Goal: Task Accomplishment & Management: Use online tool/utility

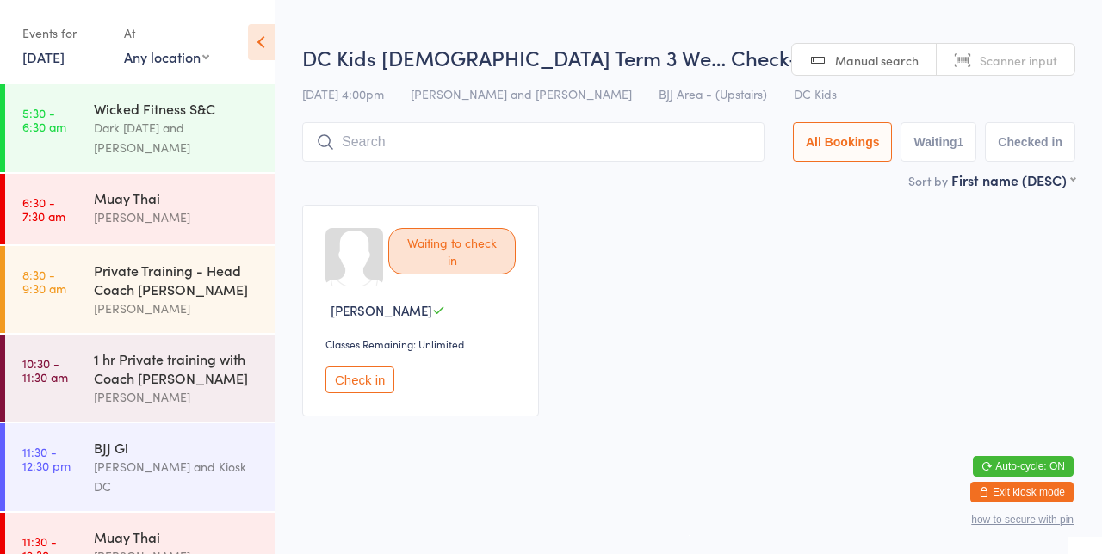
scroll to position [838, 0]
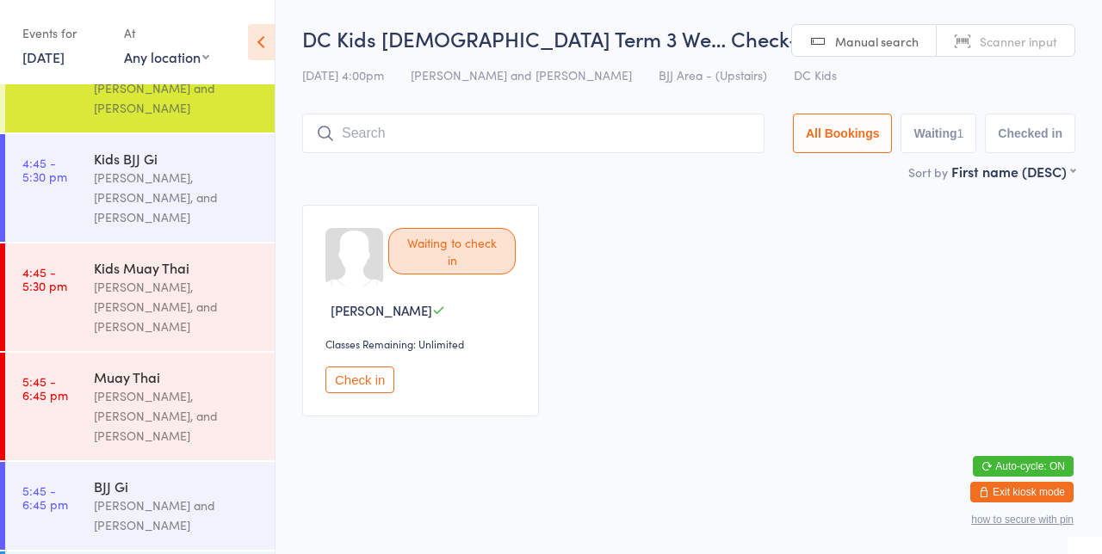
click at [699, 201] on div "Waiting to check in [PERSON_NAME] Classes Remaining: Unlimited Check in" at bounding box center [689, 310] width 804 height 243
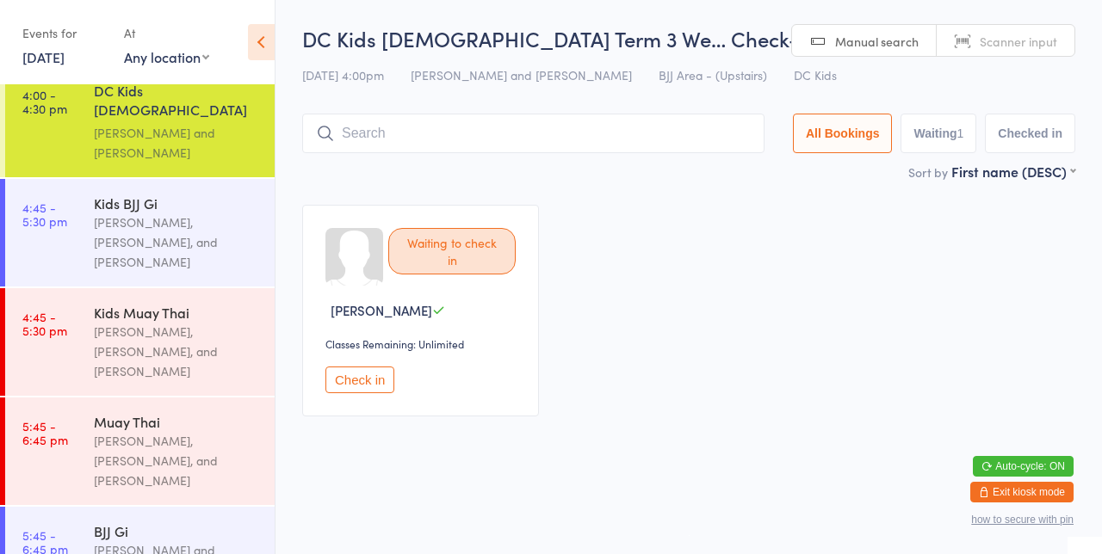
scroll to position [792, 0]
click at [110, 330] on div "[PERSON_NAME], [PERSON_NAME], and [PERSON_NAME]" at bounding box center [177, 353] width 166 height 59
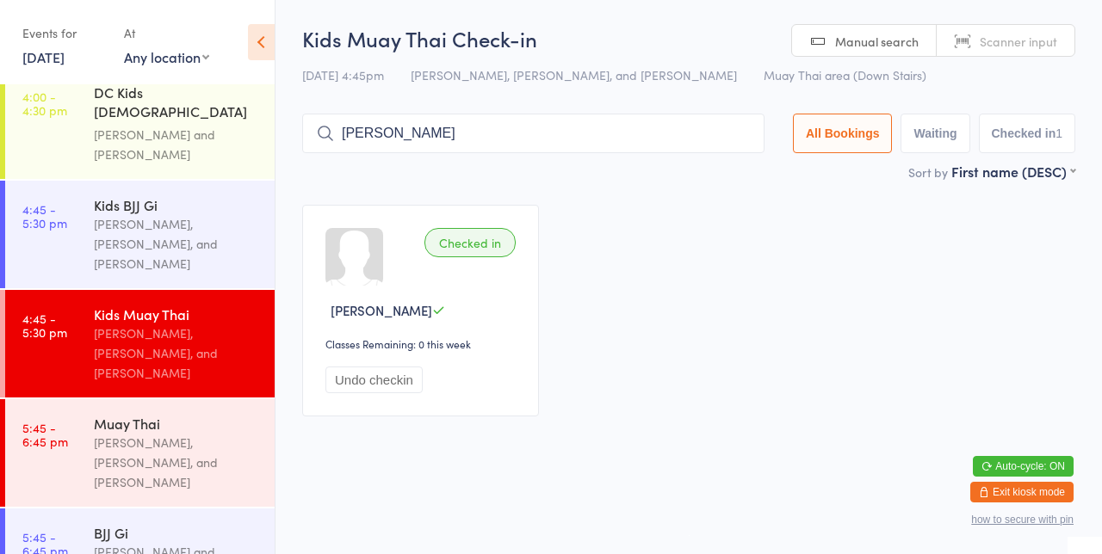
click at [439, 134] on input "[PERSON_NAME]" at bounding box center [533, 134] width 462 height 40
click at [472, 133] on input "[PERSON_NAME]" at bounding box center [533, 134] width 462 height 40
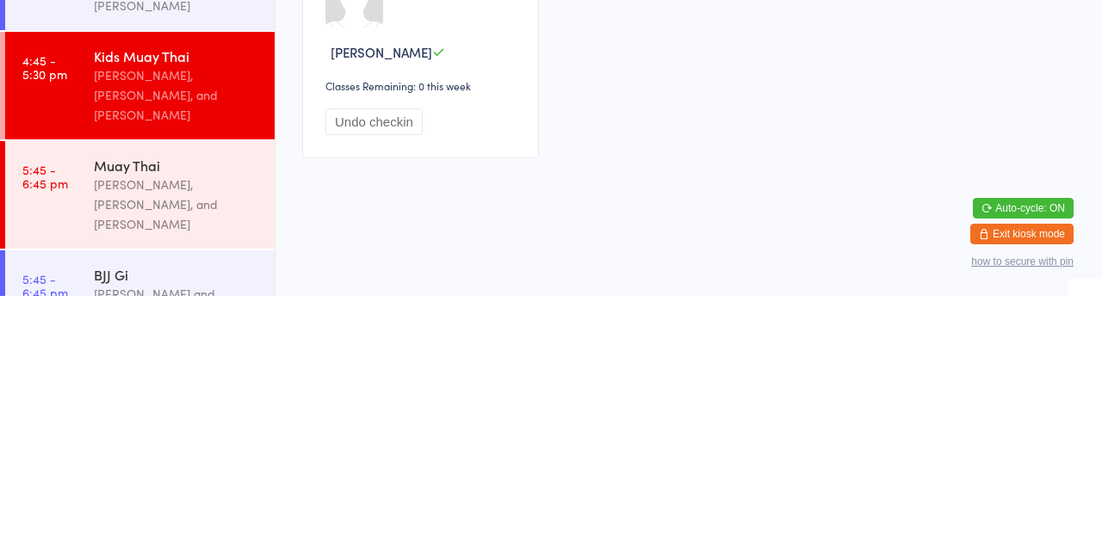
click at [417, 461] on html "You have now entered Kiosk Mode. Members will be able to check themselves in us…" at bounding box center [551, 277] width 1102 height 554
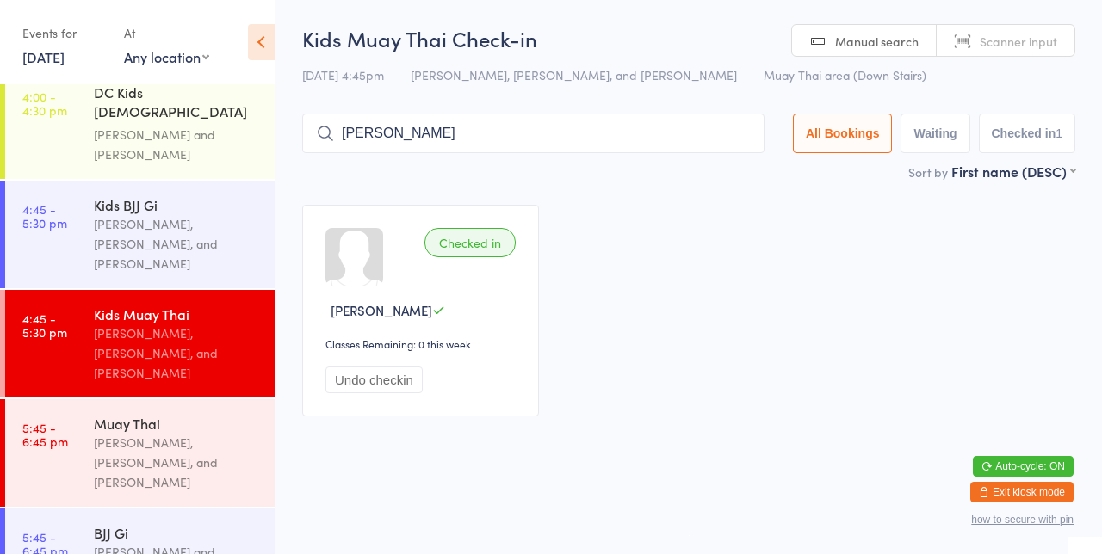
click at [432, 139] on input "[PERSON_NAME]" at bounding box center [533, 134] width 462 height 40
type input "[PERSON_NAME]"
click at [393, 165] on div "Sort by First name (DESC) First name (ASC) First name (DESC) Last name (ASC) La…" at bounding box center [688, 171] width 773 height 19
click at [405, 141] on input "[PERSON_NAME]" at bounding box center [533, 134] width 462 height 40
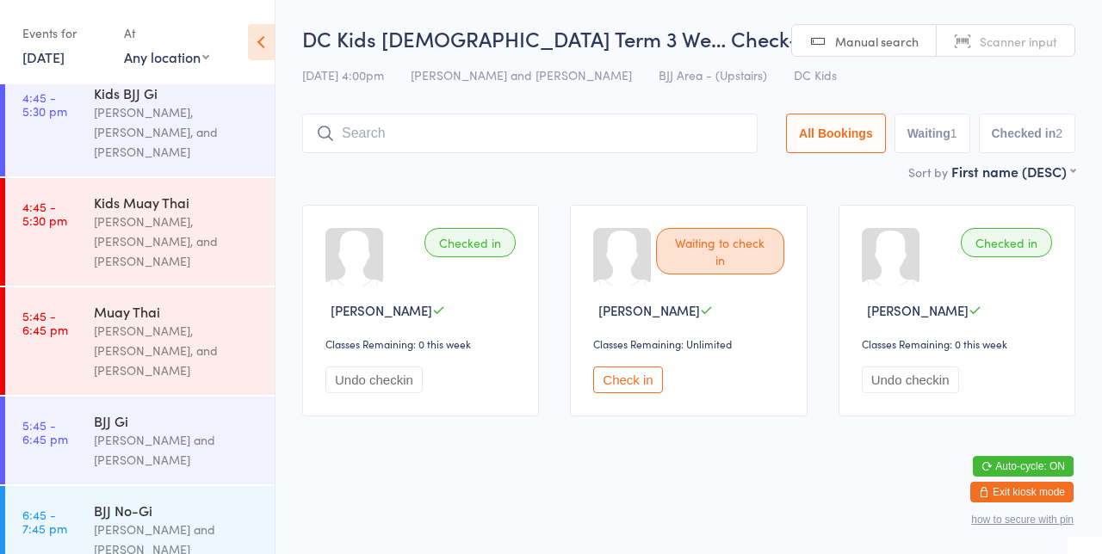
scroll to position [911, 0]
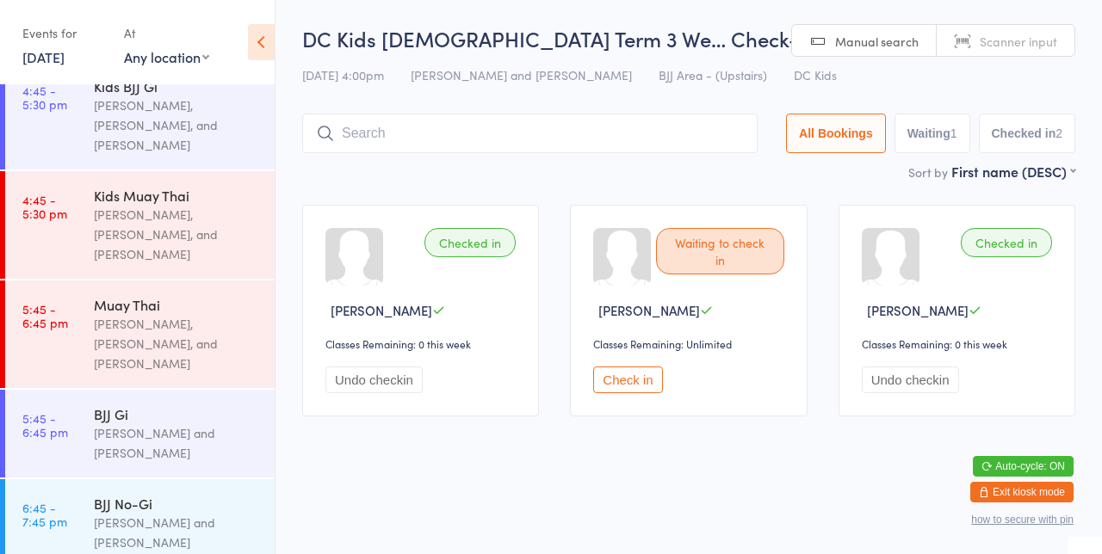
click at [160, 205] on div "[PERSON_NAME], [PERSON_NAME], and [PERSON_NAME]" at bounding box center [177, 234] width 166 height 59
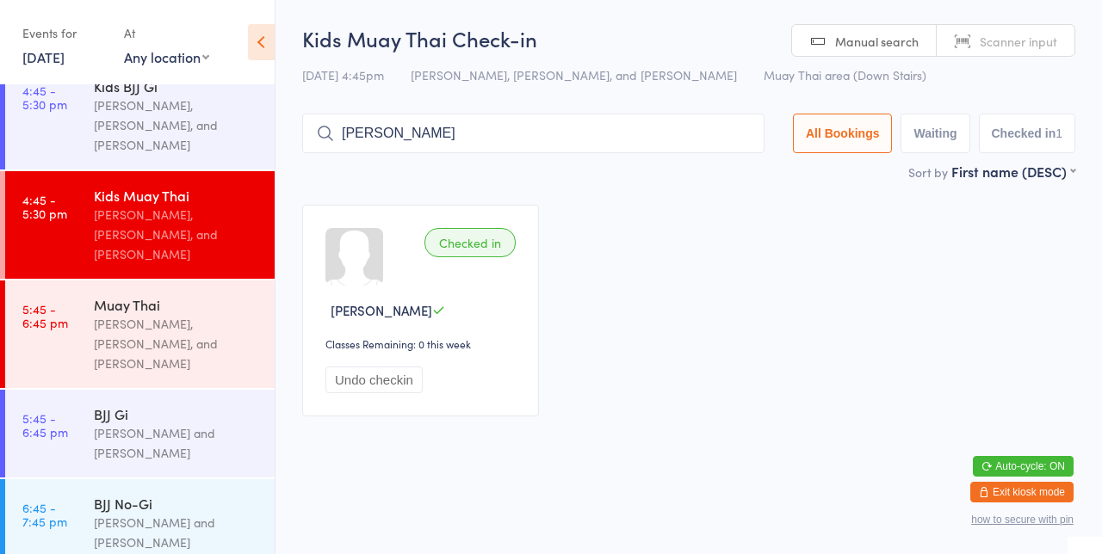
type input "[PERSON_NAME]"
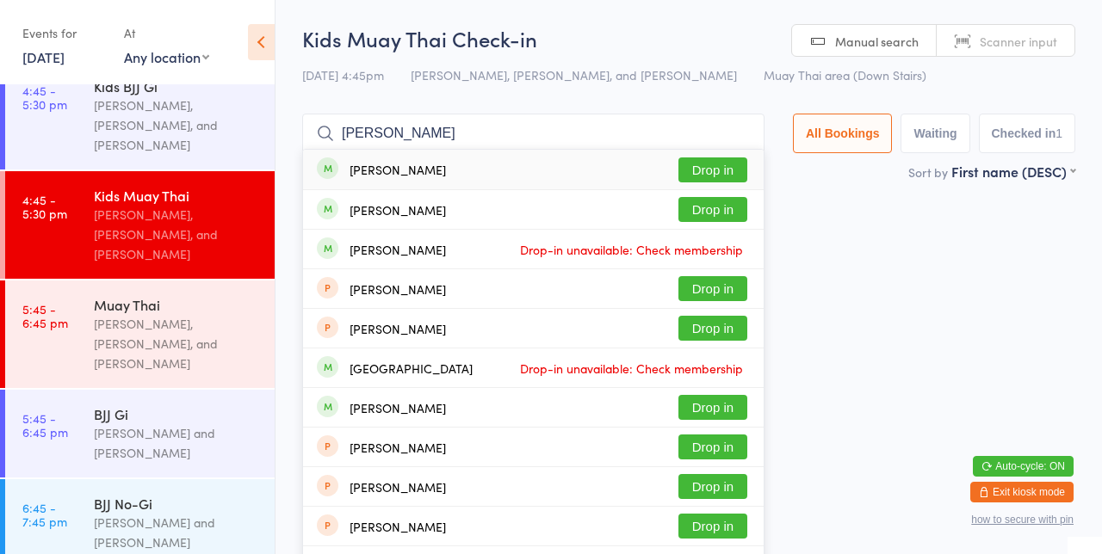
click at [713, 232] on div "[PERSON_NAME] Drop-in unavailable: Check membership" at bounding box center [533, 249] width 461 height 39
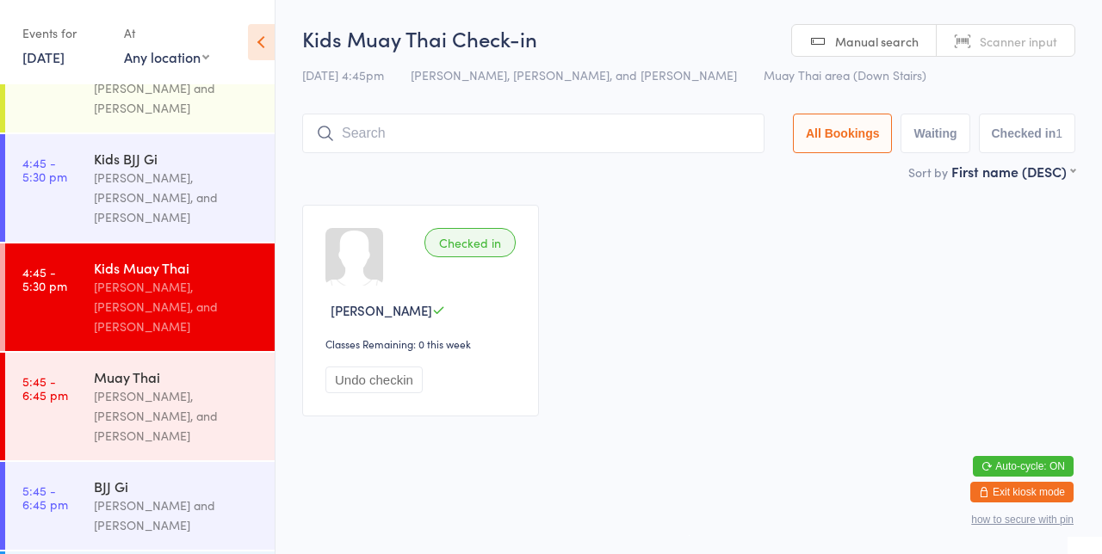
scroll to position [911, 0]
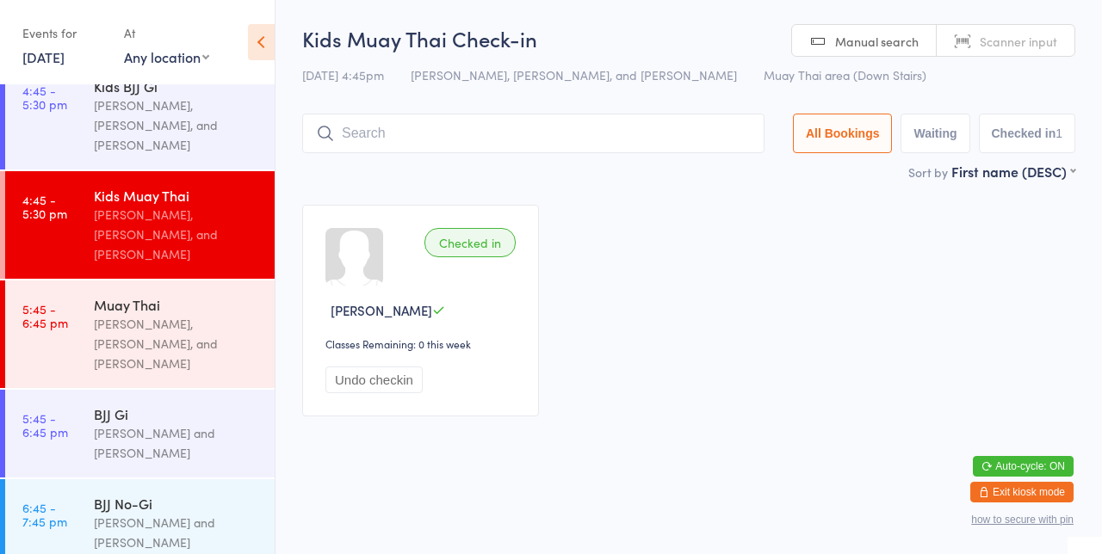
click at [554, 138] on input "search" at bounding box center [533, 134] width 462 height 40
type input "[PERSON_NAME]"
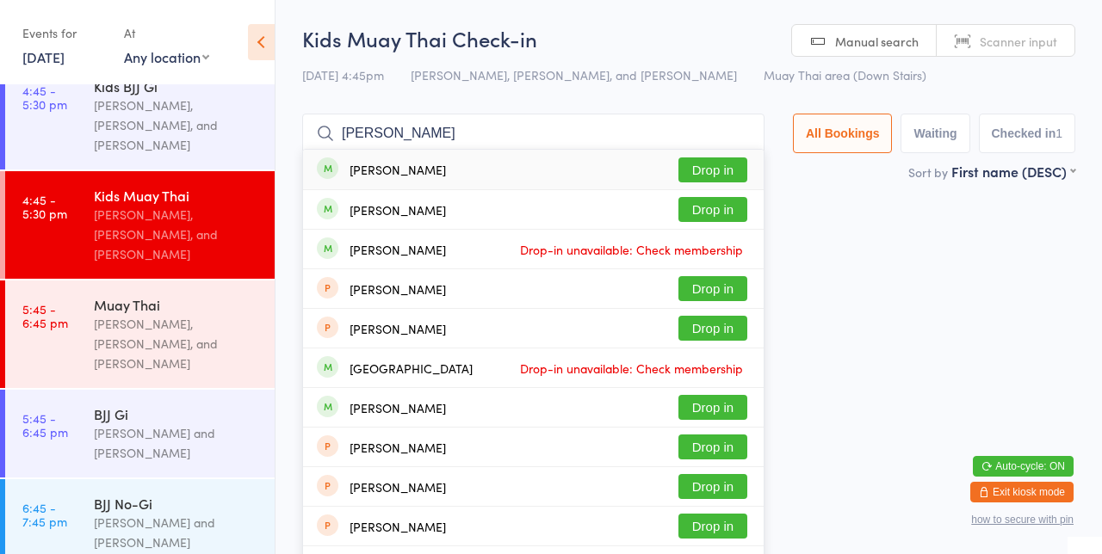
click at [728, 215] on button "Drop in" at bounding box center [712, 209] width 69 height 25
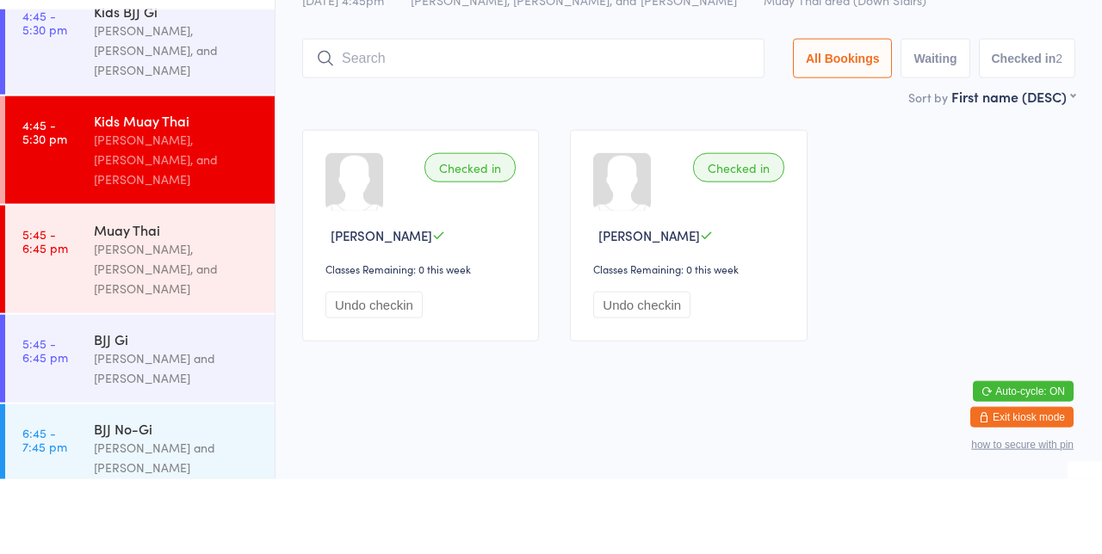
scroll to position [838, 0]
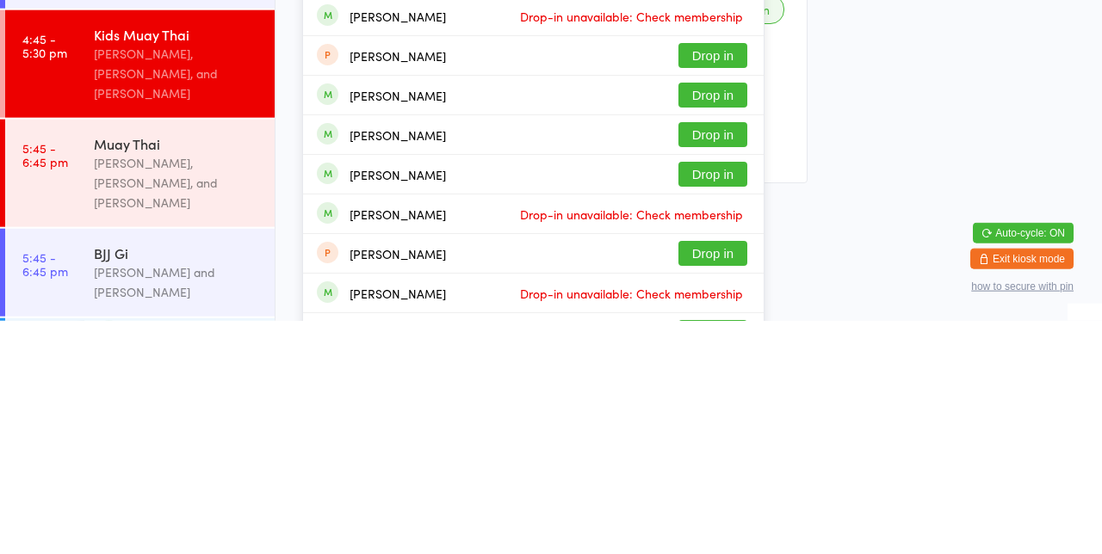
type input "[PERSON_NAME]"
click at [728, 411] on button "Drop in" at bounding box center [712, 407] width 69 height 25
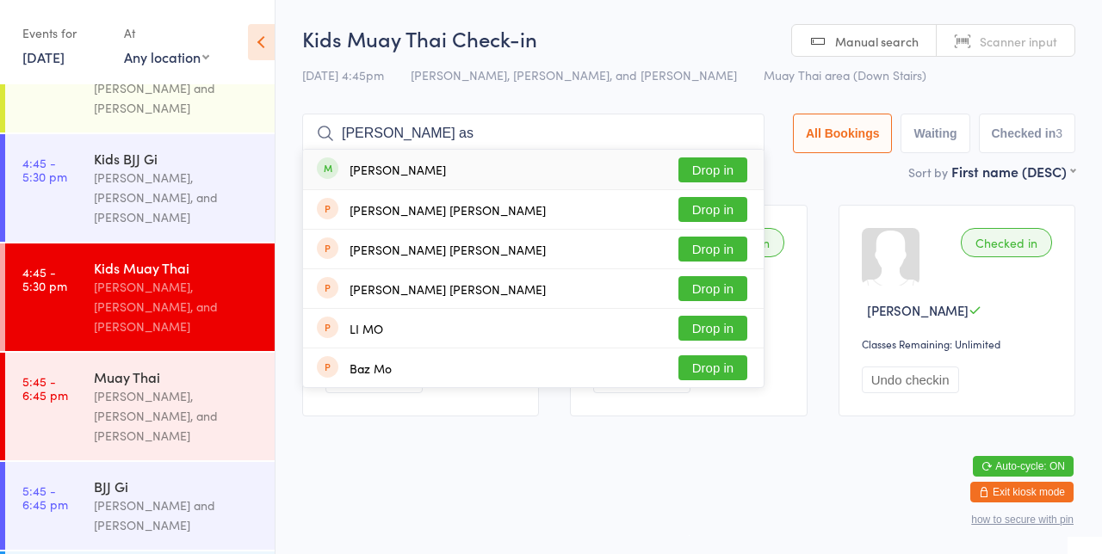
type input "[PERSON_NAME] as"
click at [739, 174] on button "Drop in" at bounding box center [712, 170] width 69 height 25
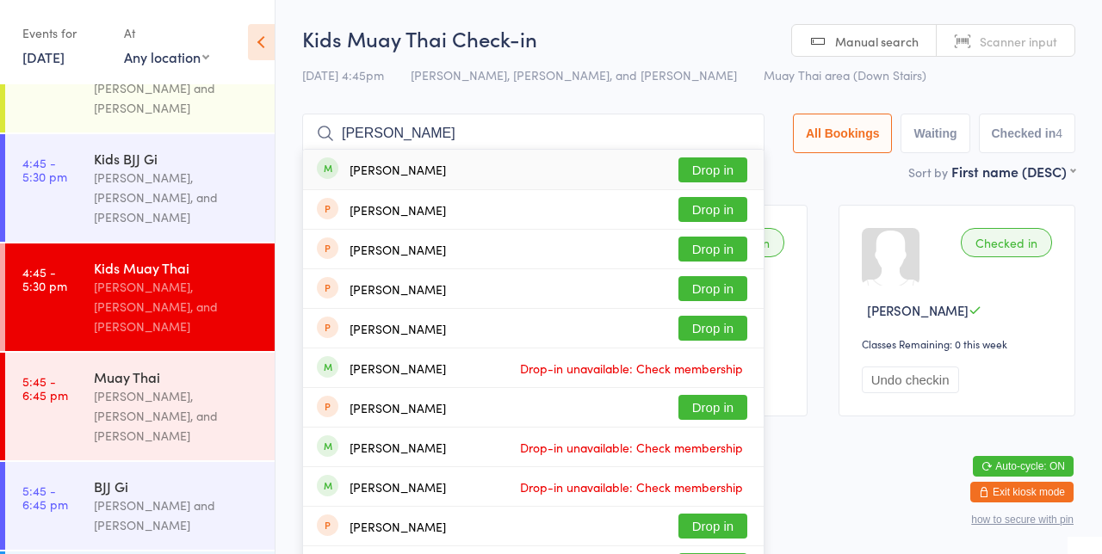
scroll to position [911, 0]
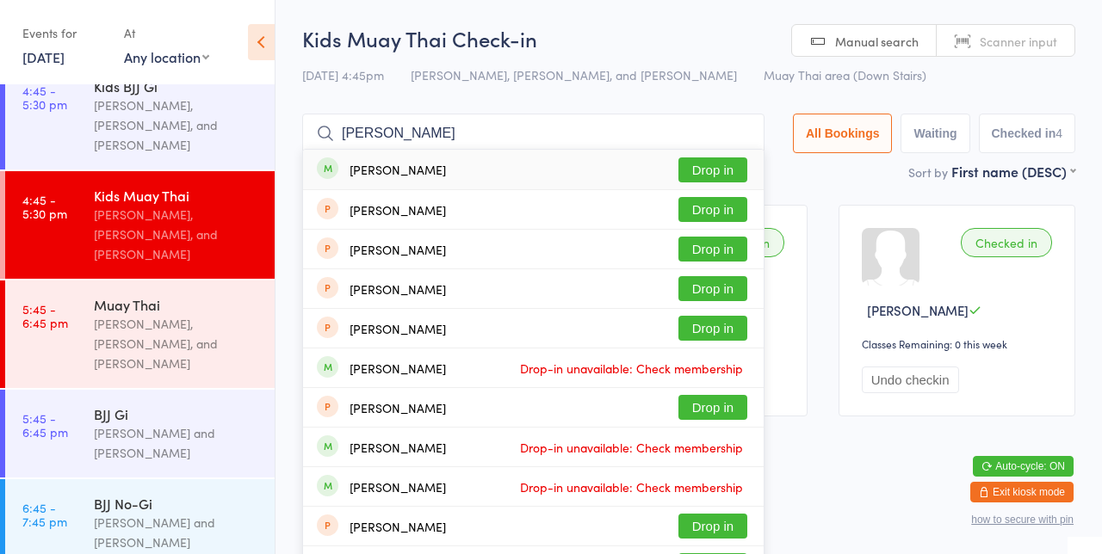
type input "[PERSON_NAME]"
click at [742, 174] on button "Drop in" at bounding box center [712, 170] width 69 height 25
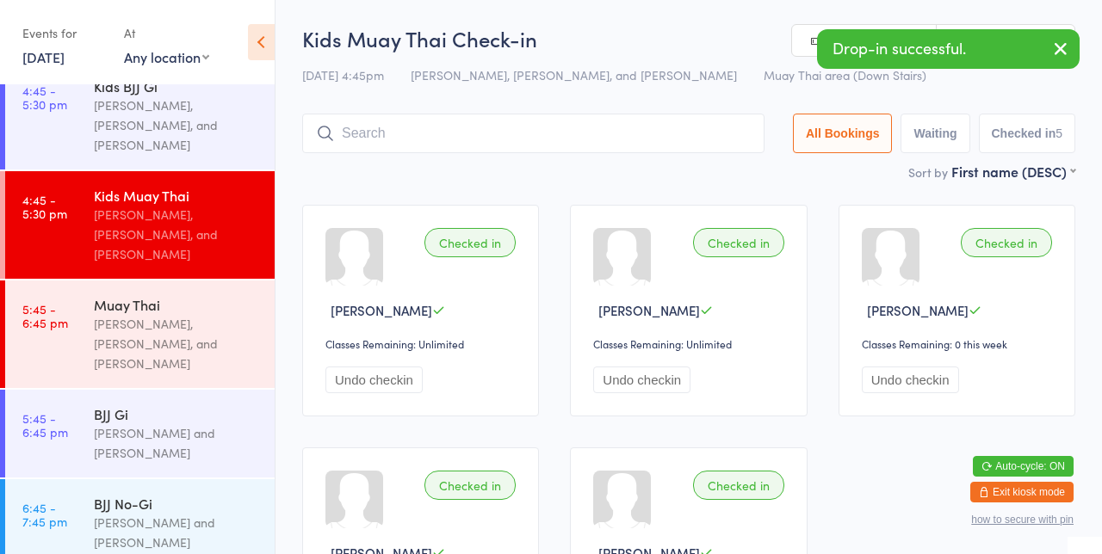
click at [690, 195] on div "Checked in [PERSON_NAME] Classes Remaining: Unlimited Undo checkin Checked in […" at bounding box center [689, 432] width 804 height 486
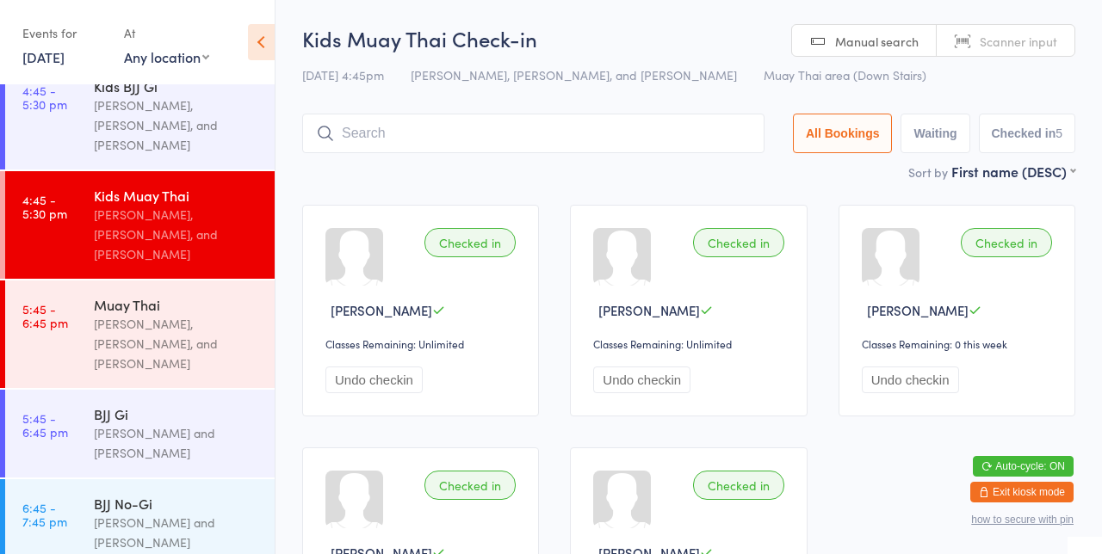
click at [643, 131] on input "search" at bounding box center [533, 134] width 462 height 40
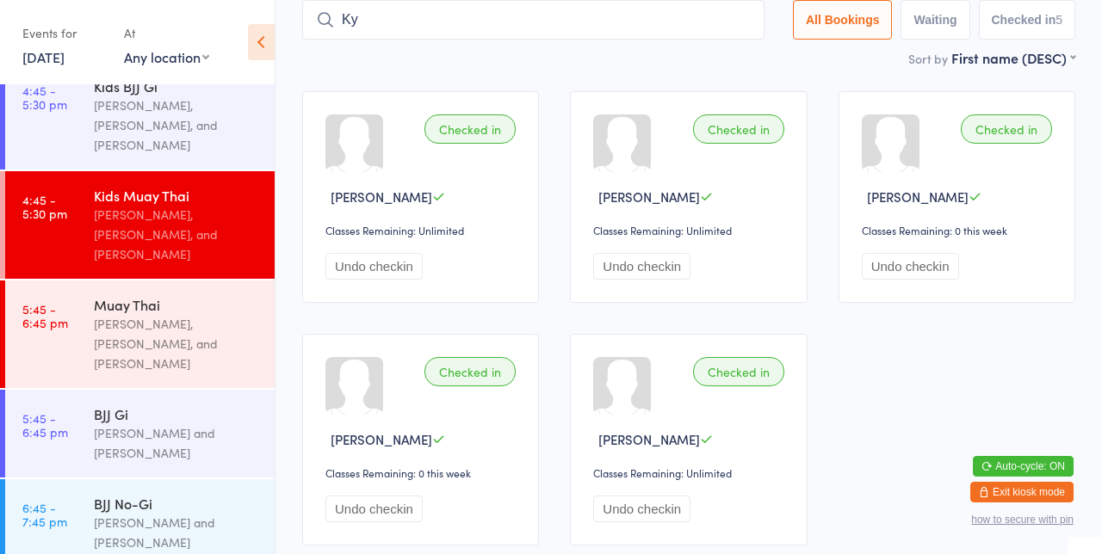
type input "Ky"
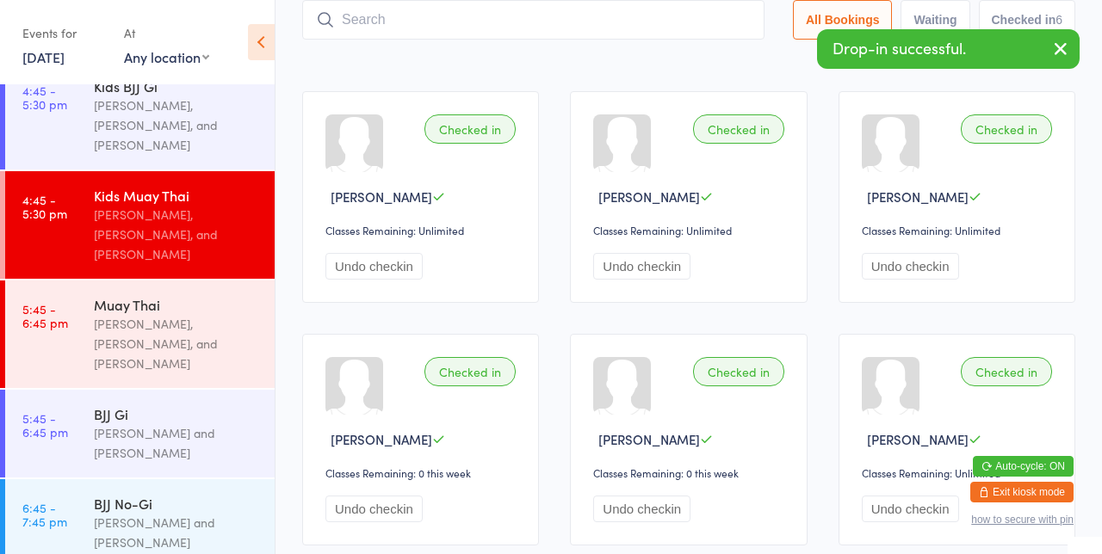
click at [820, 102] on div "Checked in [PERSON_NAME] Classes Remaining: Unlimited Undo checkin Checked in […" at bounding box center [689, 319] width 804 height 486
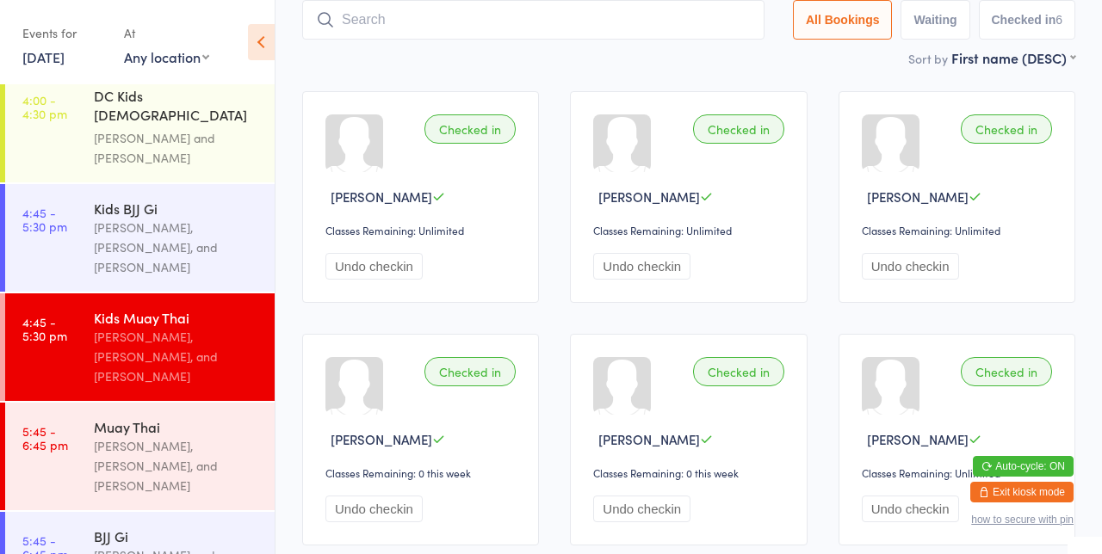
scroll to position [785, 0]
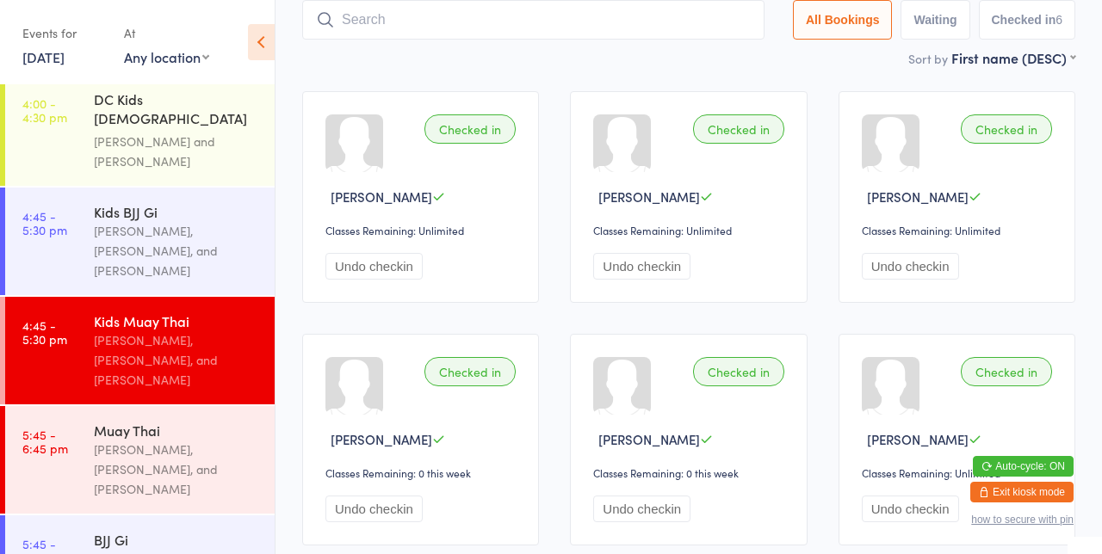
click at [169, 221] on div "[PERSON_NAME], [PERSON_NAME], and [PERSON_NAME]" at bounding box center [177, 250] width 166 height 59
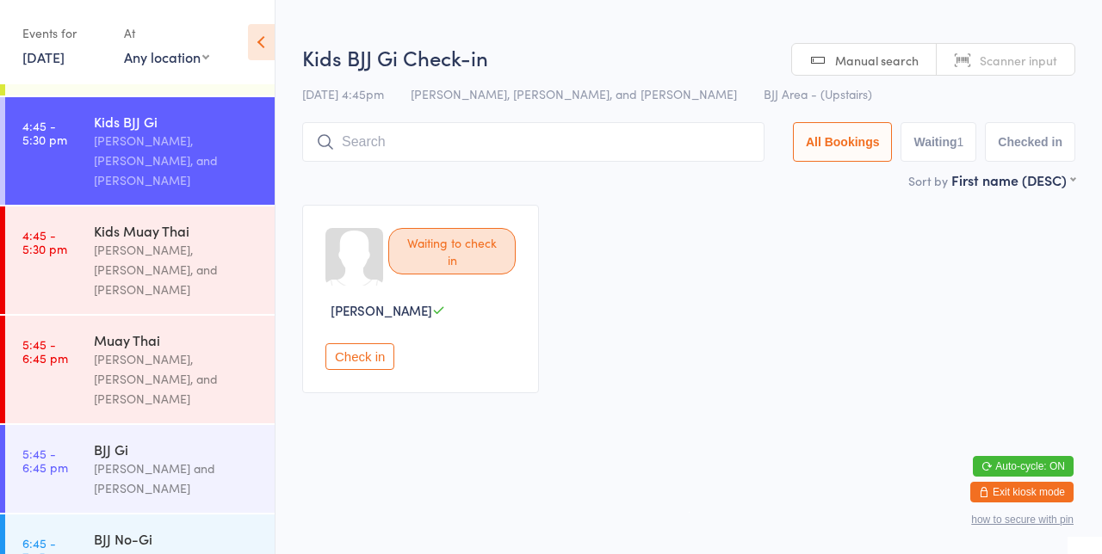
scroll to position [911, 0]
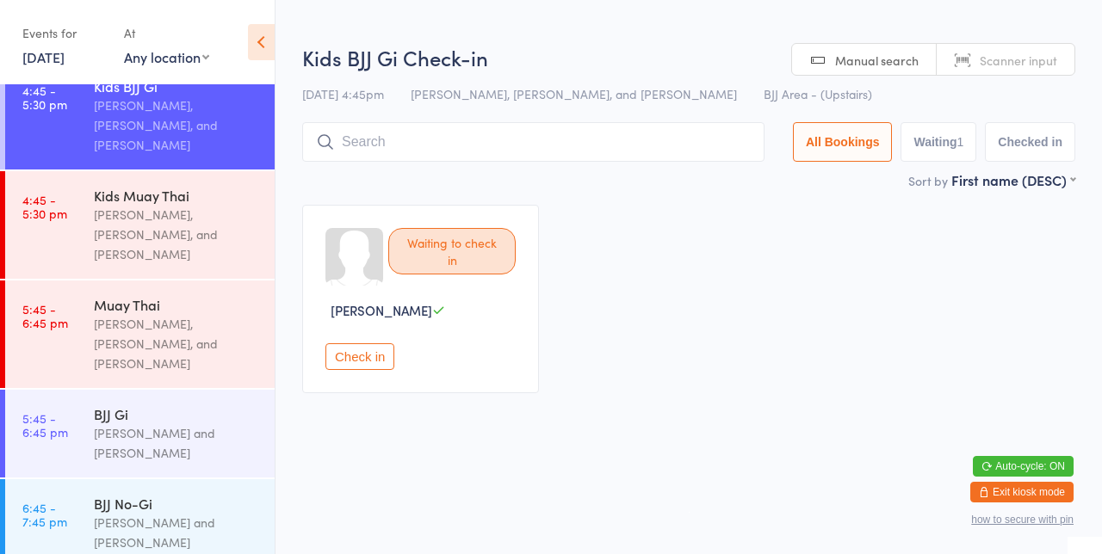
click at [182, 186] on div "Kids Muay Thai" at bounding box center [177, 195] width 166 height 19
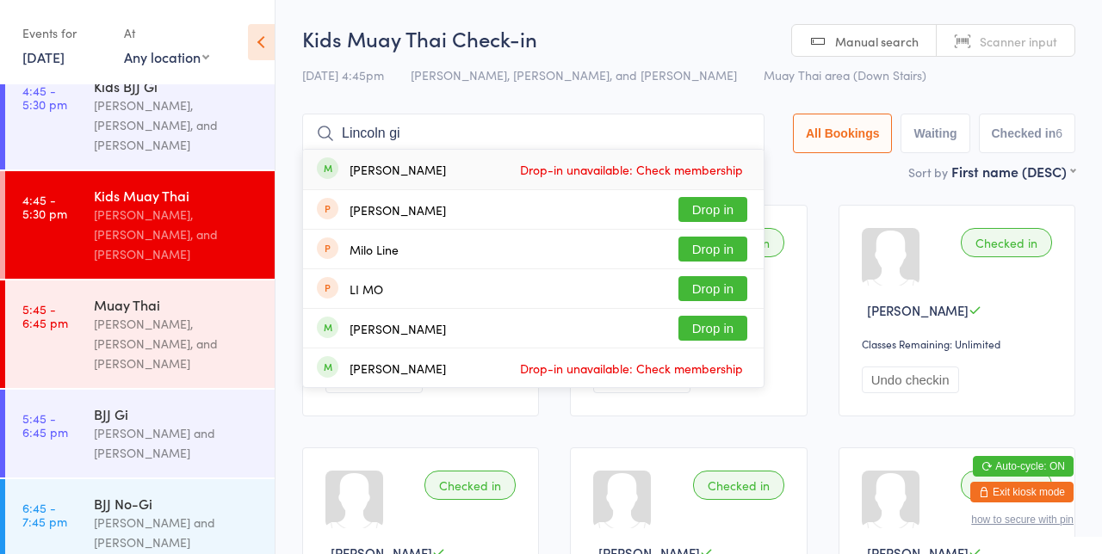
type input "Lincoln gi"
click at [724, 213] on button "Drop in" at bounding box center [712, 209] width 69 height 25
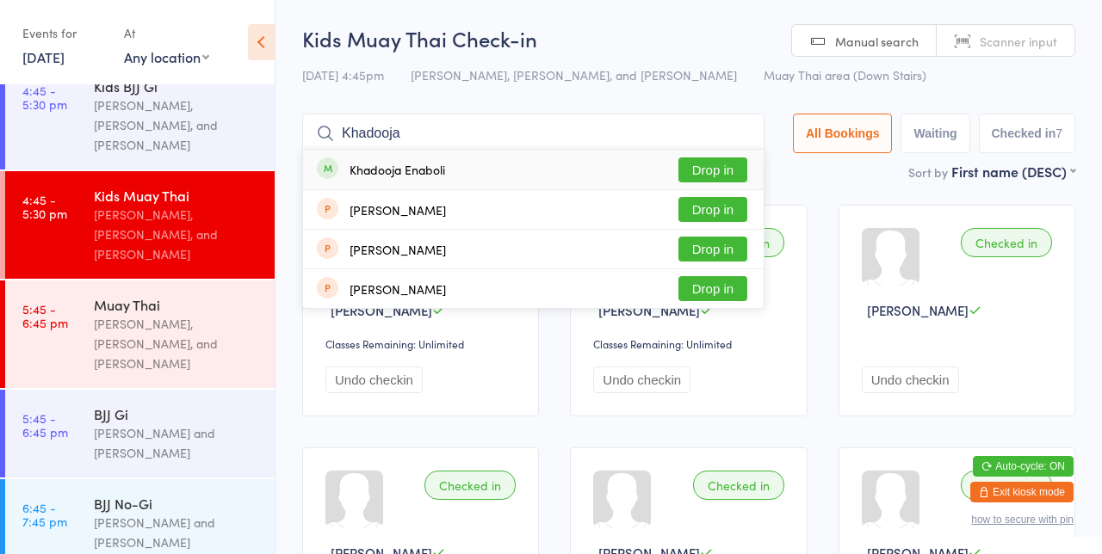
type input "Khadooja"
click at [728, 175] on button "Drop in" at bounding box center [712, 170] width 69 height 25
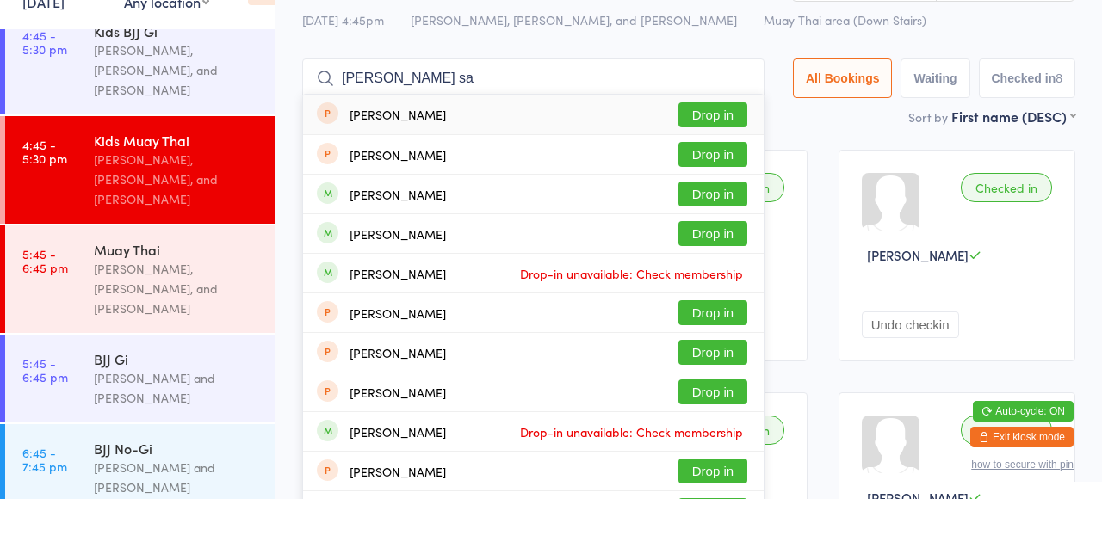
scroll to position [838, 0]
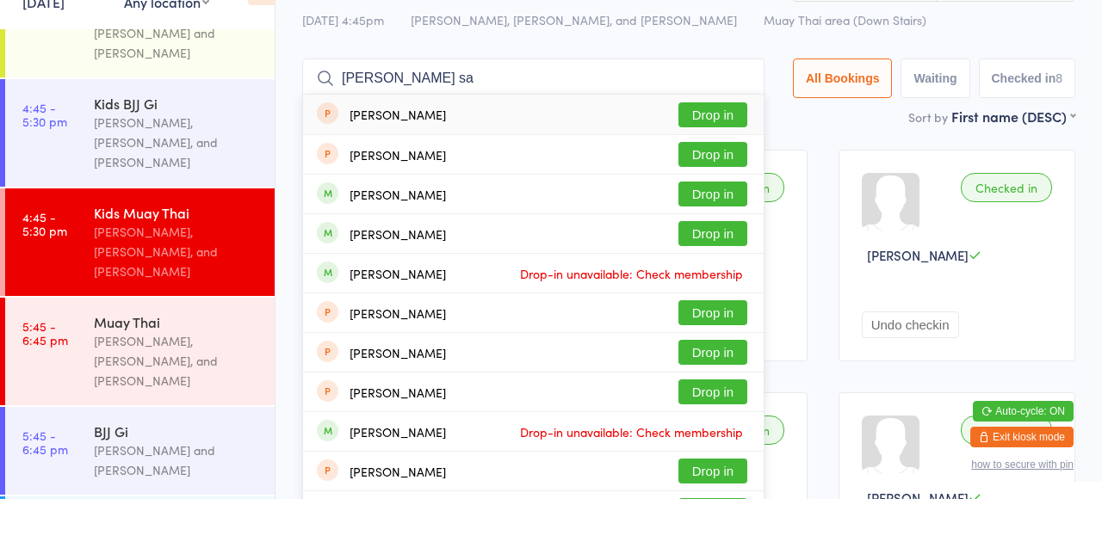
type input "[PERSON_NAME] sa"
click at [733, 253] on button "Drop in" at bounding box center [712, 249] width 69 height 25
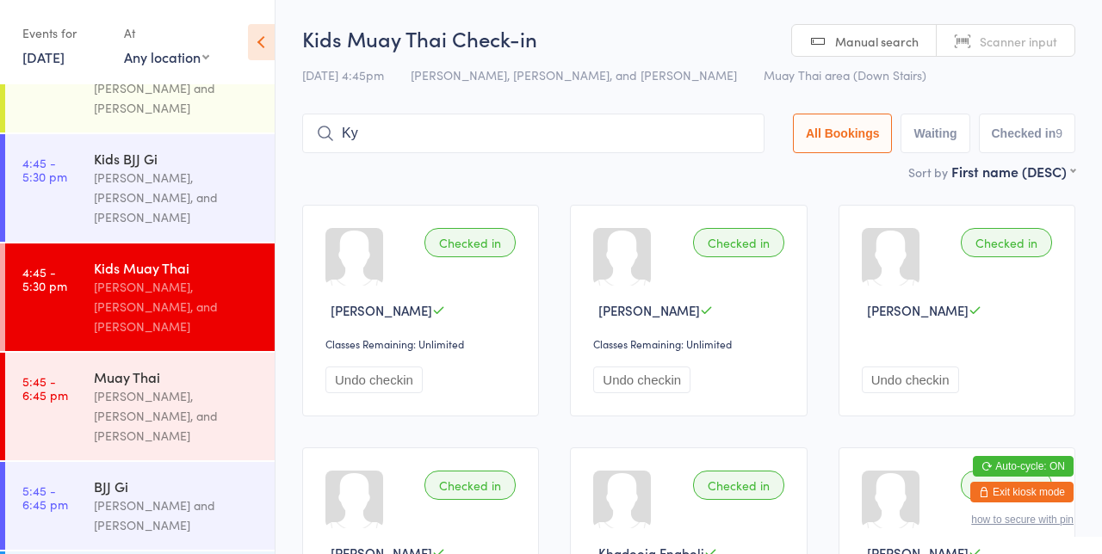
type input "Ky"
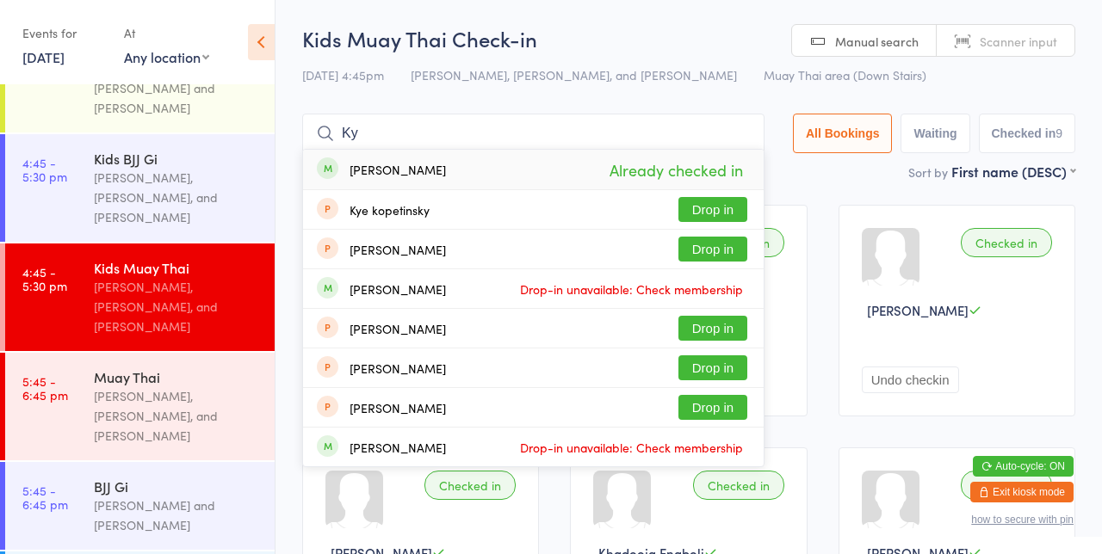
click at [826, 191] on div "Checked in [PERSON_NAME] Classes Remaining: Unlimited Undo checkin Checked in […" at bounding box center [689, 553] width 804 height 728
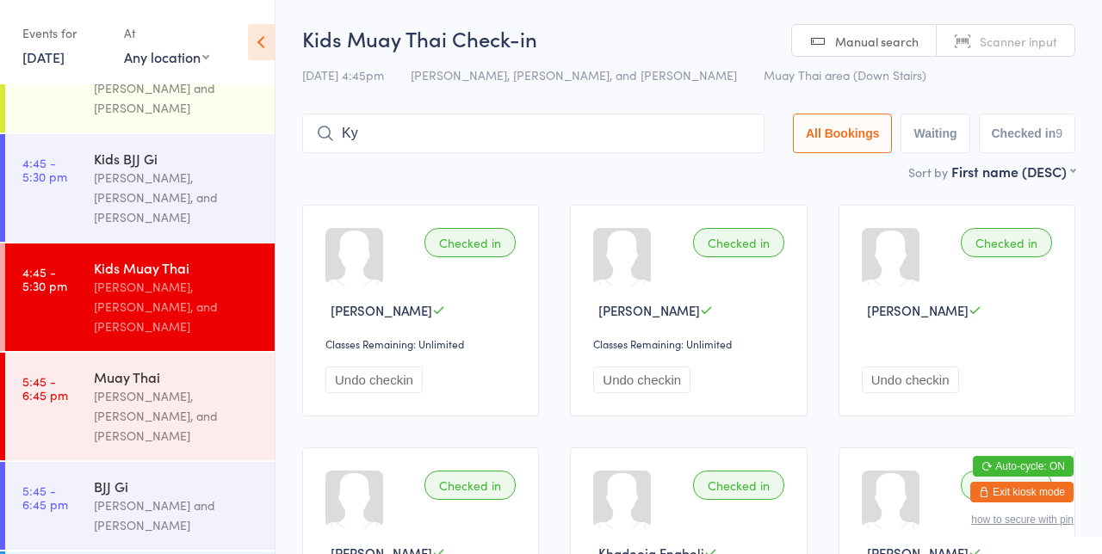
click at [681, 139] on input "Ky" at bounding box center [533, 134] width 462 height 40
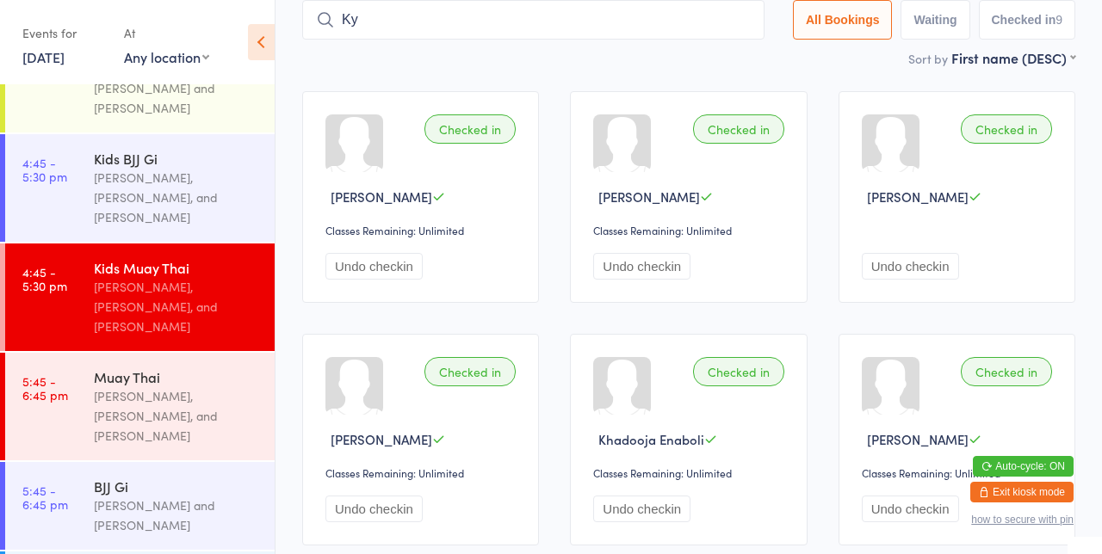
click at [754, 139] on div "Checked in" at bounding box center [738, 128] width 91 height 29
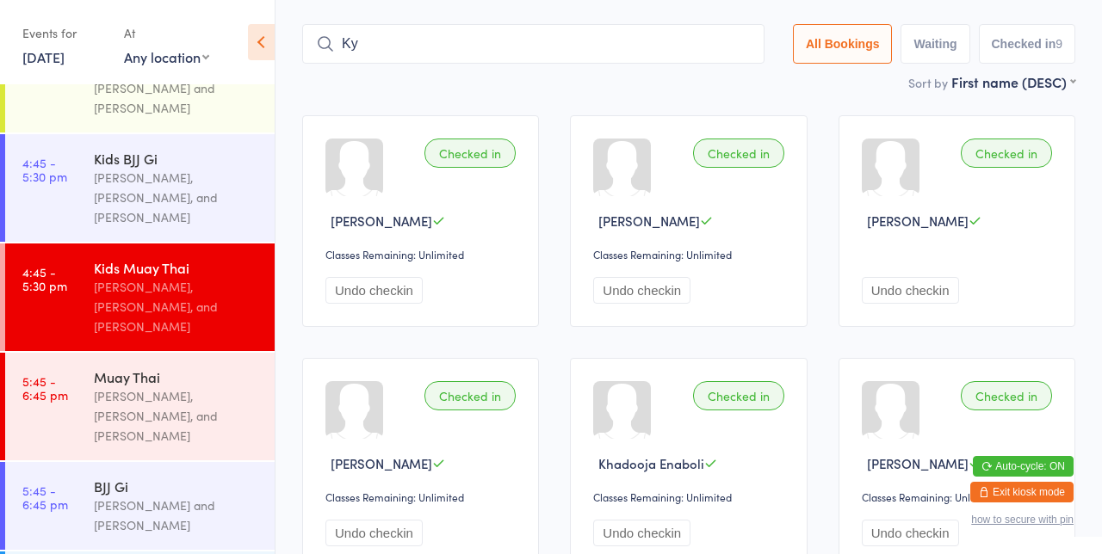
scroll to position [838, 0]
click at [725, 50] on input "Ky" at bounding box center [533, 44] width 462 height 40
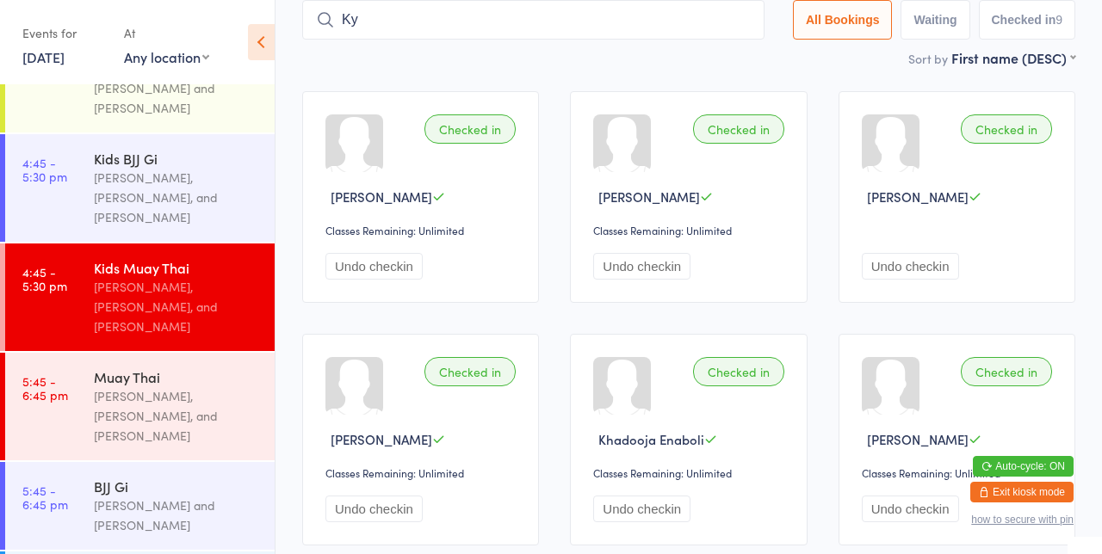
click at [753, 56] on div "Sort by First name (DESC) First name (ASC) First name (DESC) Last name (ASC) La…" at bounding box center [688, 57] width 773 height 19
click at [737, 26] on input "Ky" at bounding box center [533, 20] width 462 height 40
click at [751, 22] on input "Ky" at bounding box center [533, 20] width 462 height 40
click at [838, 83] on div "Checked in [PERSON_NAME] Classes Remaining: Unlimited Undo checkin Checked in […" at bounding box center [689, 440] width 804 height 728
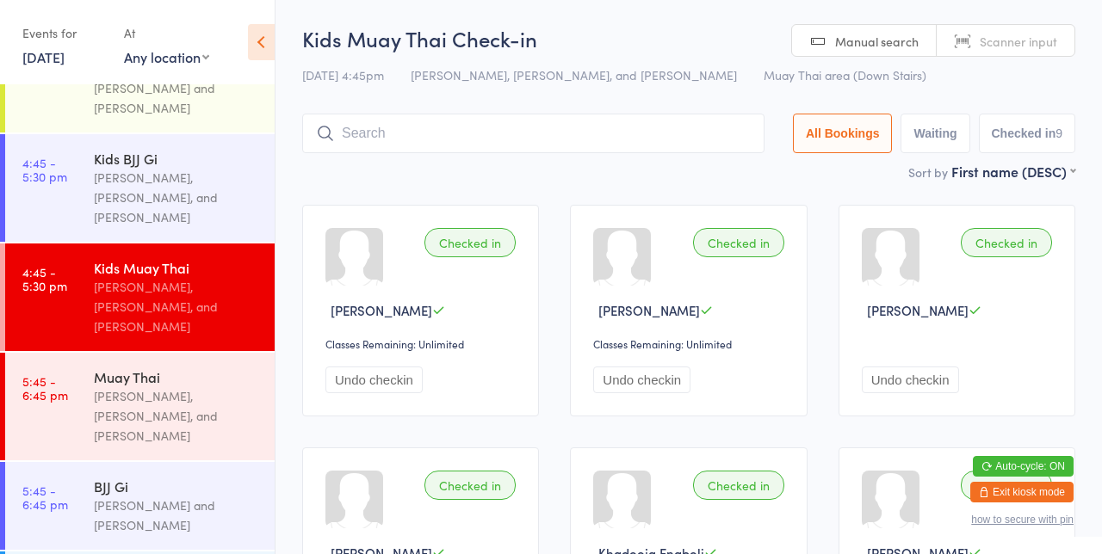
click at [419, 135] on input "search" at bounding box center [533, 134] width 462 height 40
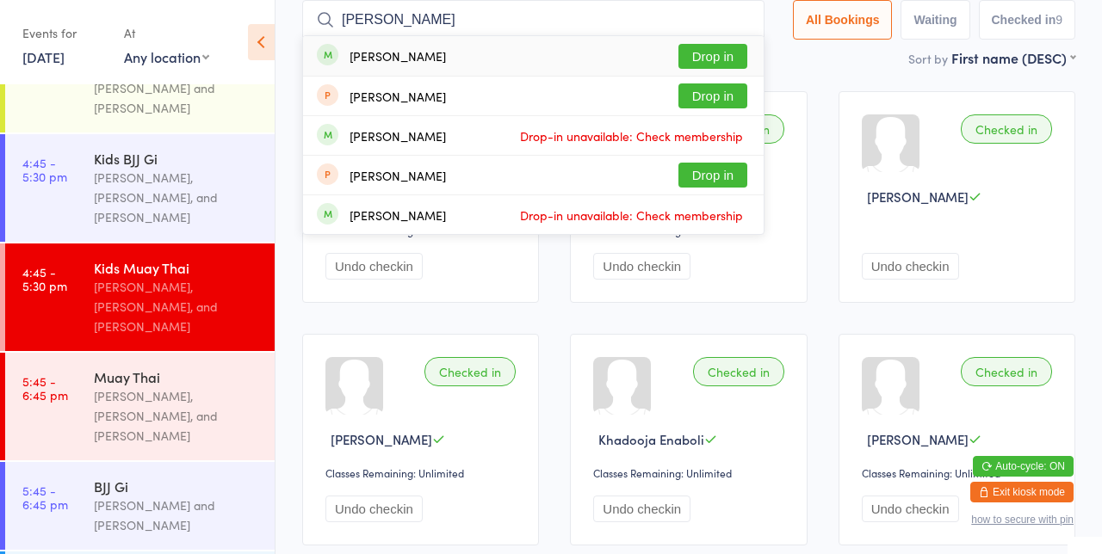
type input "[PERSON_NAME]"
click at [727, 60] on button "Drop in" at bounding box center [712, 56] width 69 height 25
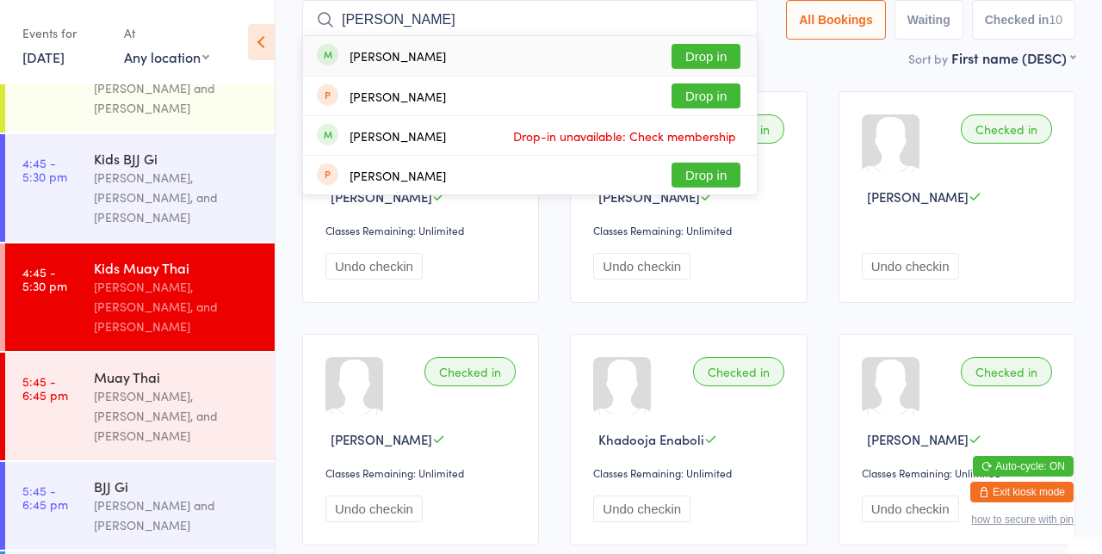
type input "[PERSON_NAME]"
click at [711, 59] on button "Drop in" at bounding box center [705, 56] width 69 height 25
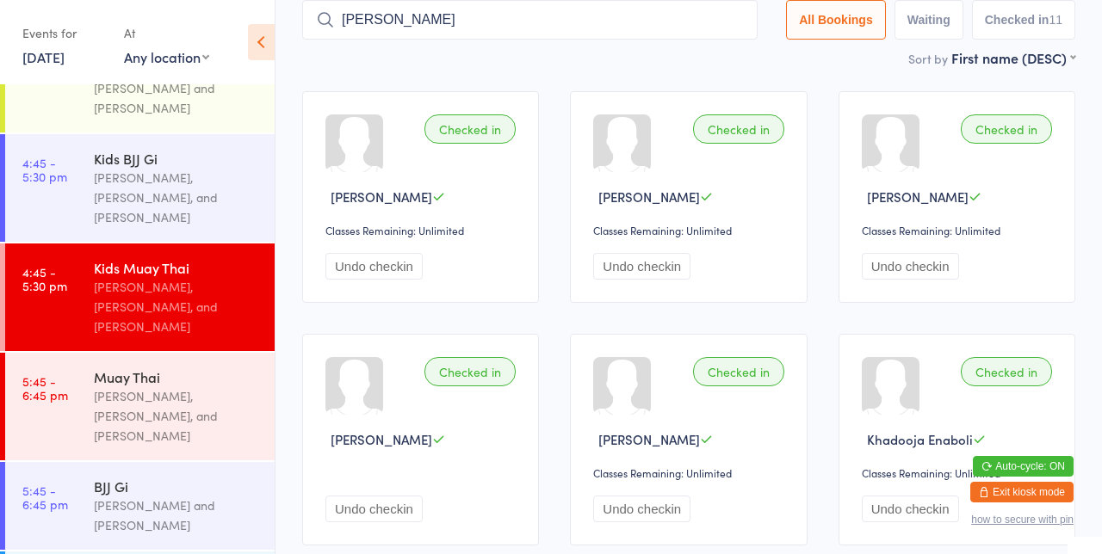
type input "[PERSON_NAME]"
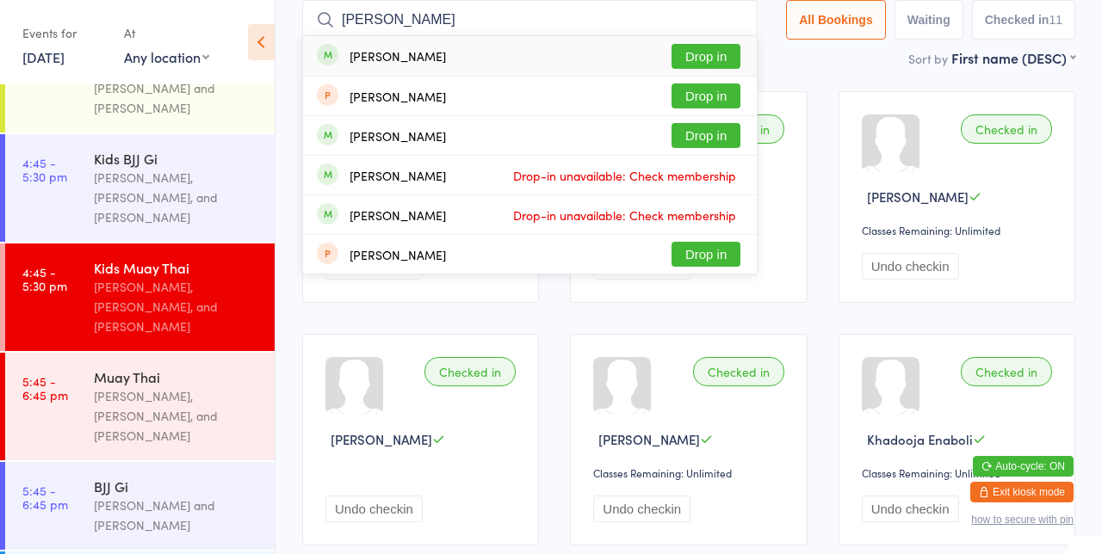
click at [742, 22] on input "[PERSON_NAME]" at bounding box center [529, 20] width 455 height 40
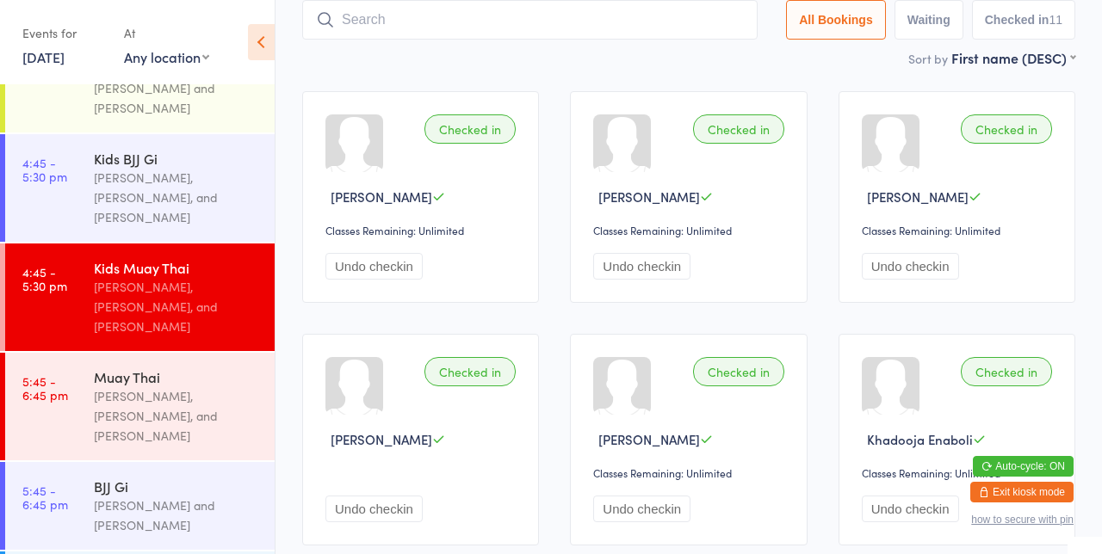
click at [807, 36] on button "All Bookings" at bounding box center [836, 20] width 100 height 40
click at [696, 24] on input "search" at bounding box center [529, 20] width 455 height 40
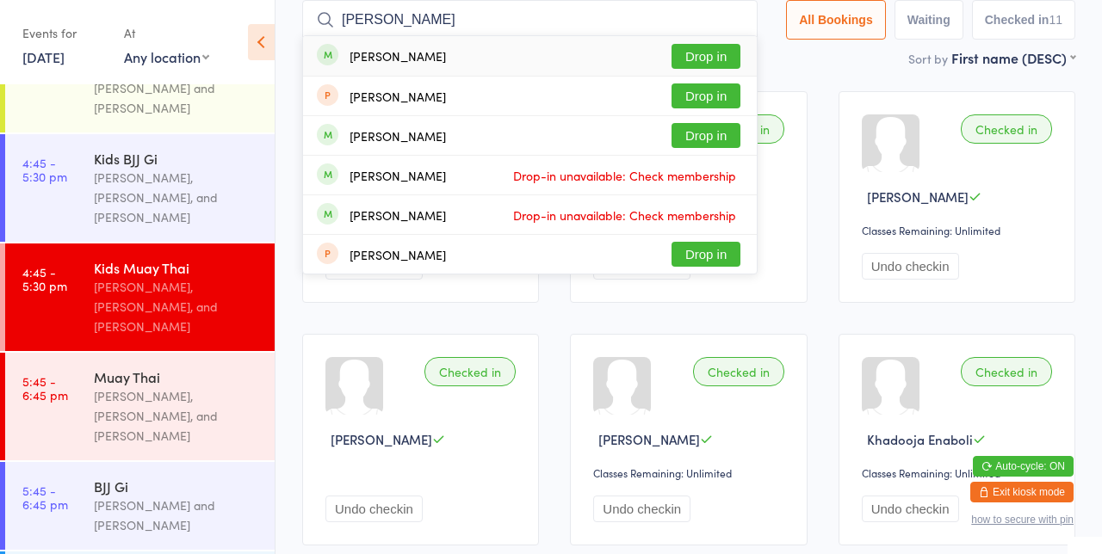
type input "[PERSON_NAME]"
click at [728, 60] on button "Drop in" at bounding box center [705, 56] width 69 height 25
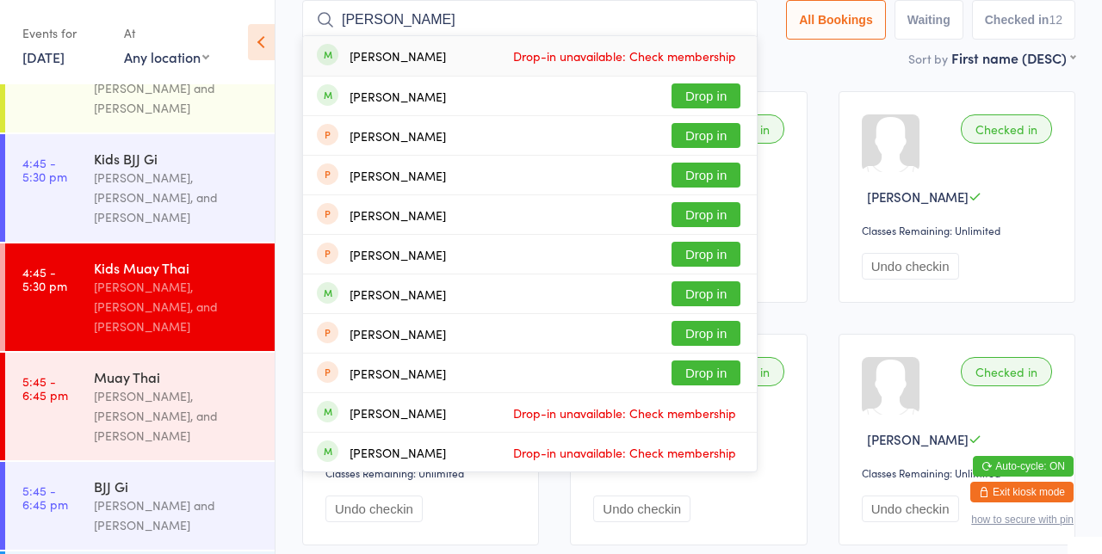
type input "[PERSON_NAME]"
click at [721, 92] on button "Drop in" at bounding box center [705, 96] width 69 height 25
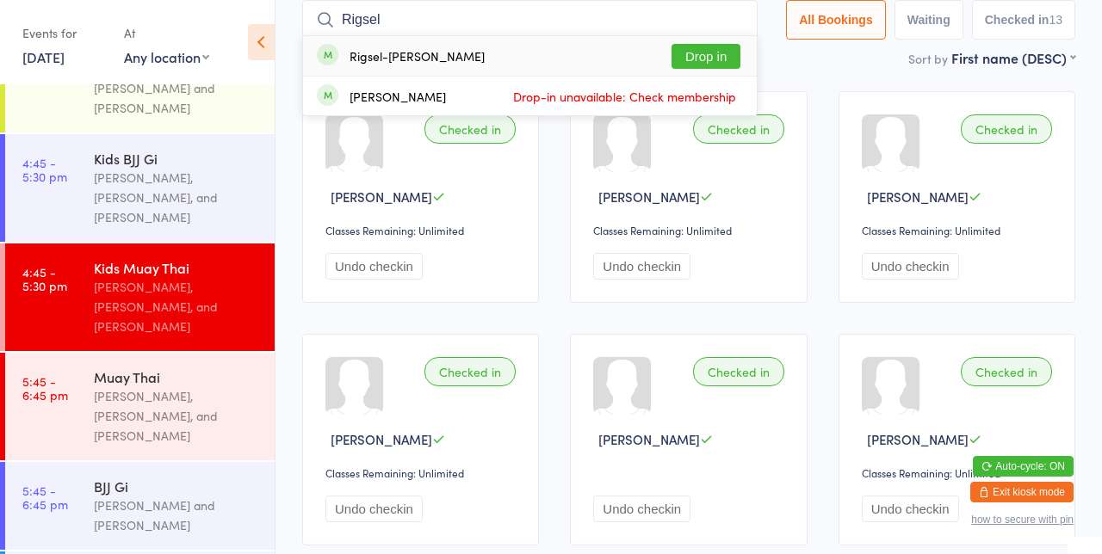
type input "Rigsel"
click at [729, 77] on div "[PERSON_NAME] Drop-in unavailable: Check membership" at bounding box center [530, 96] width 454 height 39
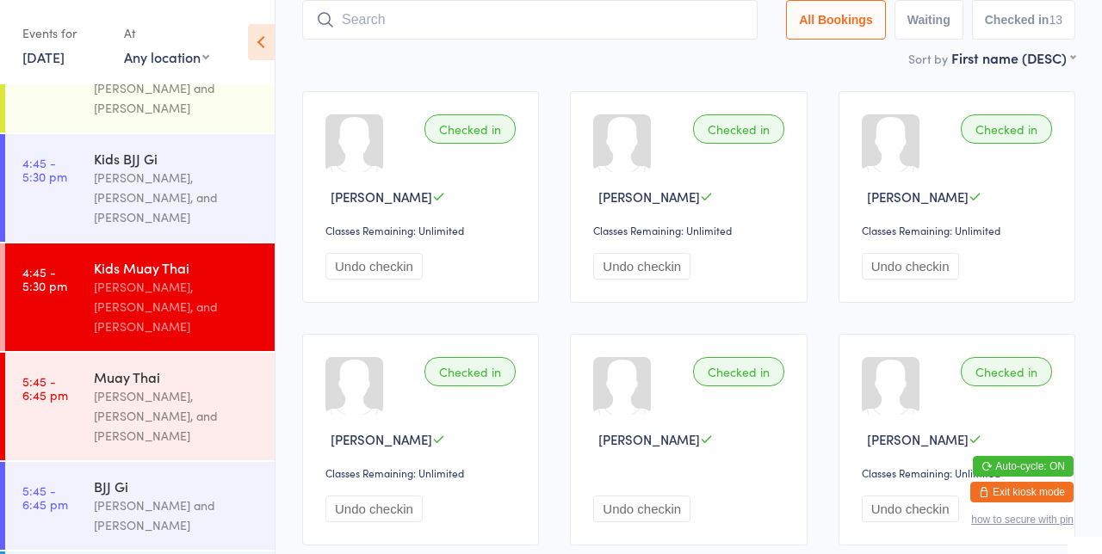
click at [721, 60] on div "Sort by First name (DESC) First name (ASC) First name (DESC) Last name (ASC) La…" at bounding box center [688, 57] width 773 height 19
click at [727, 38] on input "search" at bounding box center [529, 20] width 455 height 40
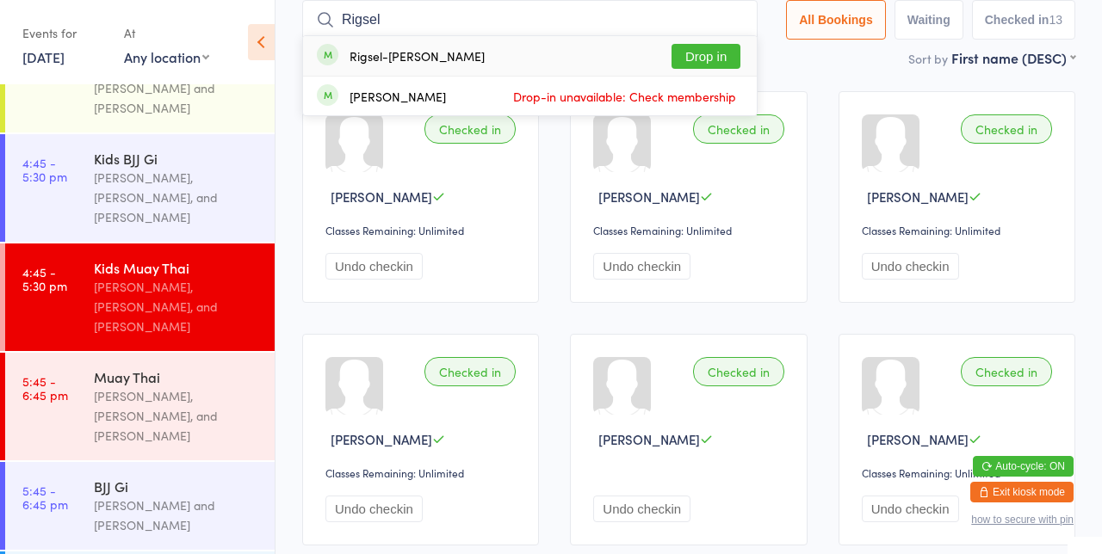
type input "Rigsel"
click at [731, 62] on button "Drop in" at bounding box center [705, 56] width 69 height 25
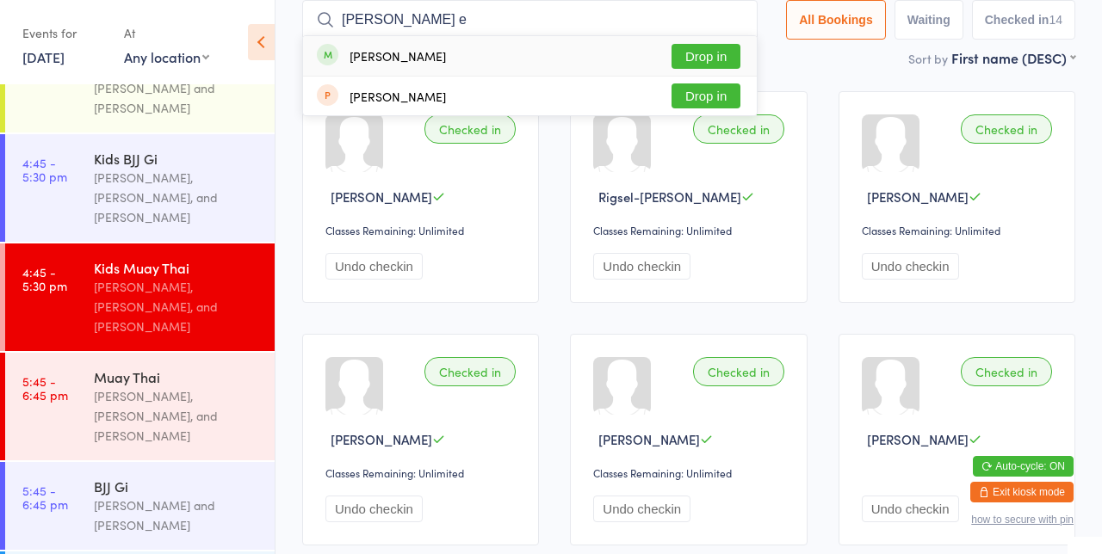
type input "[PERSON_NAME] e"
click at [720, 61] on button "Drop in" at bounding box center [705, 56] width 69 height 25
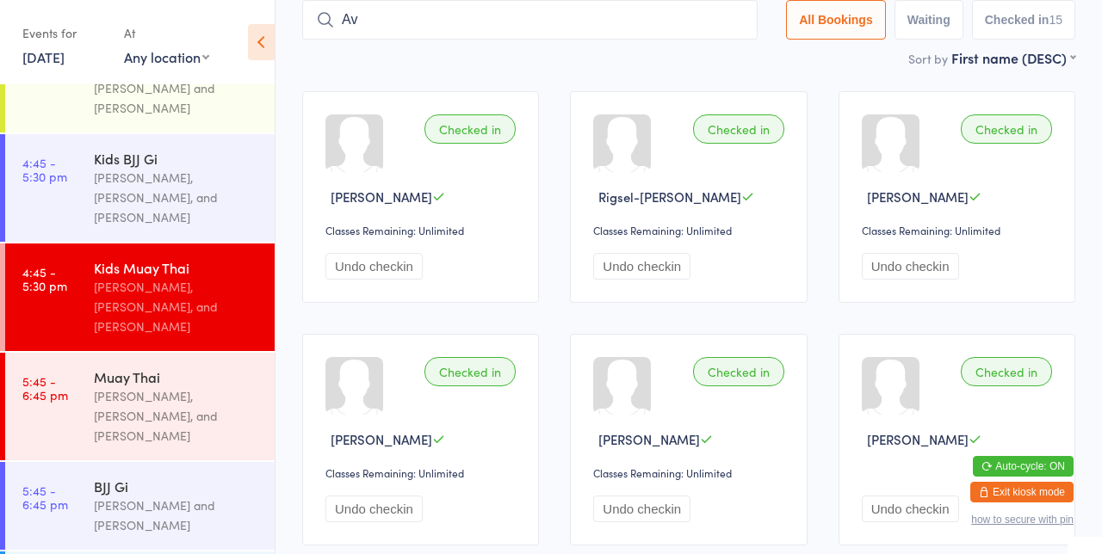
type input "A"
type input "[PERSON_NAME]"
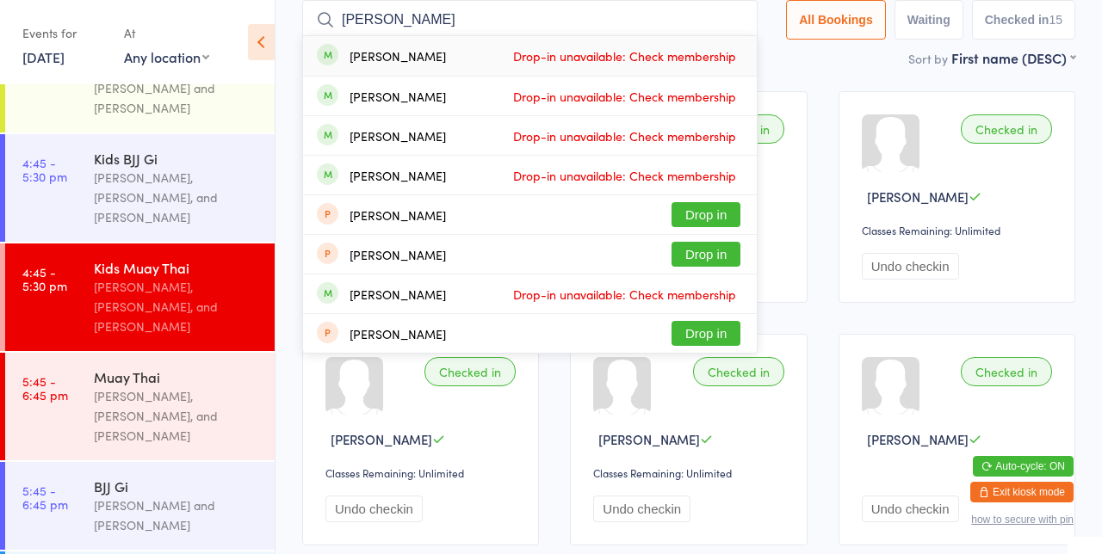
click at [743, 22] on input "[PERSON_NAME]" at bounding box center [529, 20] width 455 height 40
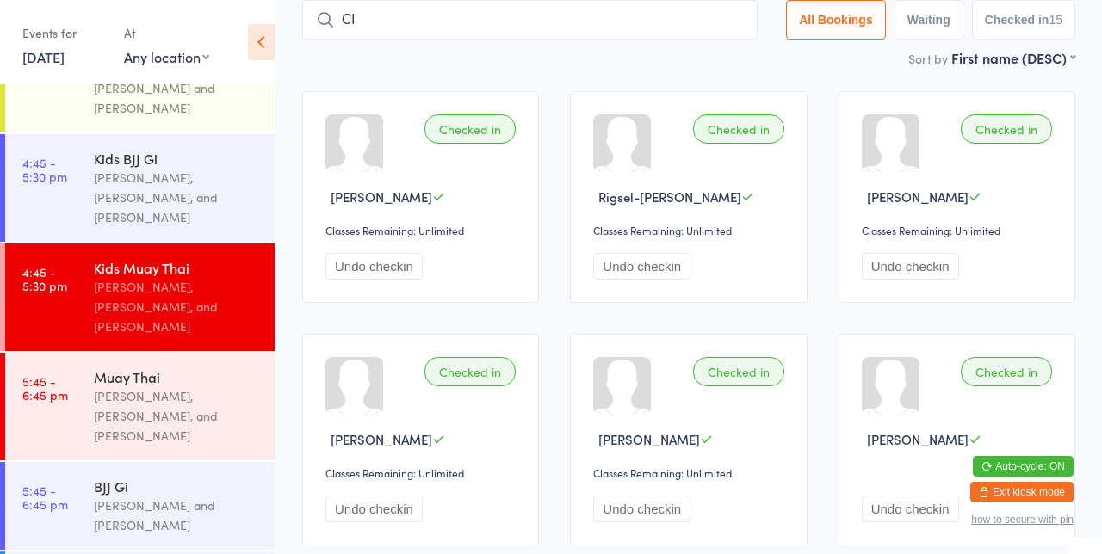
type input "C"
type input "L"
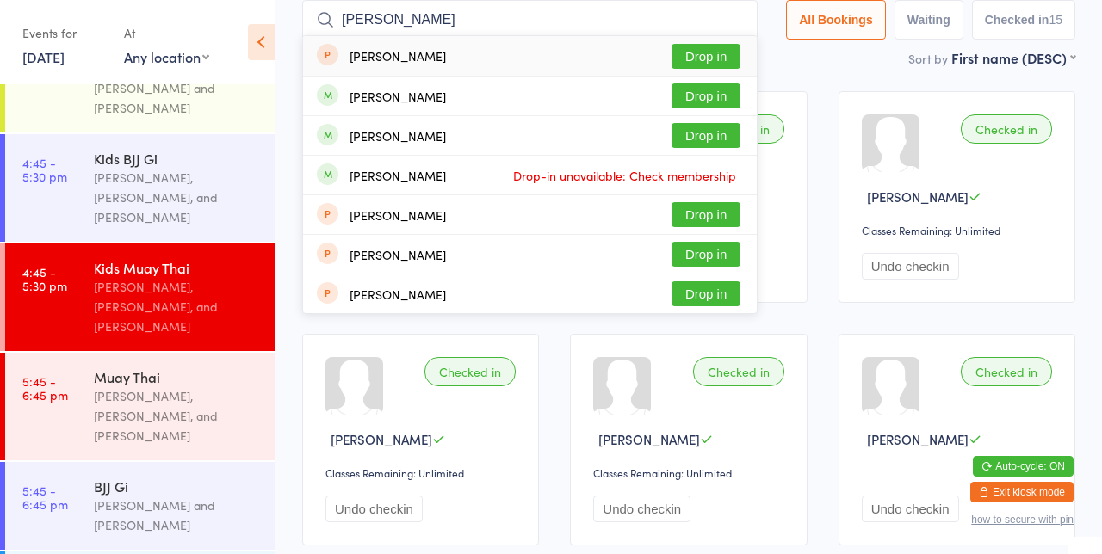
type input "[PERSON_NAME]"
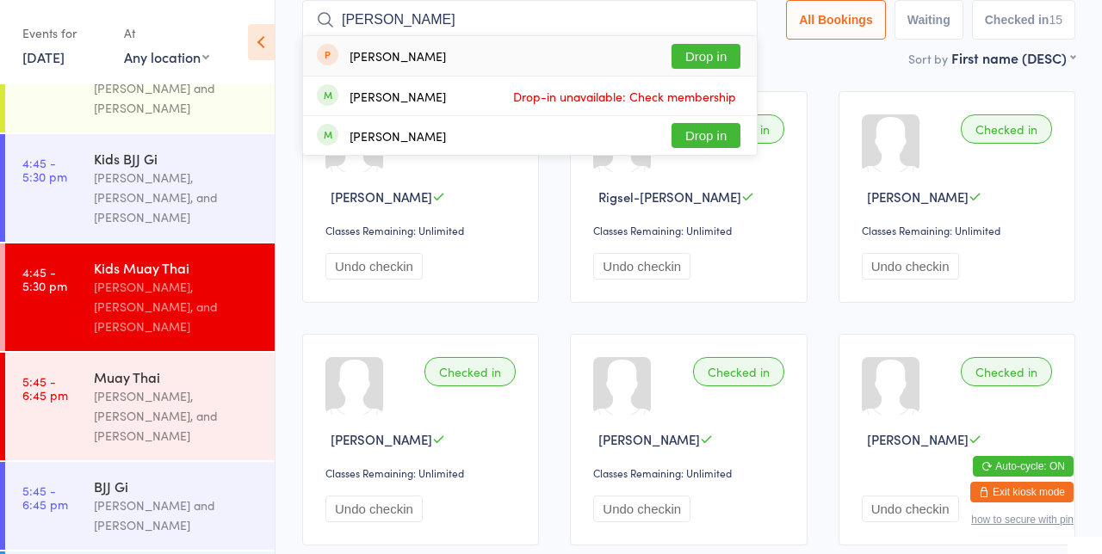
click at [723, 60] on button "Drop in" at bounding box center [705, 56] width 69 height 25
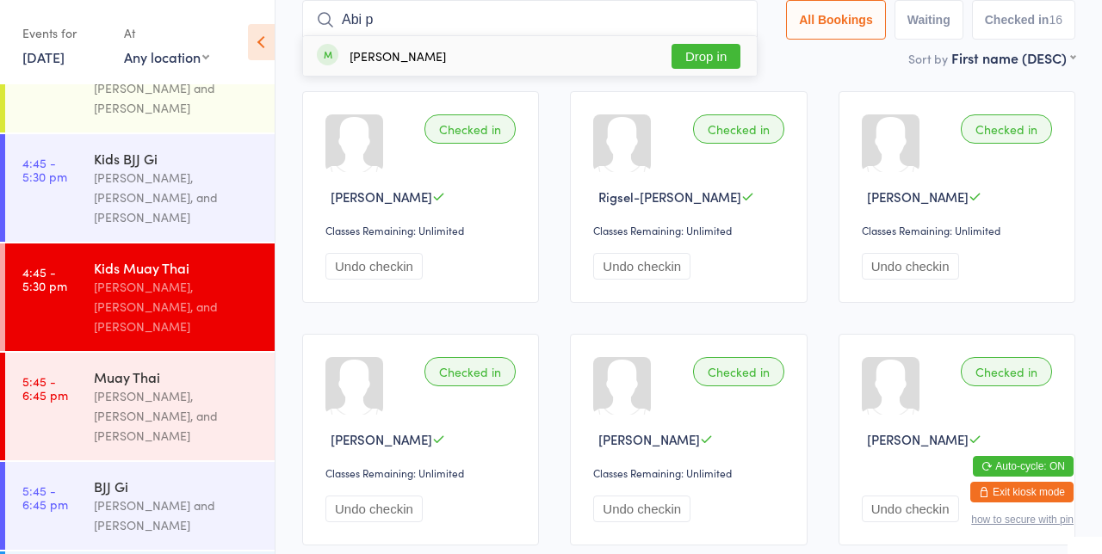
type input "Abi p"
click at [718, 58] on button "Drop in" at bounding box center [705, 56] width 69 height 25
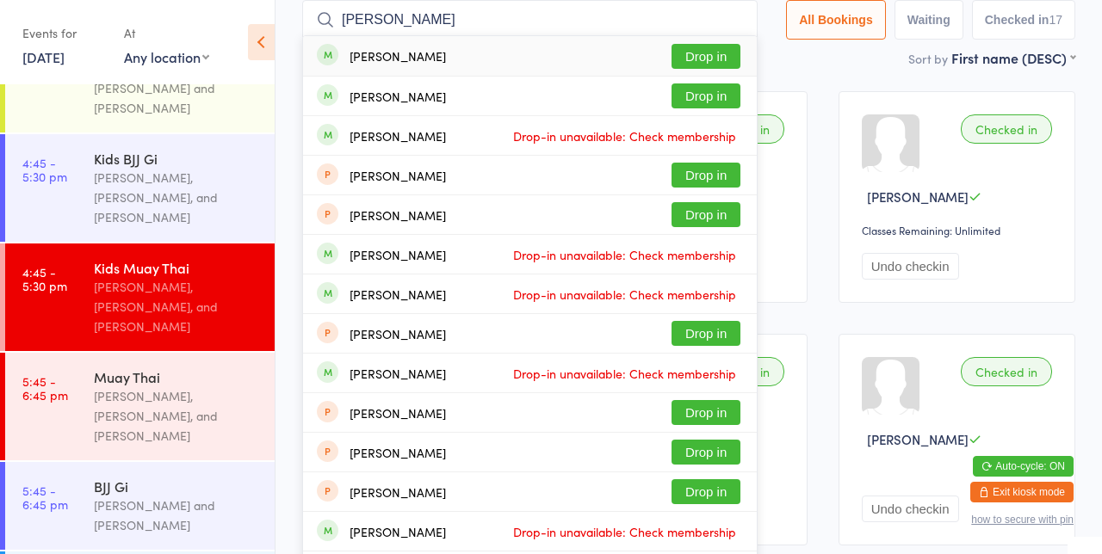
type input "[PERSON_NAME]"
click at [716, 59] on button "Drop in" at bounding box center [705, 56] width 69 height 25
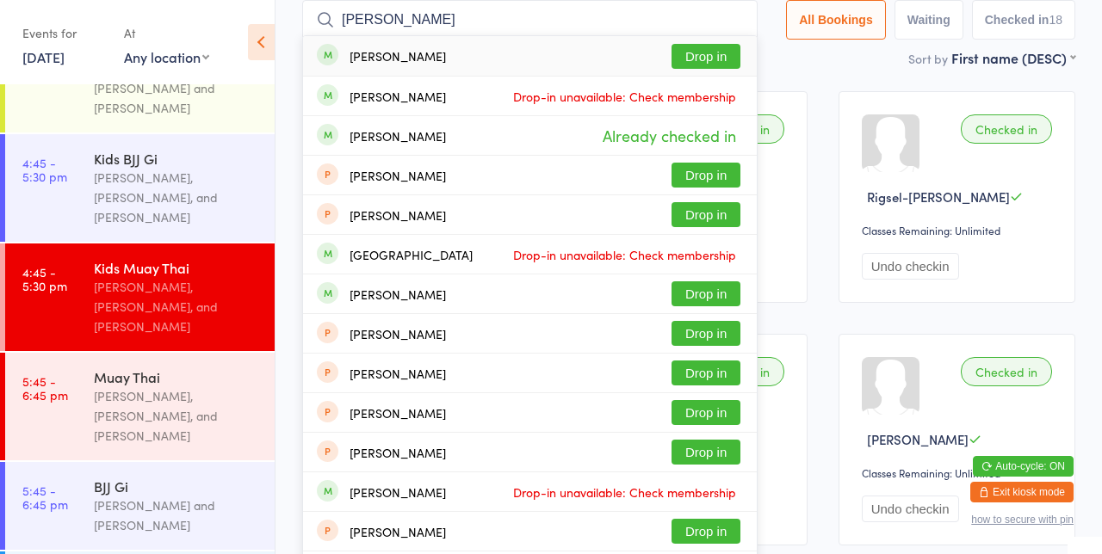
type input "[PERSON_NAME]"
click at [719, 52] on button "Drop in" at bounding box center [705, 56] width 69 height 25
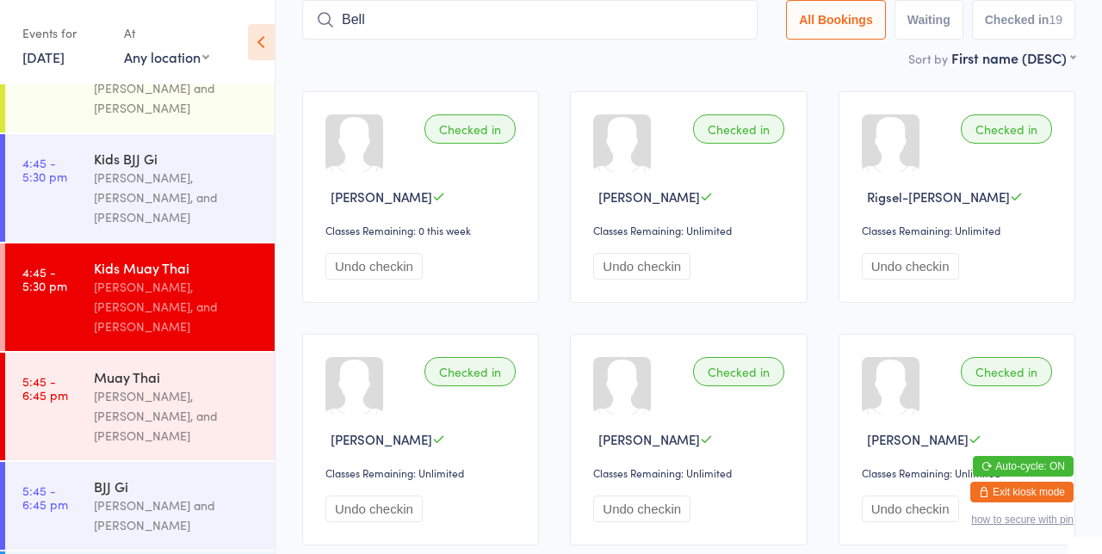
type input "Bell"
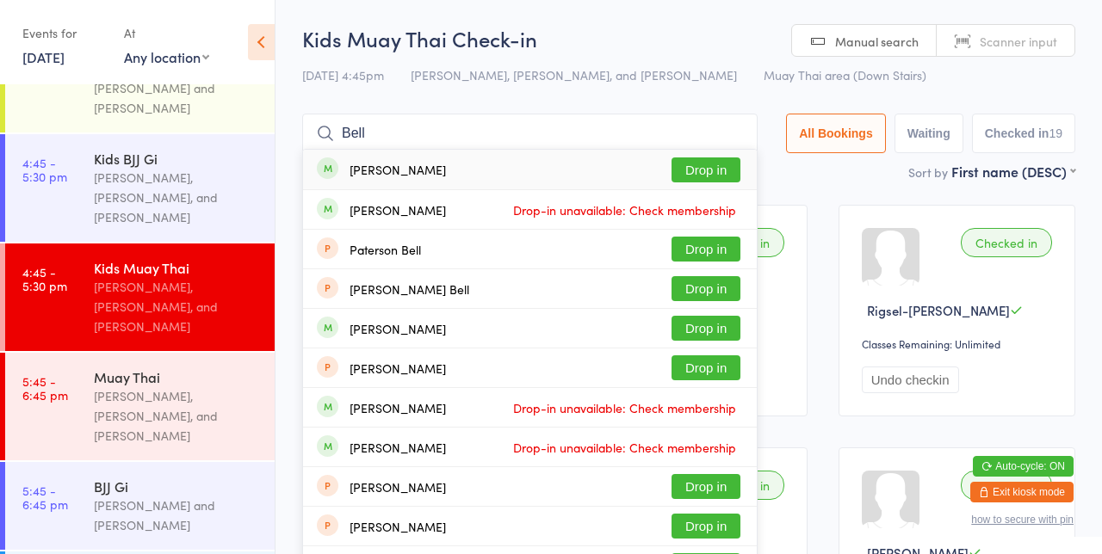
scroll to position [911, 0]
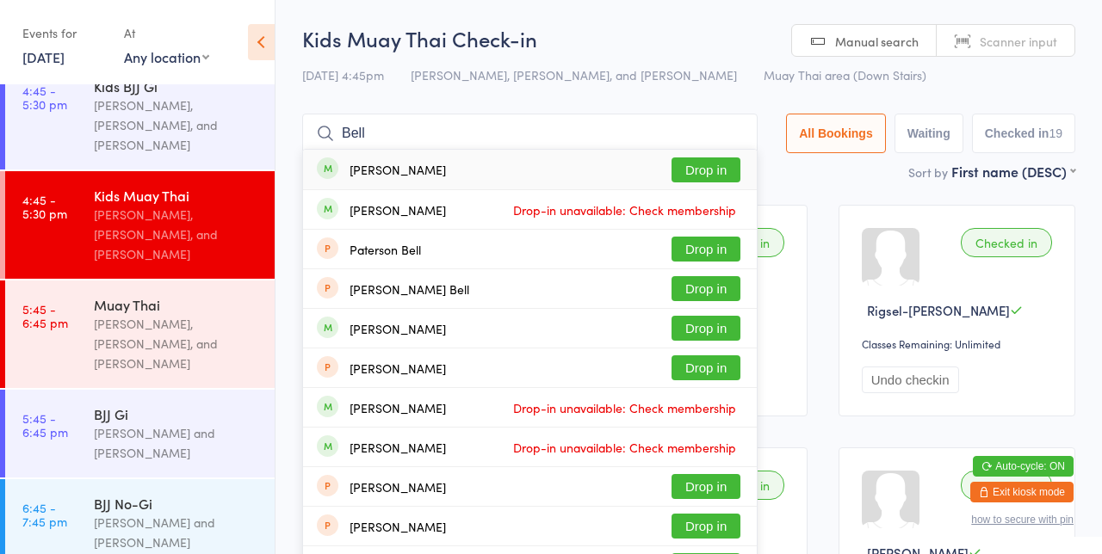
click at [721, 177] on button "Drop in" at bounding box center [705, 170] width 69 height 25
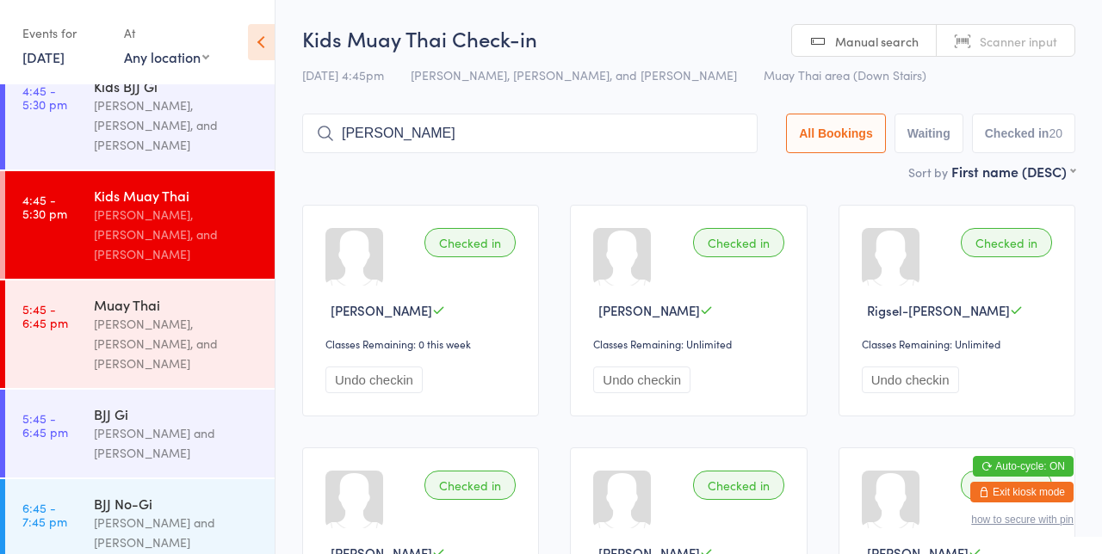
type input "[PERSON_NAME]"
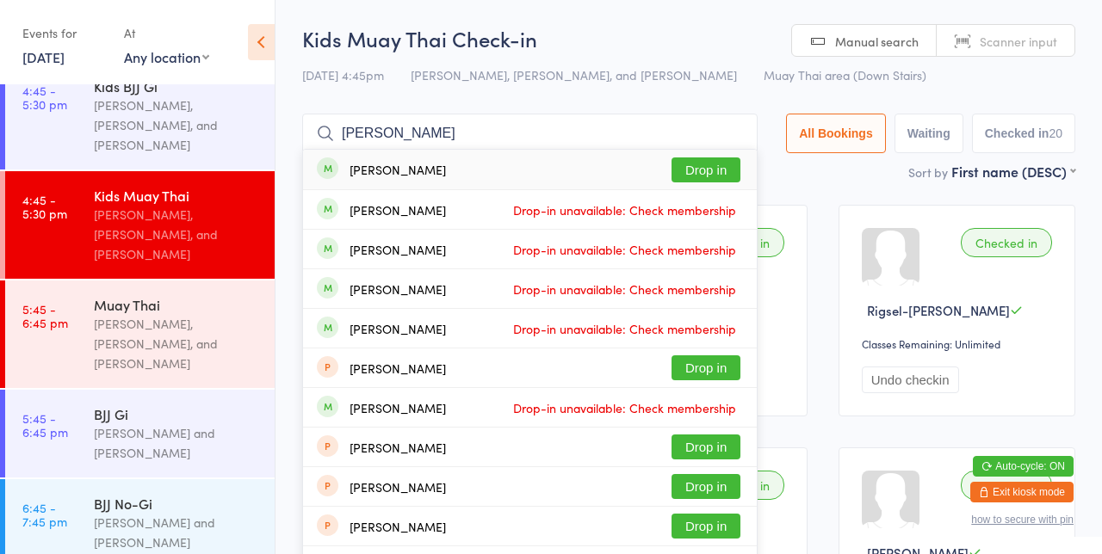
click at [733, 137] on input "[PERSON_NAME]" at bounding box center [529, 134] width 455 height 40
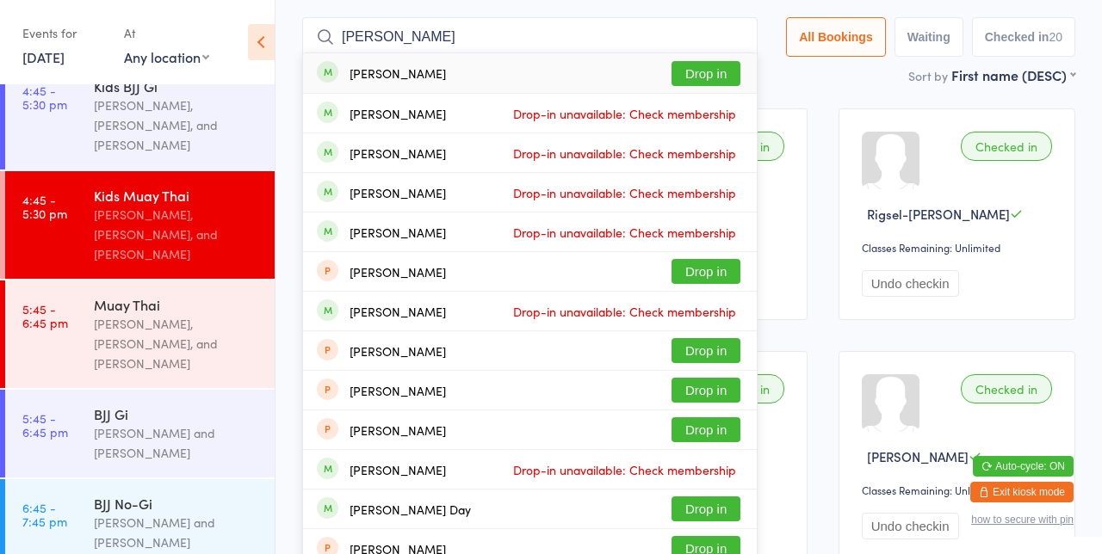
scroll to position [114, 0]
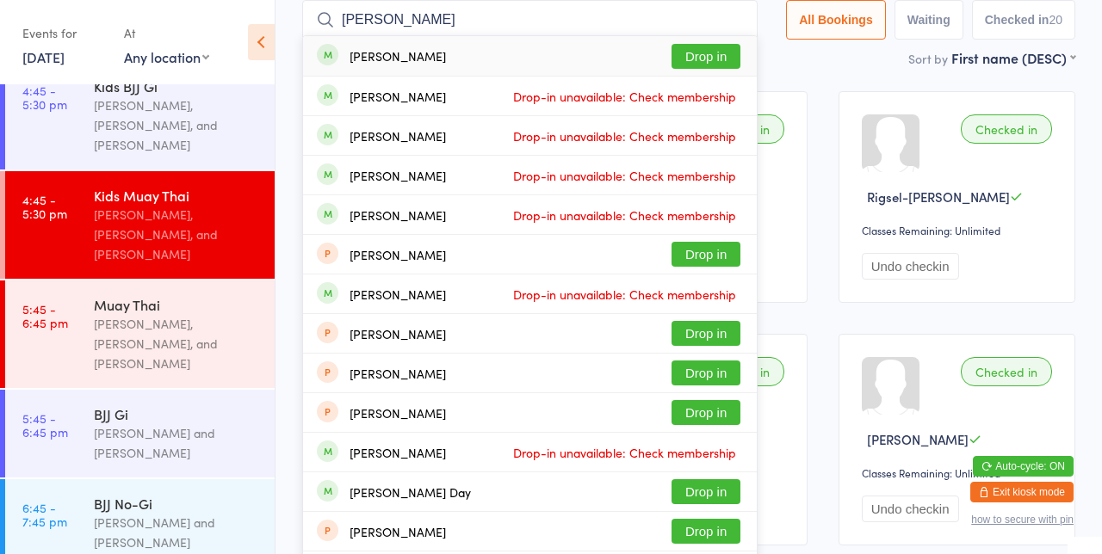
click at [744, 21] on input "[PERSON_NAME]" at bounding box center [529, 20] width 455 height 40
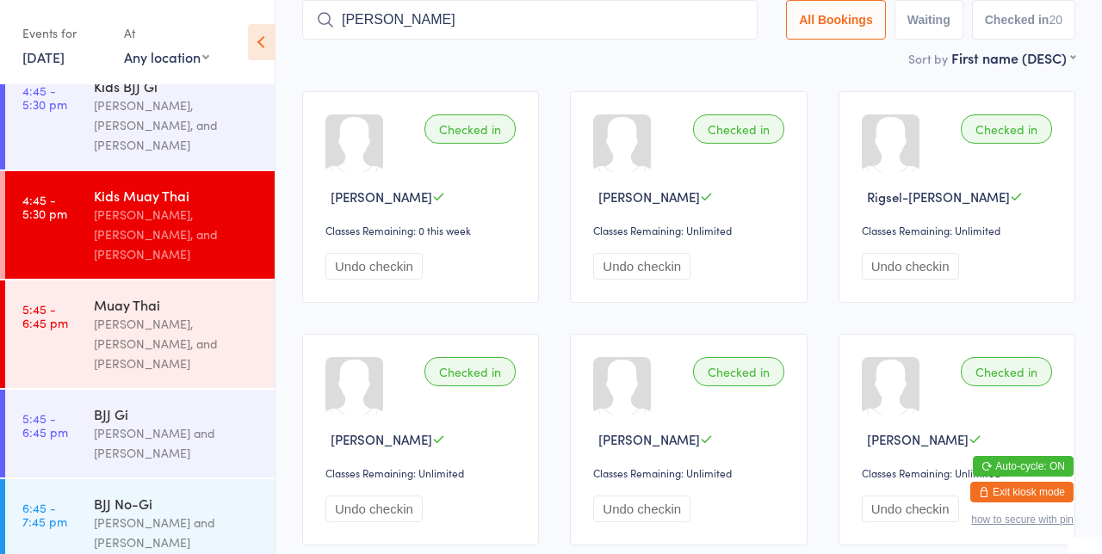
type input "[PERSON_NAME]"
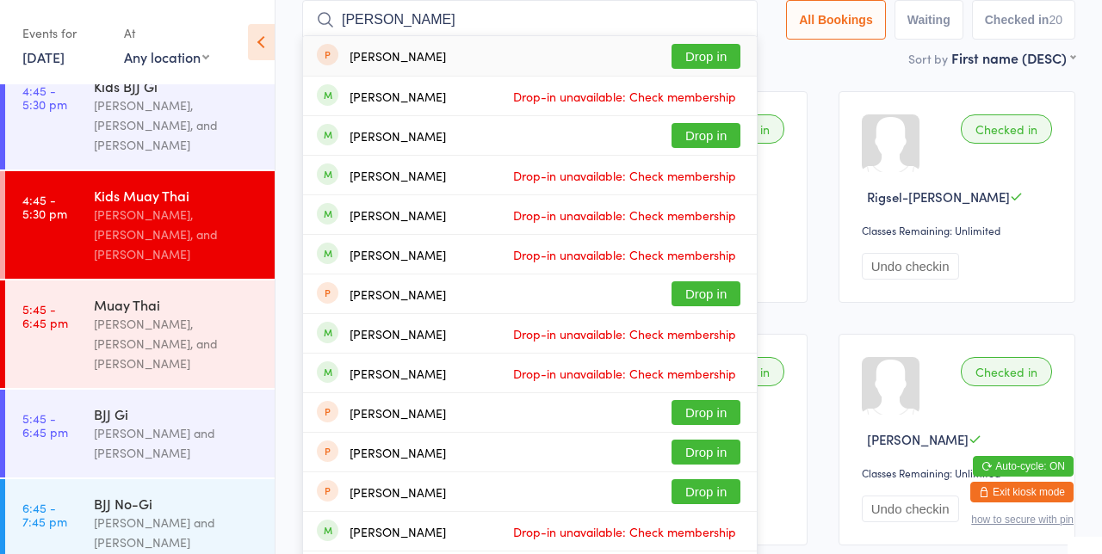
click at [714, 156] on div "[PERSON_NAME] Drop-in unavailable: Check membership" at bounding box center [530, 175] width 454 height 39
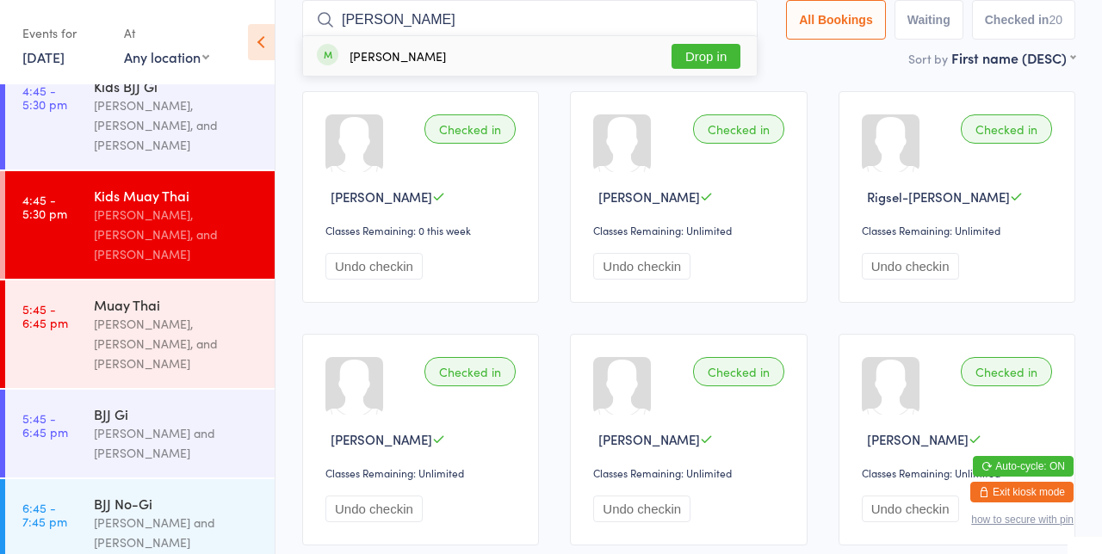
type input "[PERSON_NAME]"
click at [713, 60] on button "Drop in" at bounding box center [705, 56] width 69 height 25
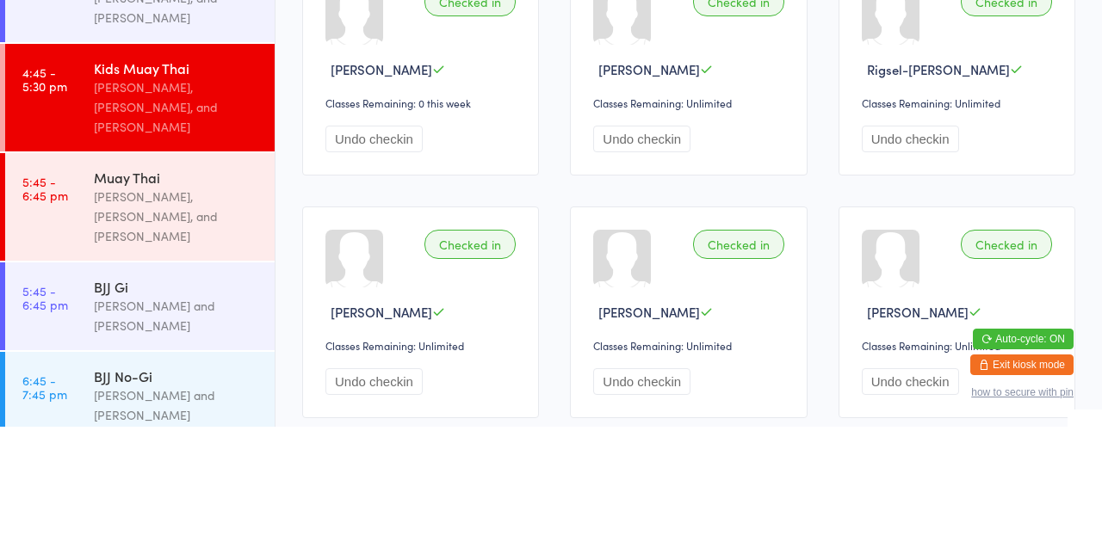
scroll to position [838, 0]
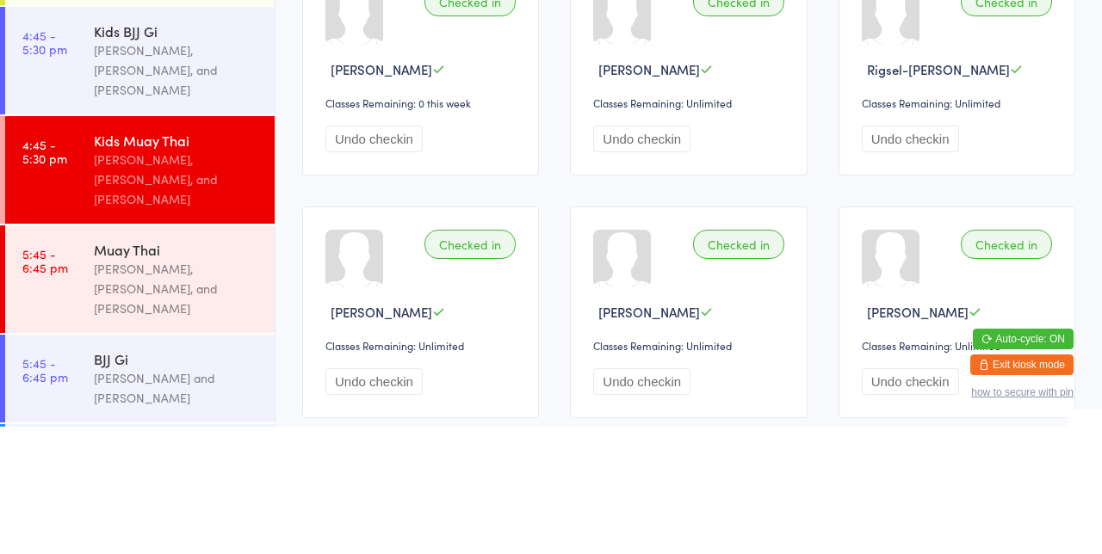
click at [137, 387] on div "[PERSON_NAME], [PERSON_NAME], and [PERSON_NAME]" at bounding box center [177, 416] width 166 height 59
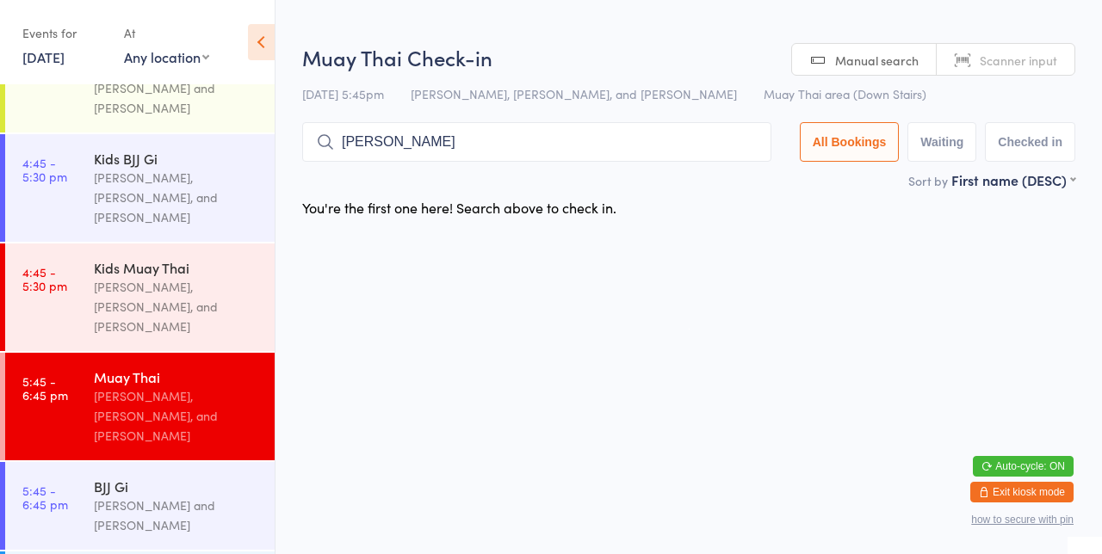
type input "[PERSON_NAME]"
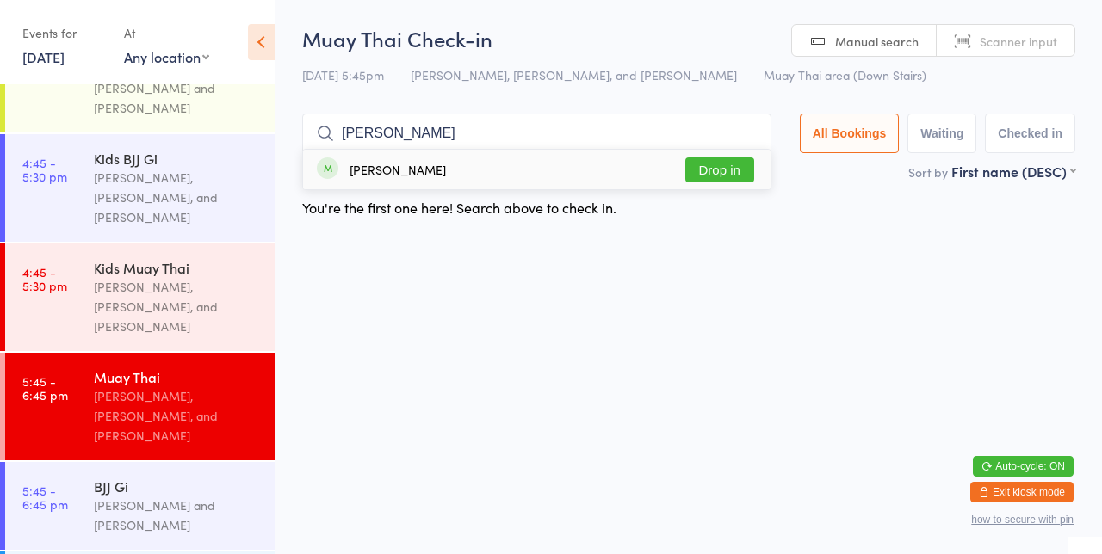
click at [729, 174] on button "Drop in" at bounding box center [719, 170] width 69 height 25
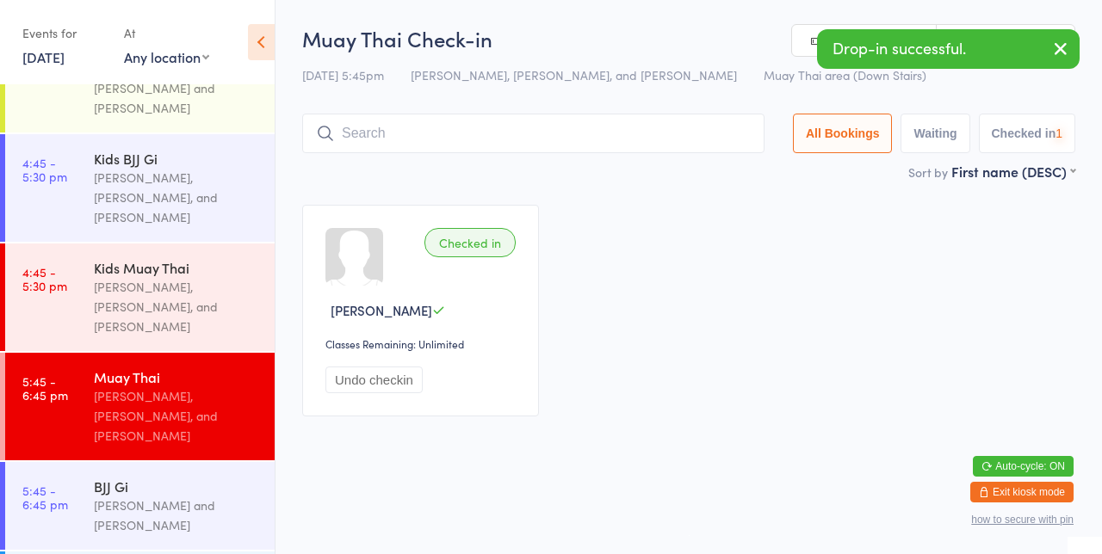
click at [821, 213] on div "Checked in [PERSON_NAME] Classes Remaining: Unlimited Undo checkin" at bounding box center [689, 310] width 804 height 243
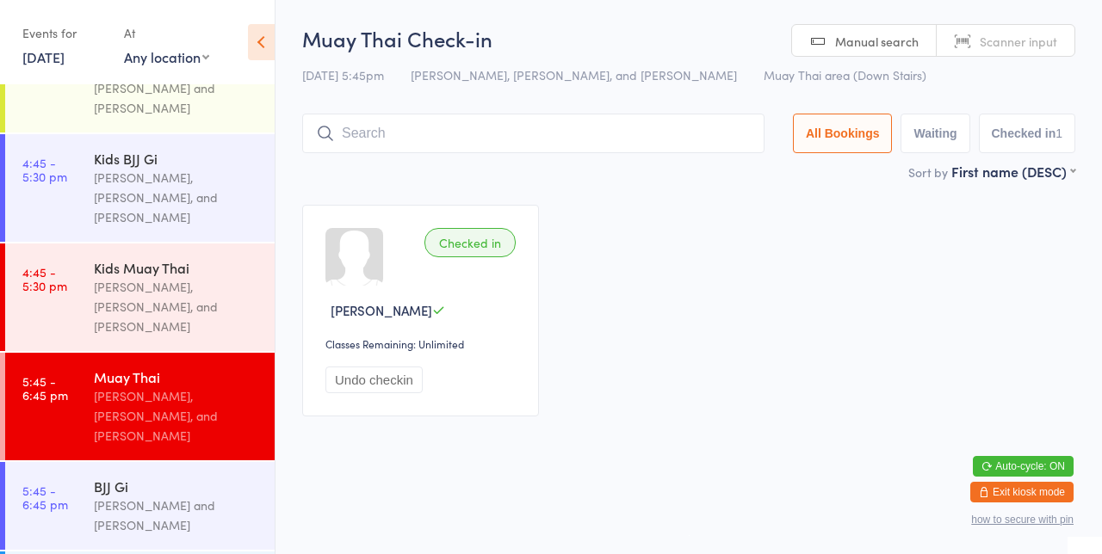
click at [481, 140] on input "search" at bounding box center [533, 134] width 462 height 40
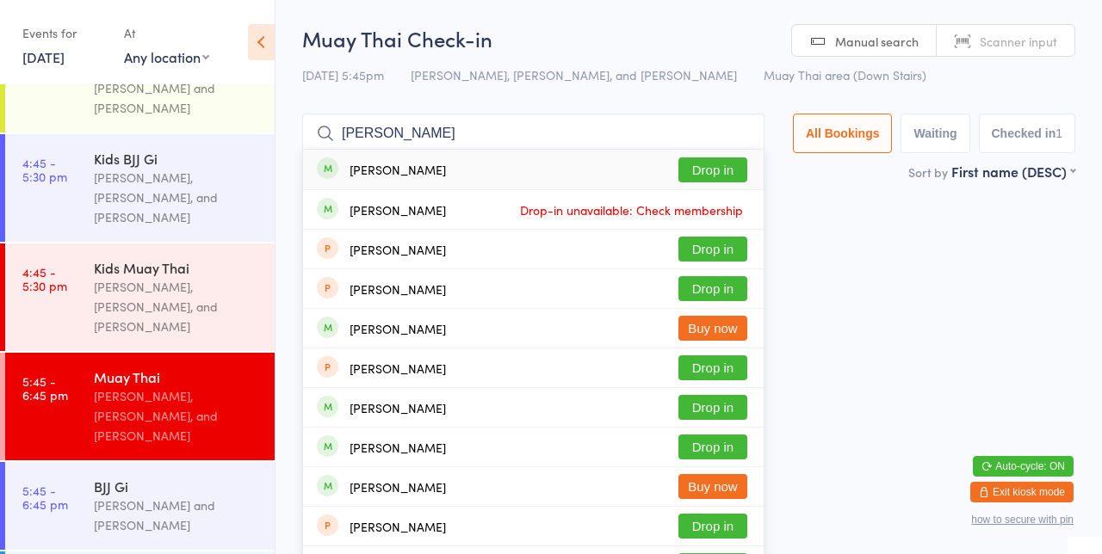
click at [851, 238] on div "Checked in [PERSON_NAME] Classes Remaining: Unlimited Undo checkin" at bounding box center [689, 310] width 804 height 243
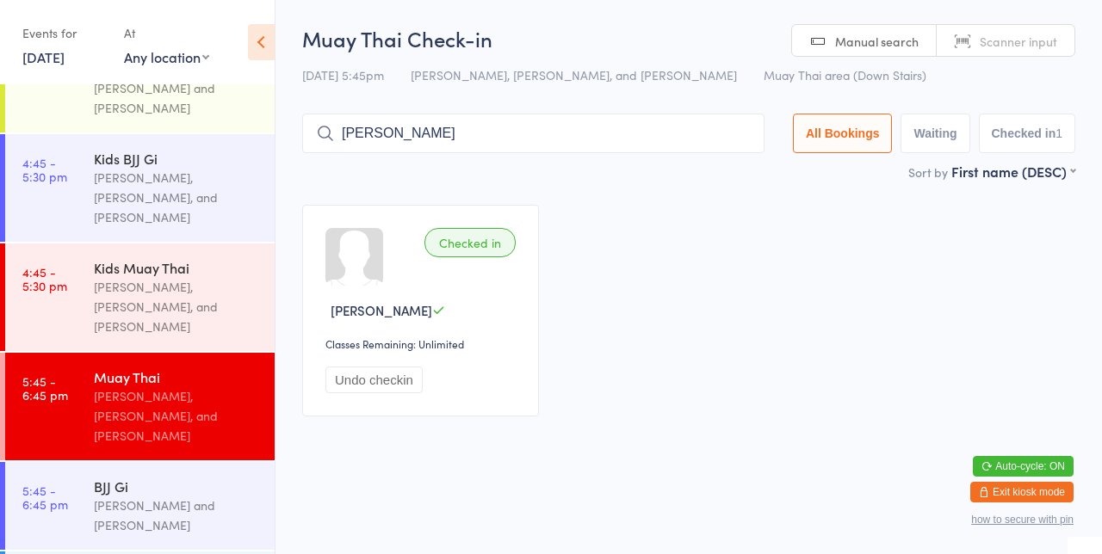
click at [695, 139] on input "[PERSON_NAME]" at bounding box center [533, 134] width 462 height 40
click at [850, 229] on div "Checked in [PERSON_NAME] Classes Remaining: Unlimited Undo checkin" at bounding box center [689, 310] width 804 height 243
click at [717, 141] on input "[PERSON_NAME]" at bounding box center [533, 134] width 462 height 40
type input "[PERSON_NAME]"
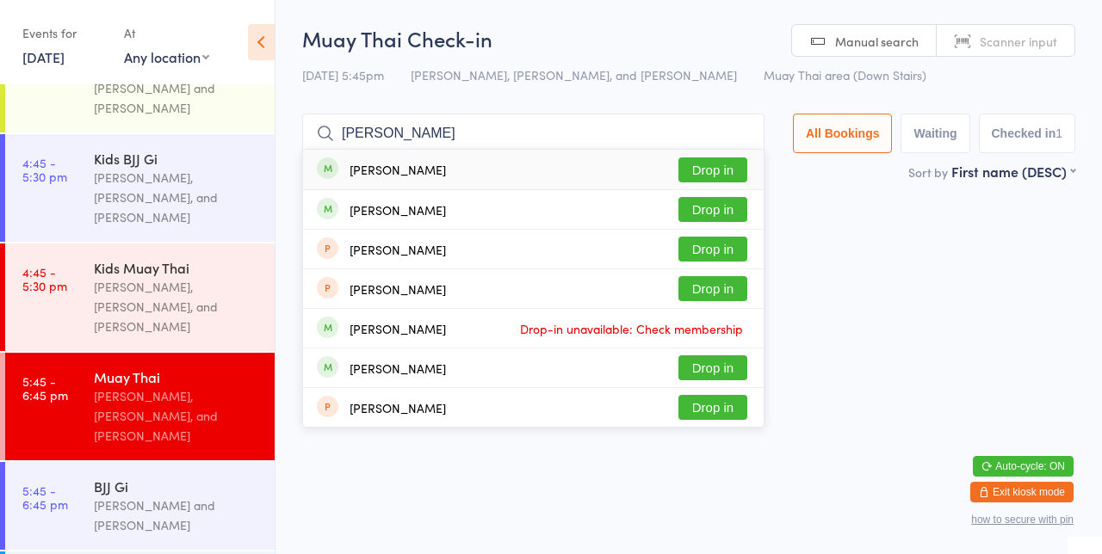
click at [733, 173] on button "Drop in" at bounding box center [712, 170] width 69 height 25
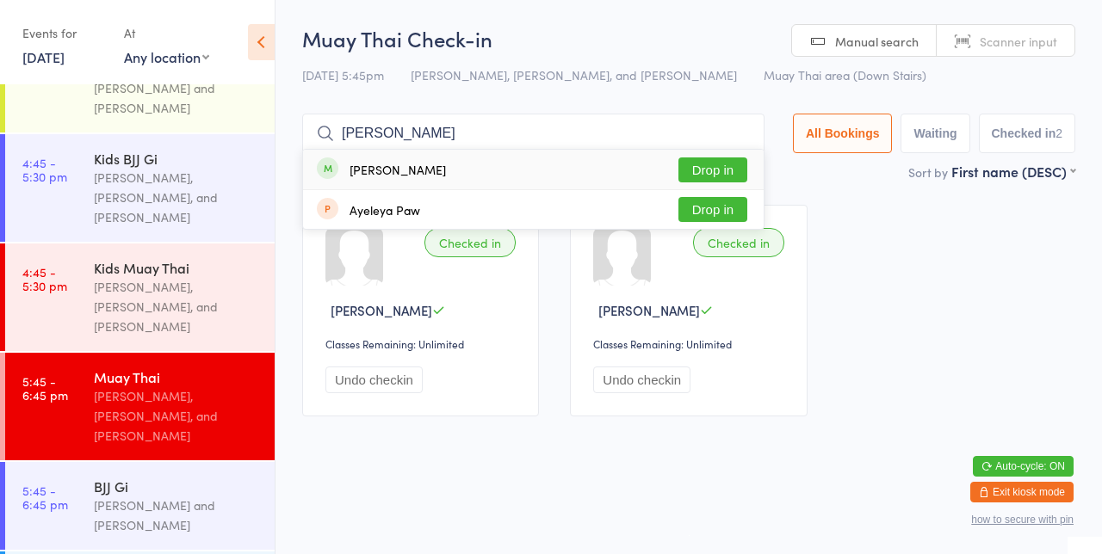
type input "[PERSON_NAME]"
click at [372, 176] on div "[PERSON_NAME]" at bounding box center [398, 170] width 96 height 14
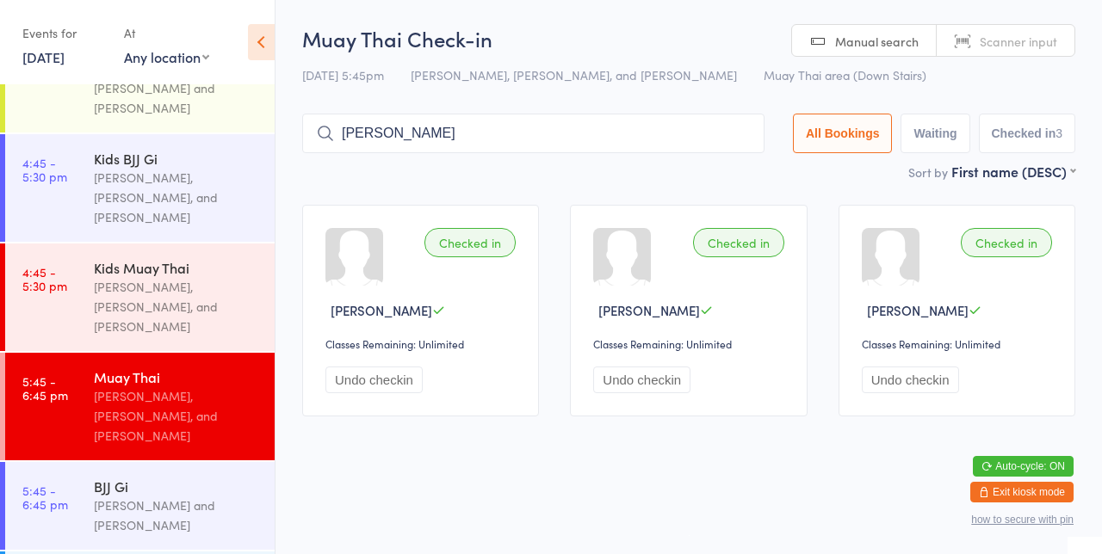
type input "[PERSON_NAME]"
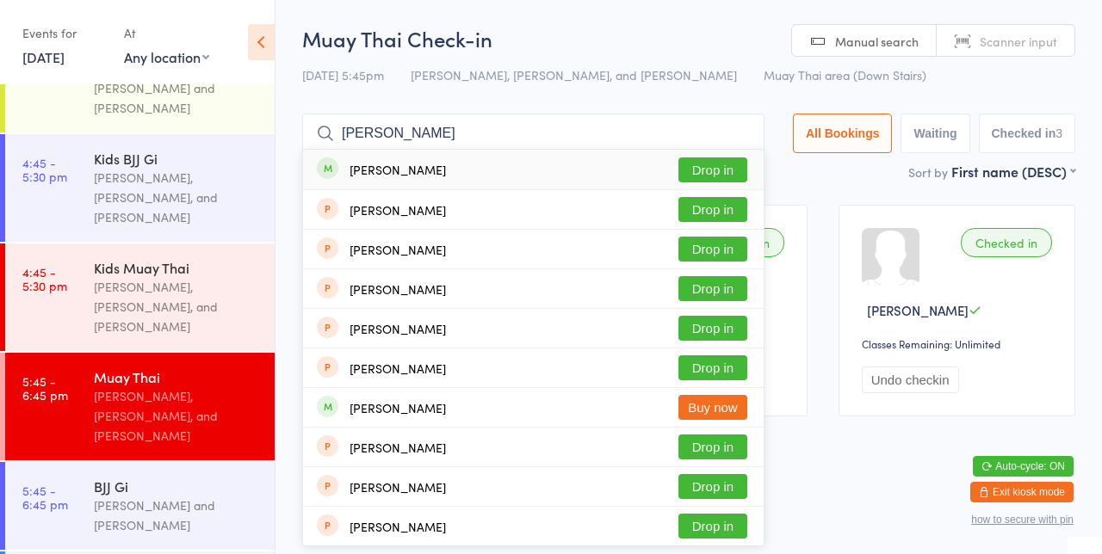
click at [719, 170] on button "Drop in" at bounding box center [712, 170] width 69 height 25
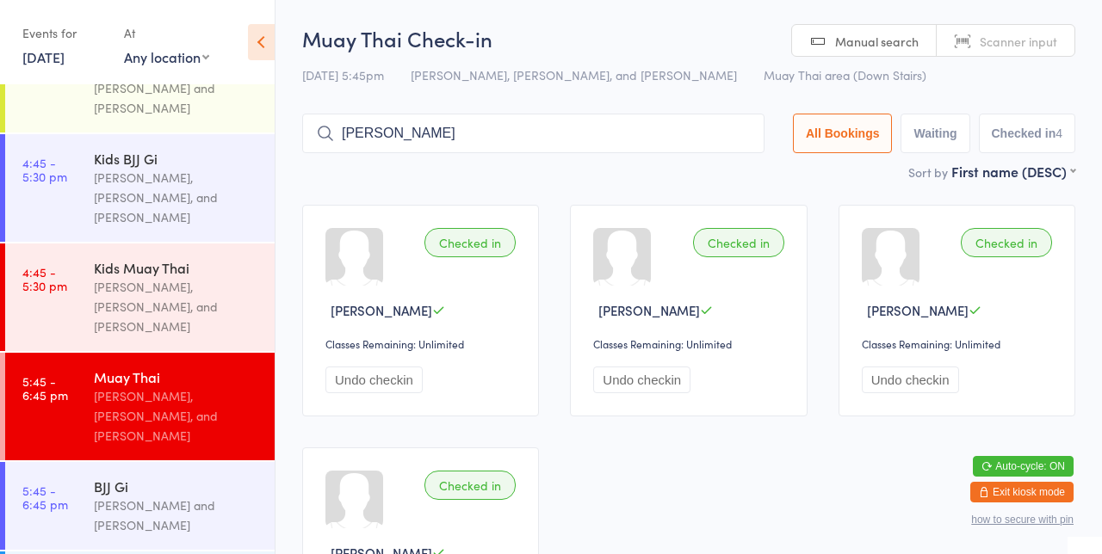
type input "[PERSON_NAME]"
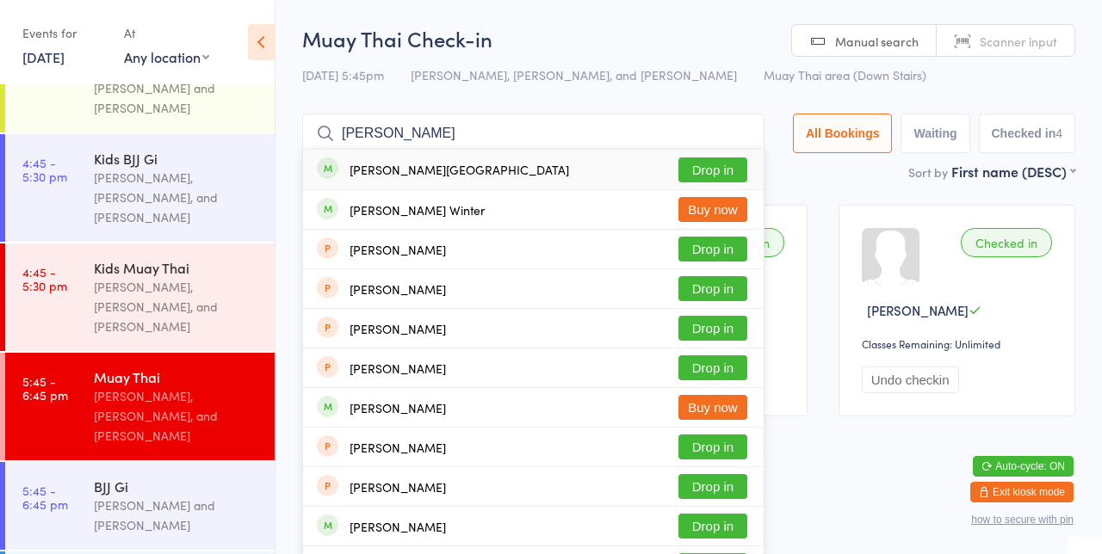
click at [739, 176] on button "Drop in" at bounding box center [712, 170] width 69 height 25
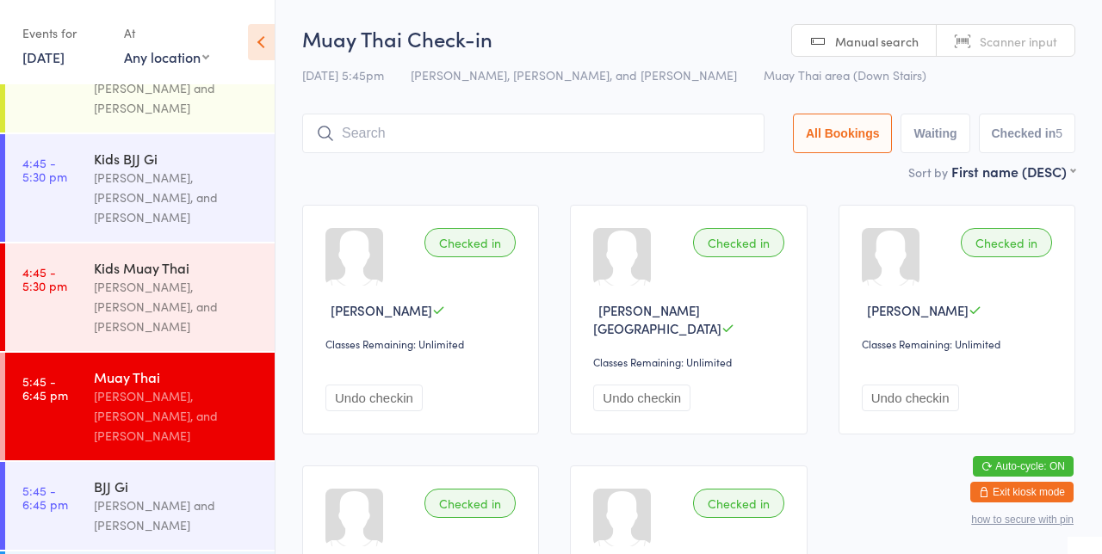
type input "J"
click at [752, 137] on input "J" at bounding box center [533, 134] width 462 height 40
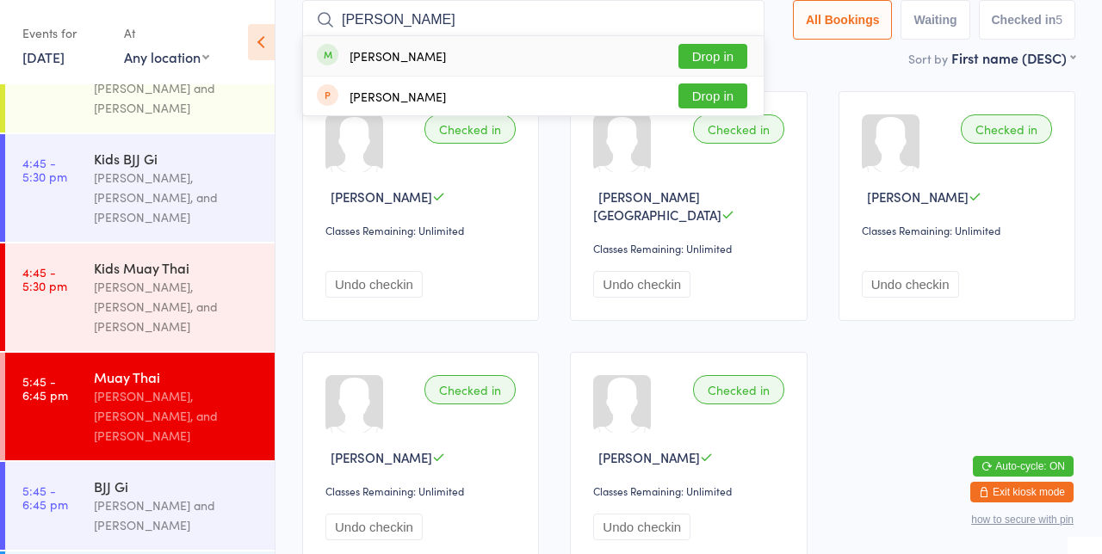
type input "[PERSON_NAME]"
click at [709, 60] on button "Drop in" at bounding box center [712, 56] width 69 height 25
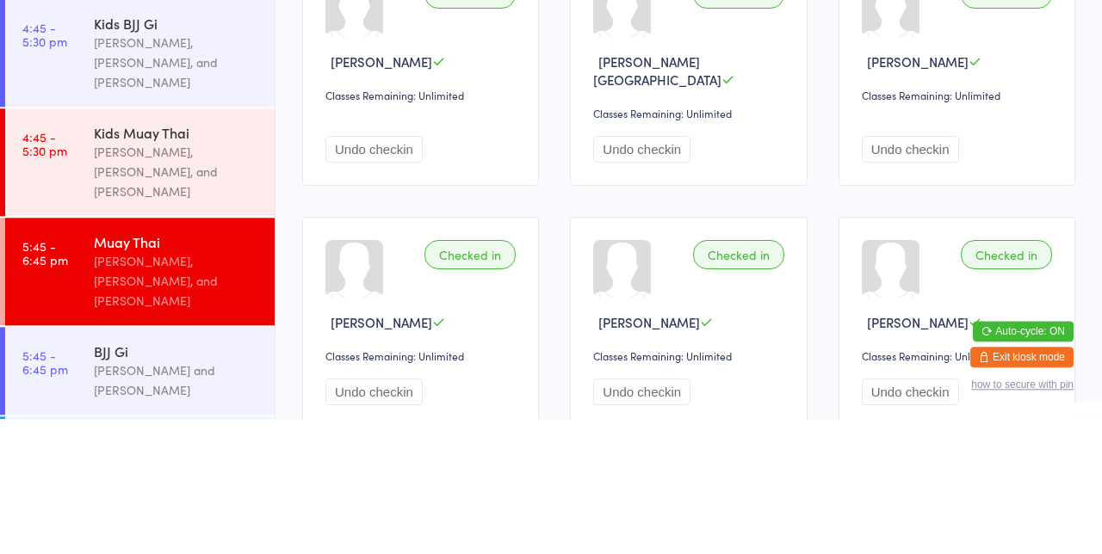
click at [154, 387] on div "[PERSON_NAME], [PERSON_NAME], and [PERSON_NAME]" at bounding box center [177, 416] width 166 height 59
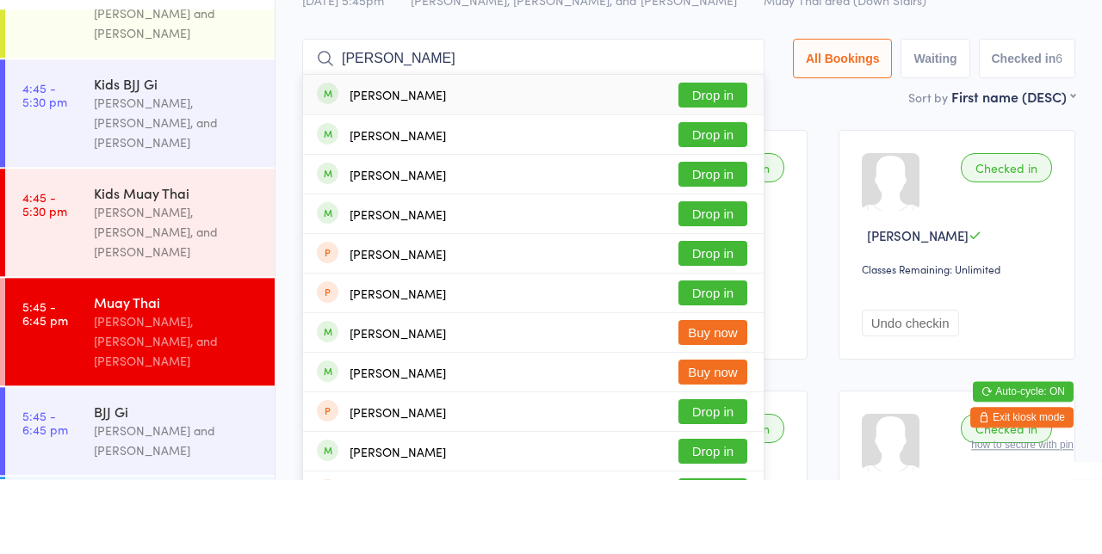
type input "[PERSON_NAME]"
click at [730, 257] on button "Drop in" at bounding box center [712, 249] width 69 height 25
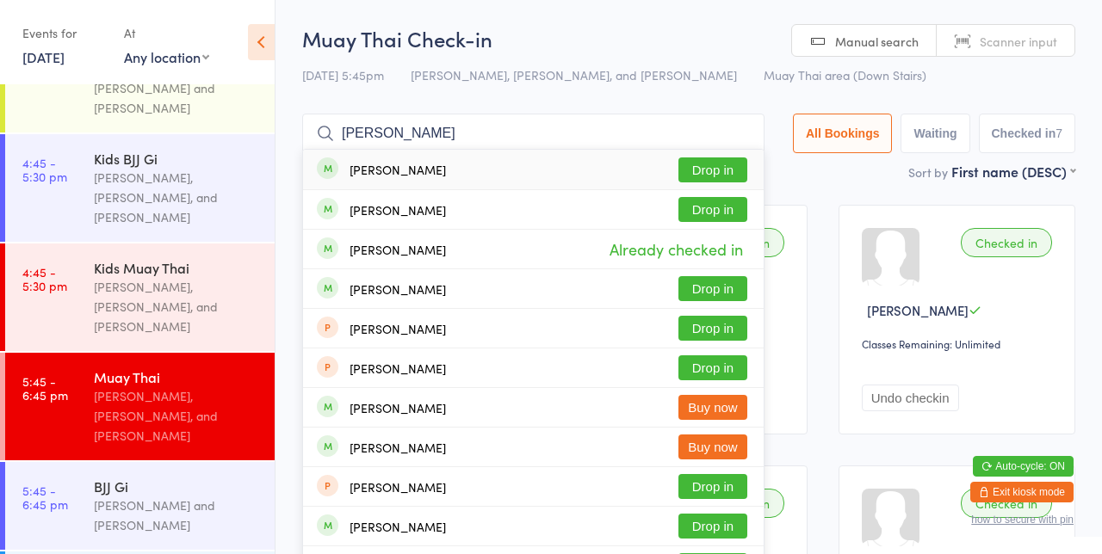
click at [824, 201] on div "Checked in [PERSON_NAME] Classes Remaining: Unlimited Undo checkin Checked in […" at bounding box center [689, 562] width 804 height 746
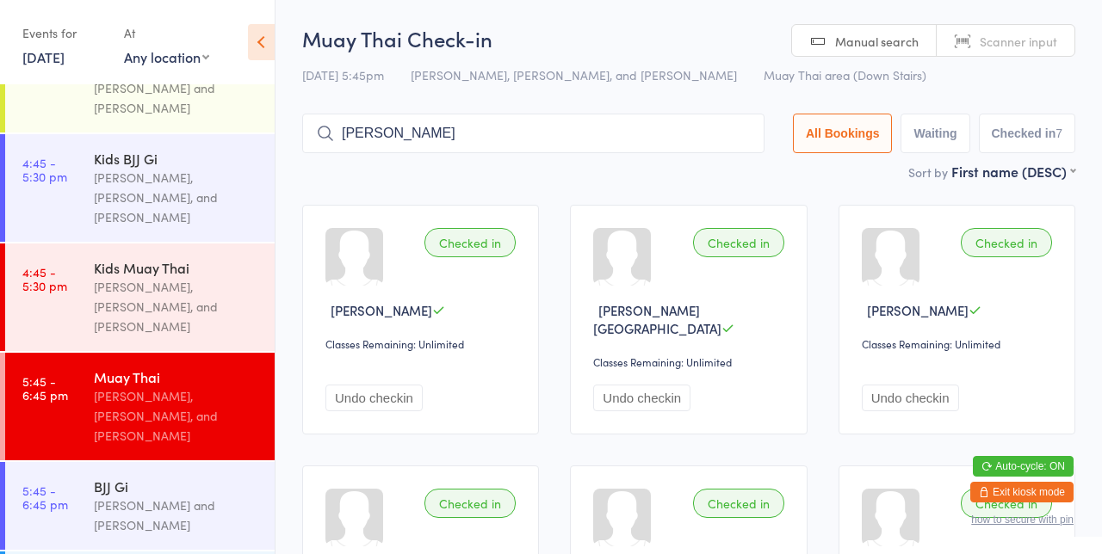
click at [587, 134] on input "[PERSON_NAME]" at bounding box center [533, 134] width 462 height 40
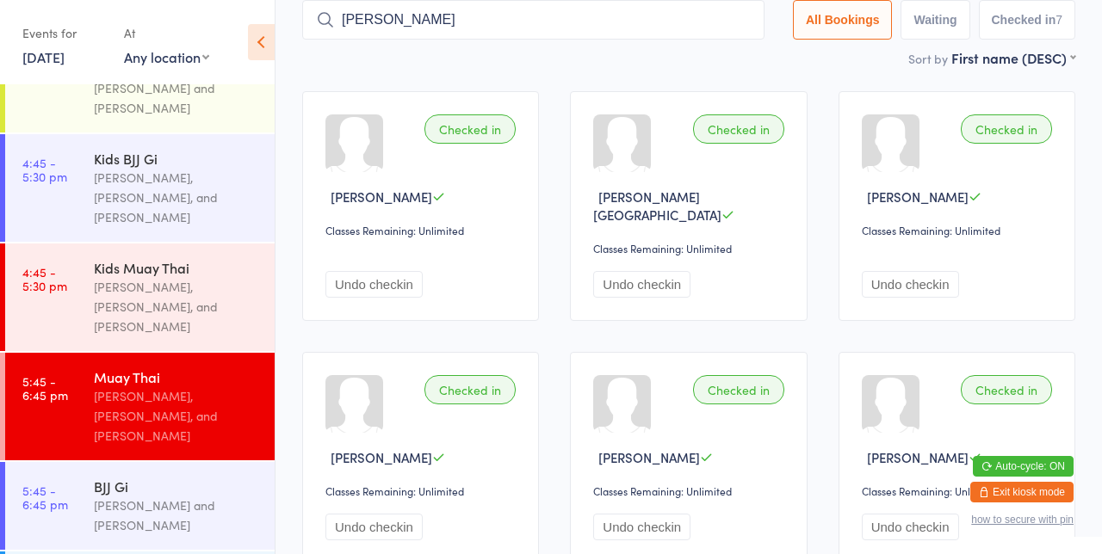
type input "J"
type input "Yeo"
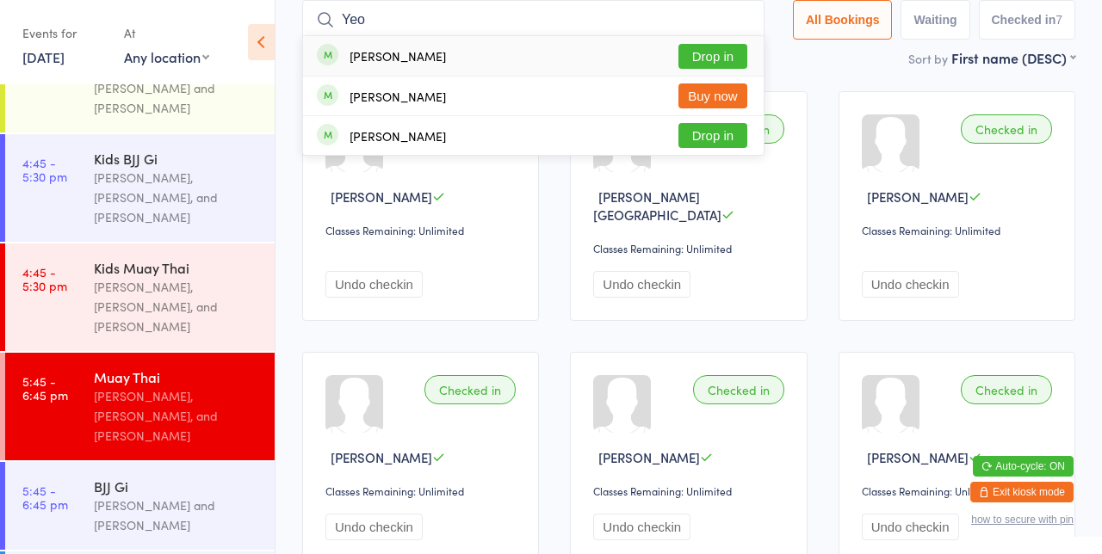
click at [739, 60] on button "Drop in" at bounding box center [712, 56] width 69 height 25
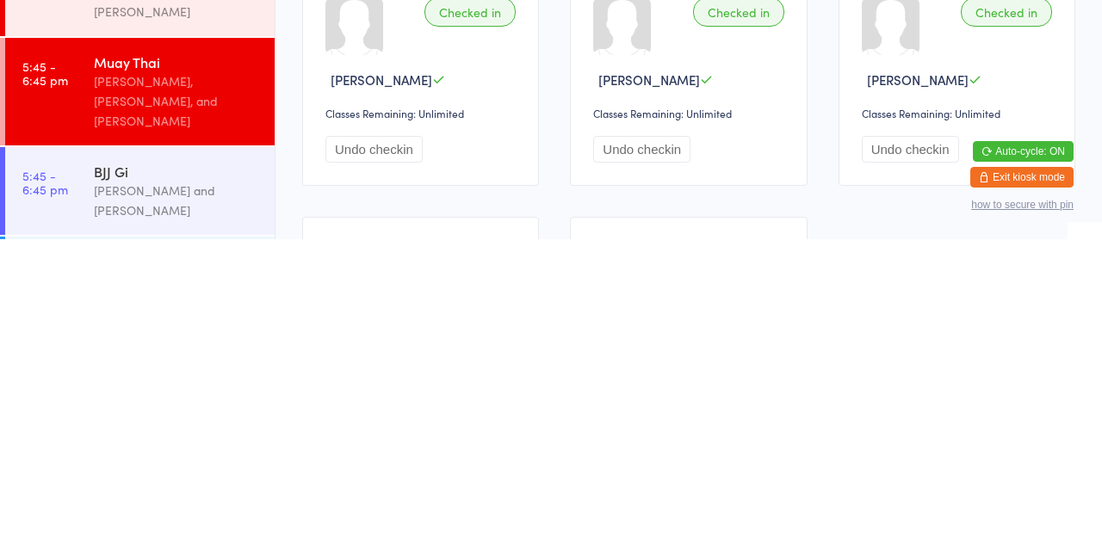
scroll to position [195, 0]
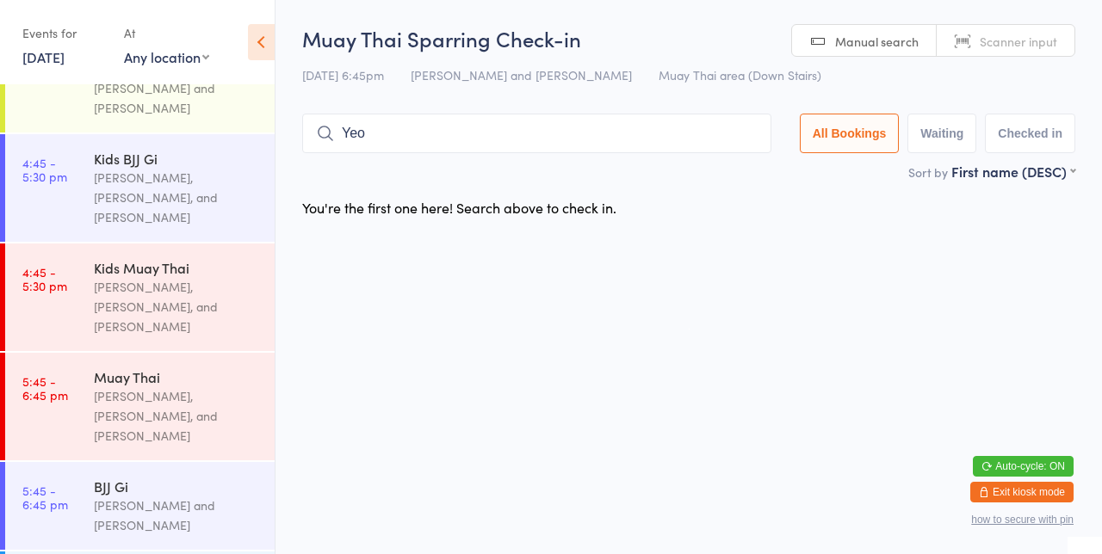
type input "Yeo"
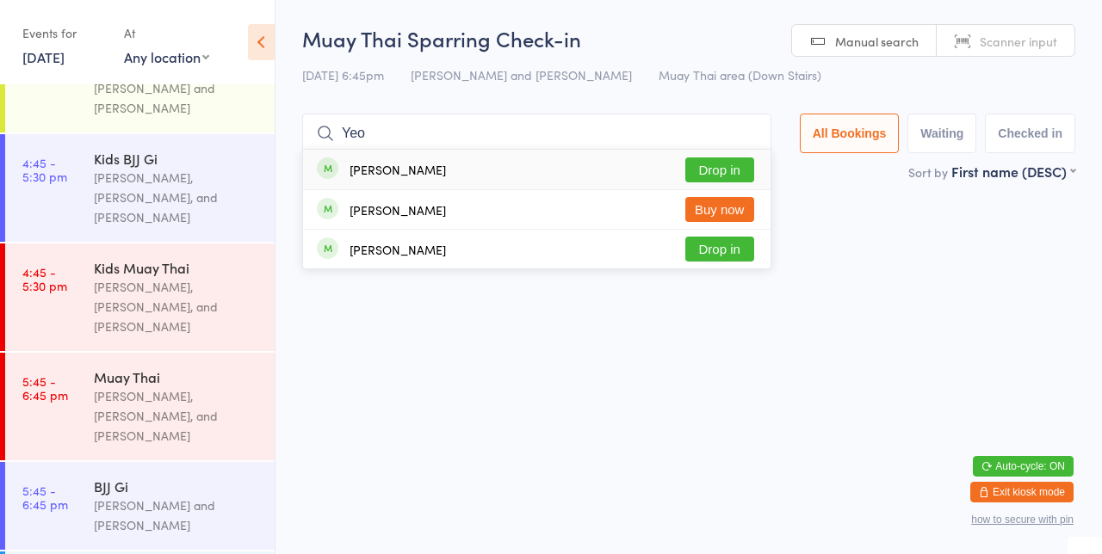
click at [725, 176] on button "Drop in" at bounding box center [719, 170] width 69 height 25
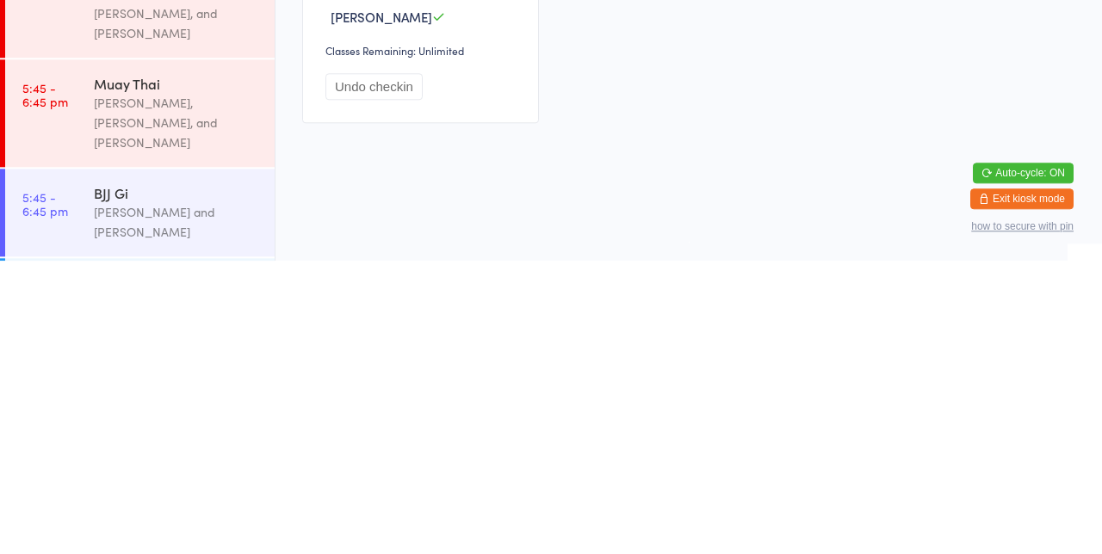
click at [158, 387] on div "[PERSON_NAME], [PERSON_NAME], and [PERSON_NAME]" at bounding box center [177, 416] width 166 height 59
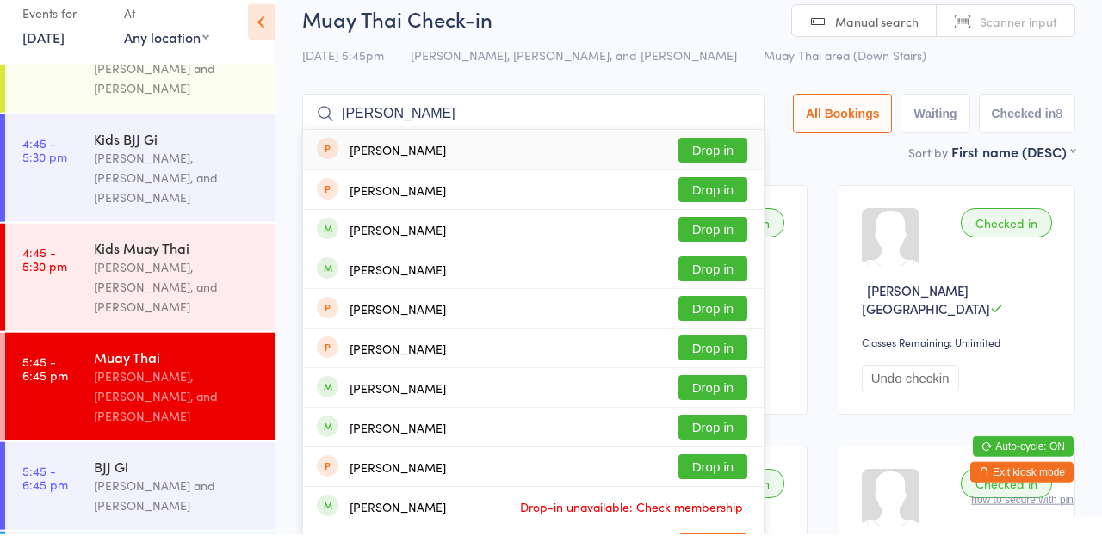
type input "[PERSON_NAME]"
click at [728, 286] on button "Drop in" at bounding box center [712, 288] width 69 height 25
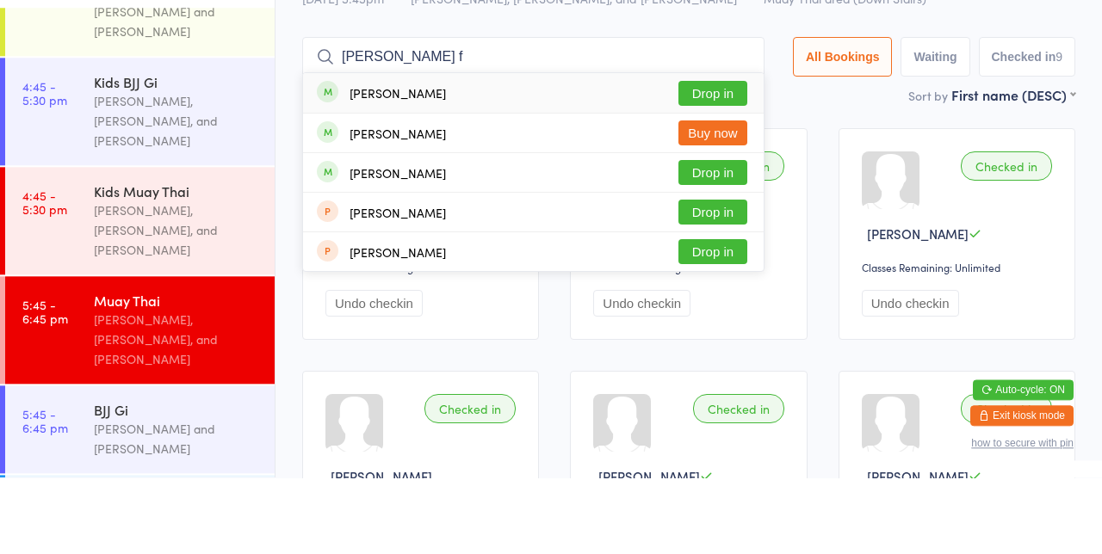
type input "[PERSON_NAME] f"
click at [737, 167] on button "Drop in" at bounding box center [712, 170] width 69 height 25
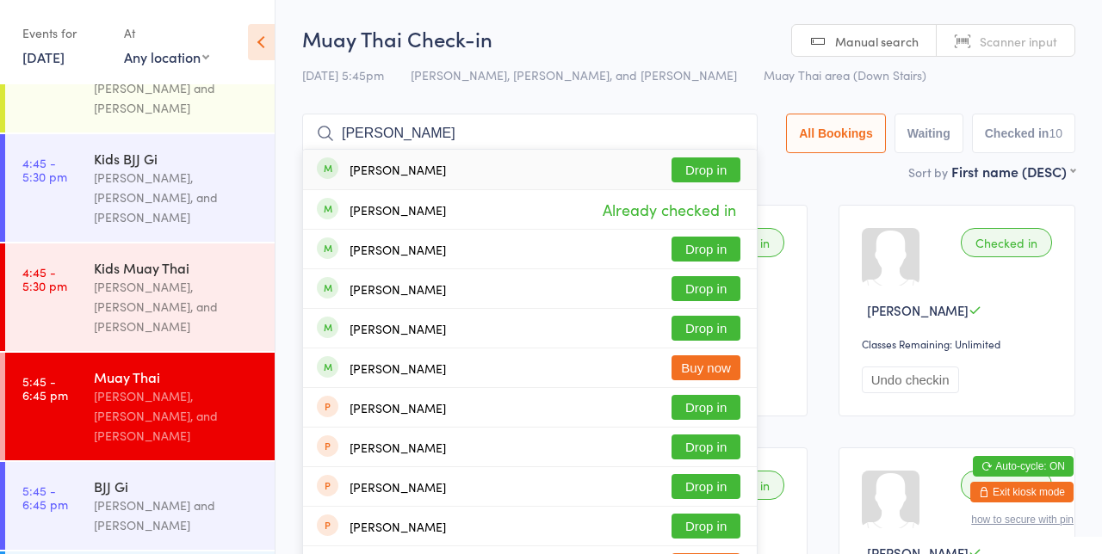
type input "[PERSON_NAME]"
click at [731, 293] on button "Drop in" at bounding box center [705, 288] width 69 height 25
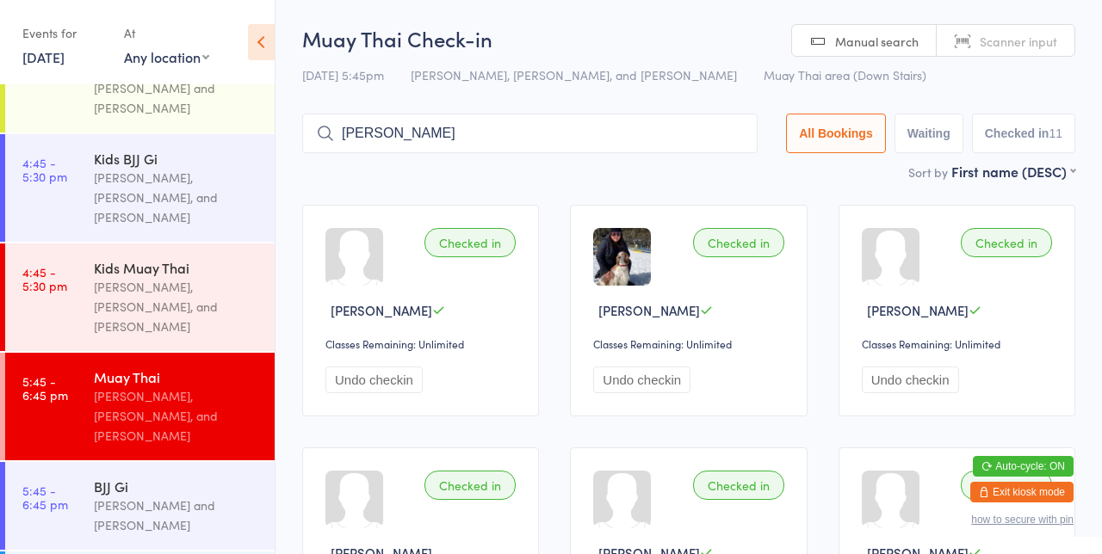
type input "[PERSON_NAME]"
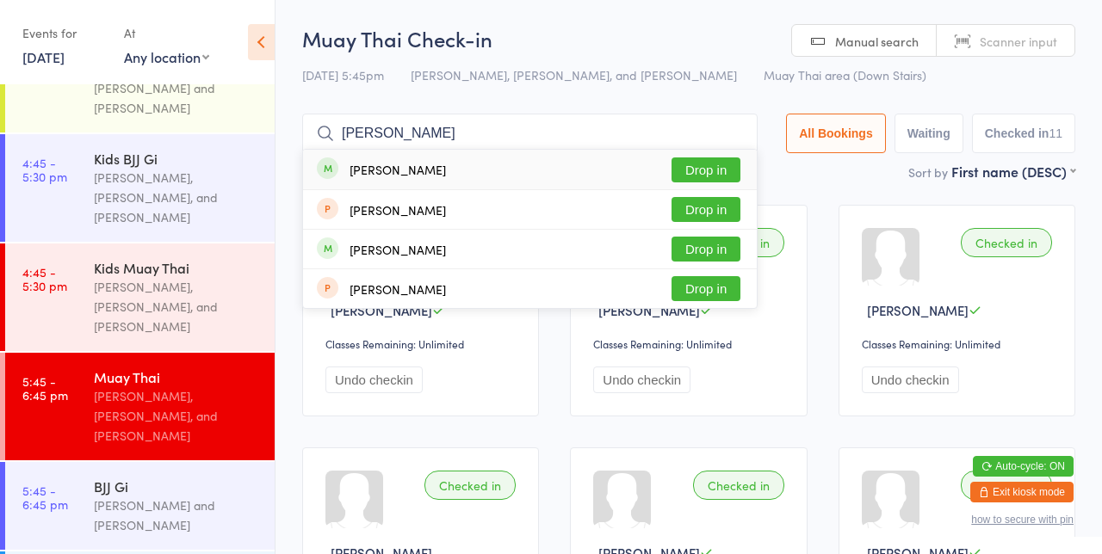
click at [708, 175] on button "Drop in" at bounding box center [705, 170] width 69 height 25
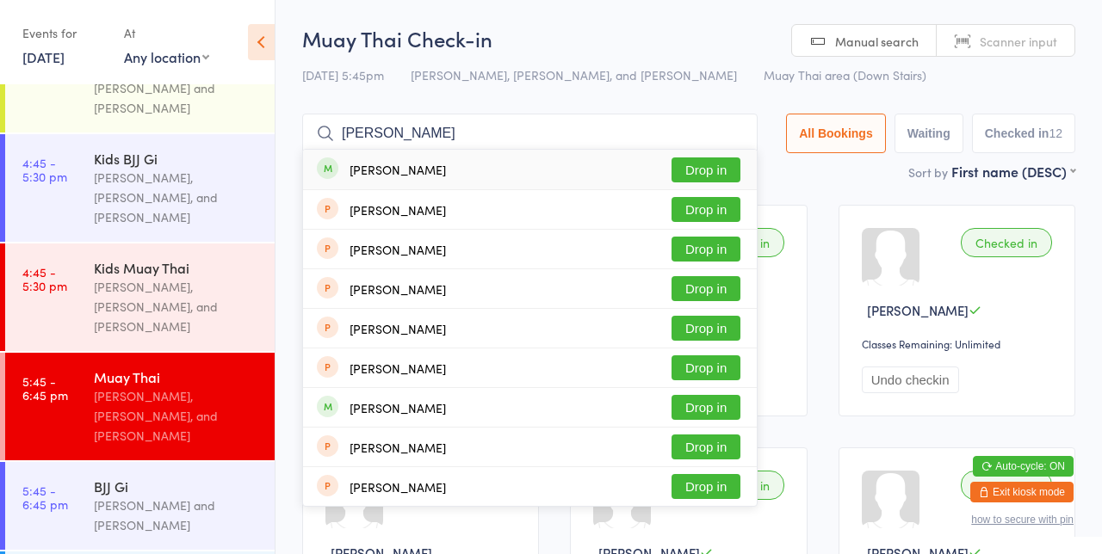
type input "[PERSON_NAME]"
click at [716, 176] on button "Drop in" at bounding box center [705, 170] width 69 height 25
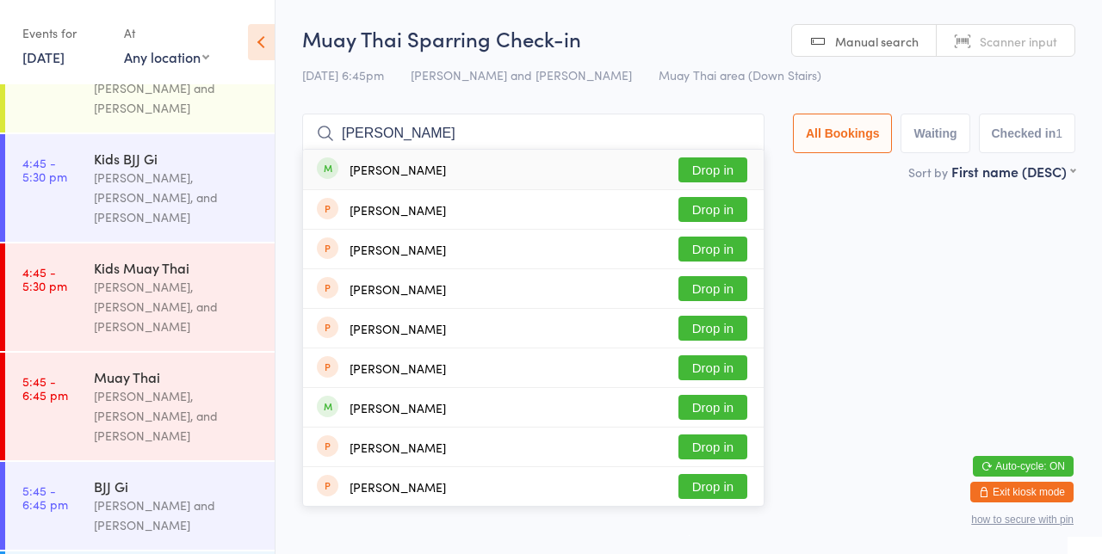
type input "[PERSON_NAME]"
click at [719, 170] on button "Drop in" at bounding box center [712, 170] width 69 height 25
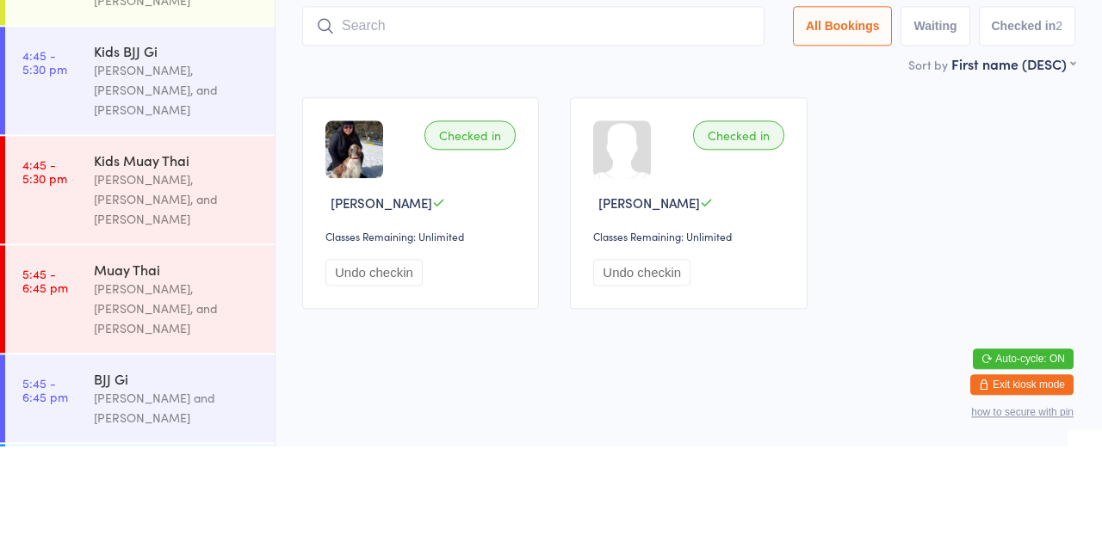
click at [104, 368] on div "Muay Thai" at bounding box center [177, 377] width 166 height 19
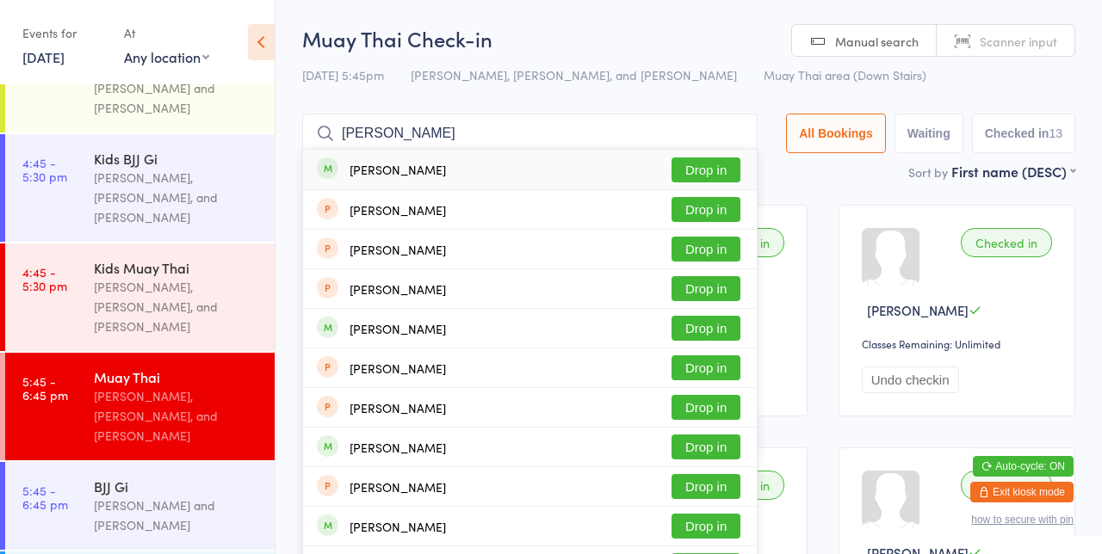
type input "[PERSON_NAME]"
click at [723, 174] on button "Drop in" at bounding box center [705, 170] width 69 height 25
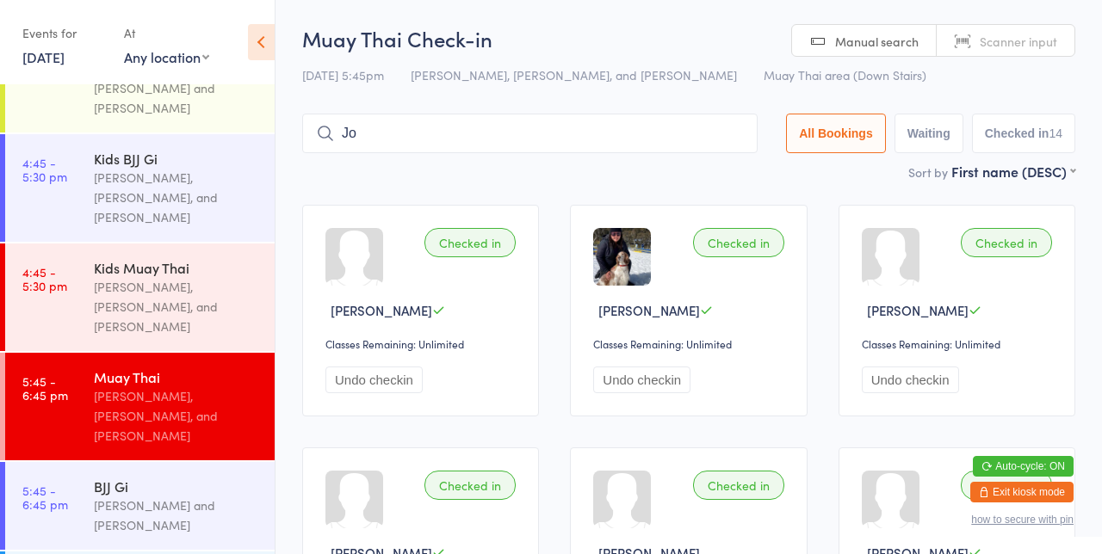
type input "J"
type input "[PERSON_NAME]"
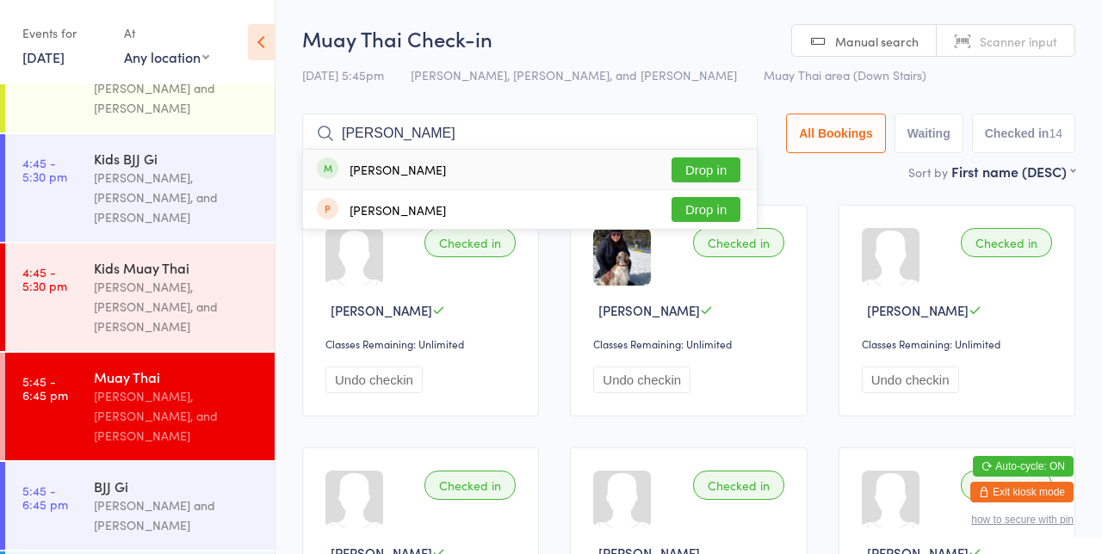
click at [704, 165] on button "Drop in" at bounding box center [705, 170] width 69 height 25
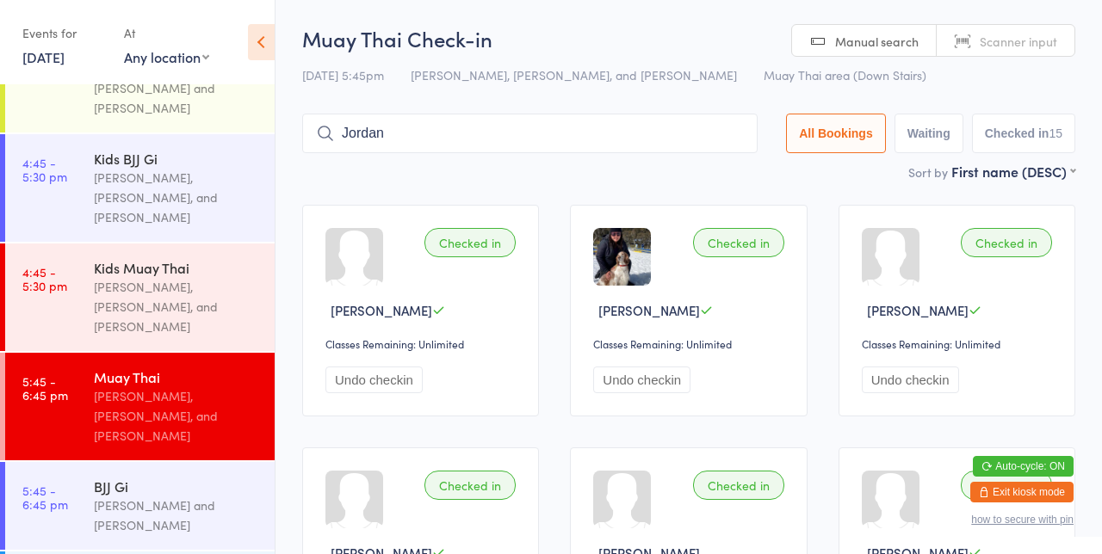
type input "Jordan"
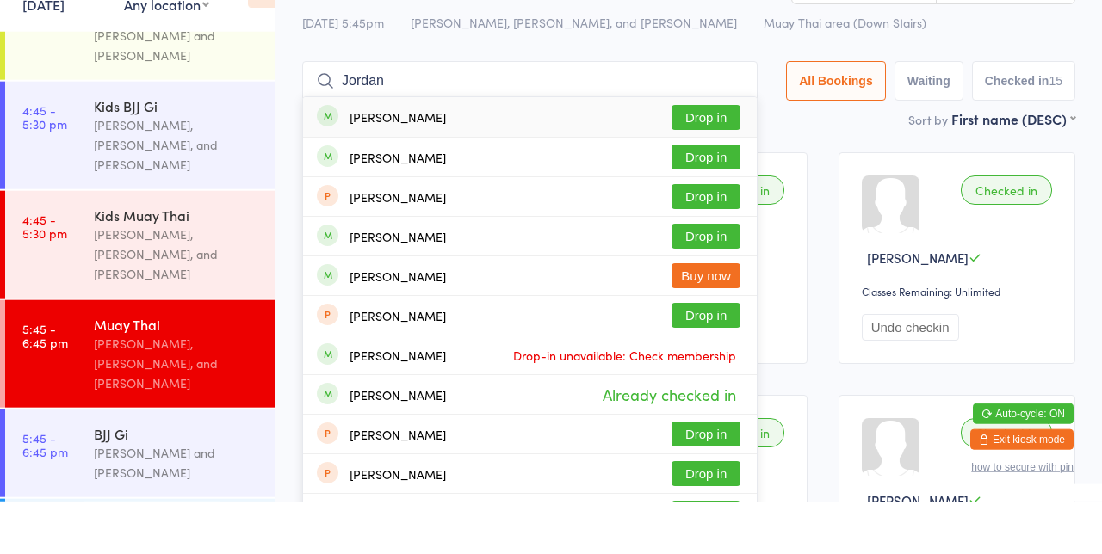
click at [728, 214] on button "Drop in" at bounding box center [705, 209] width 69 height 25
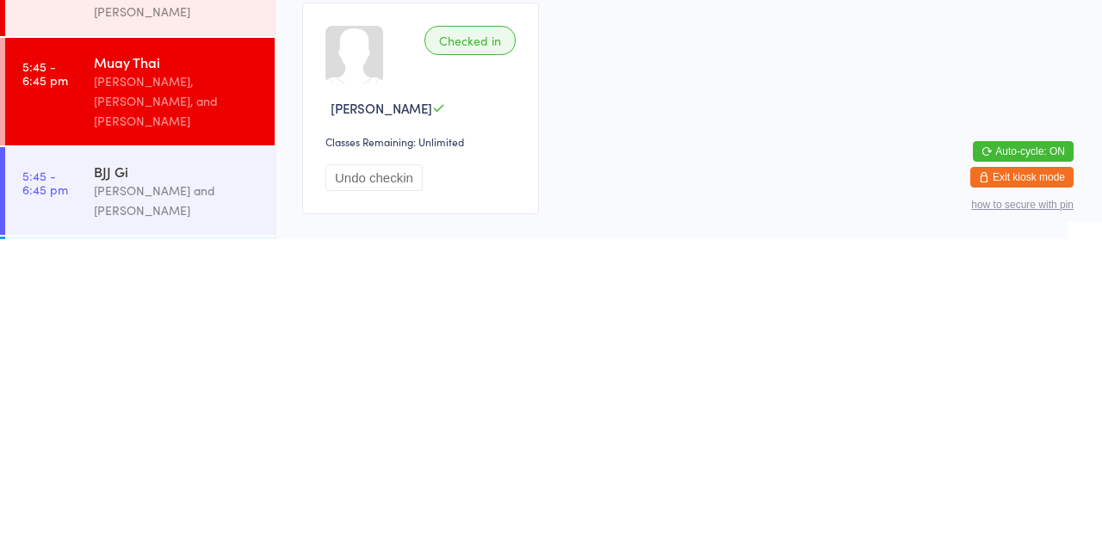
scroll to position [126, 0]
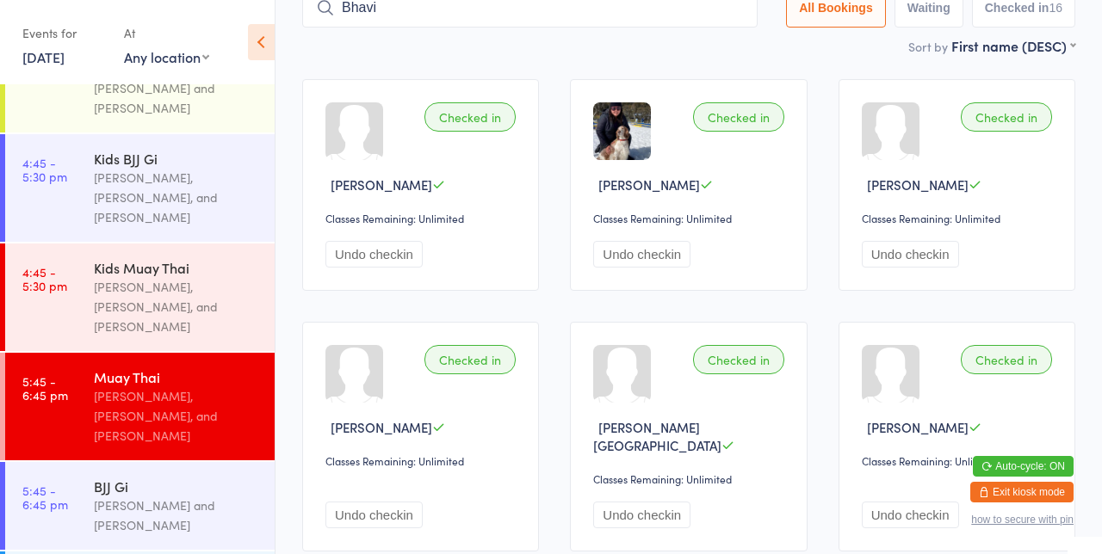
type input "Bhavi"
click at [724, 49] on button "Drop in" at bounding box center [705, 44] width 69 height 25
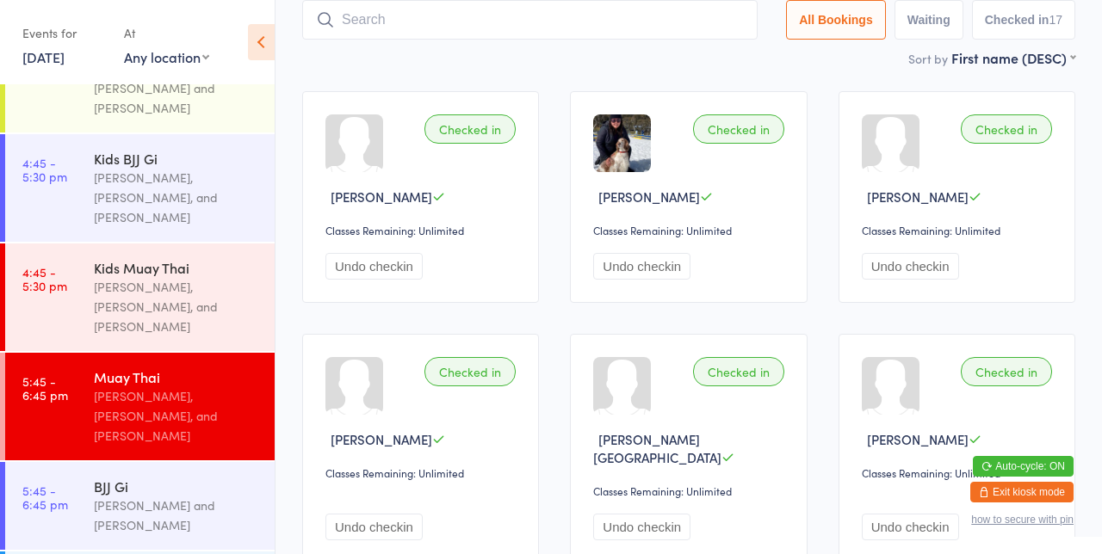
scroll to position [0, 0]
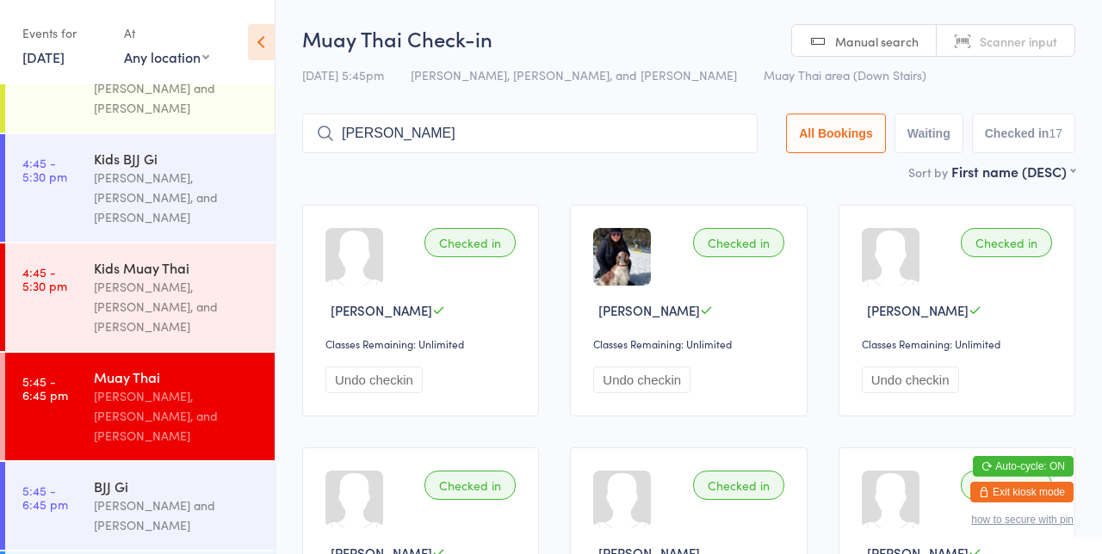
type input "[PERSON_NAME]"
click at [723, 177] on button "Drop in" at bounding box center [705, 170] width 69 height 25
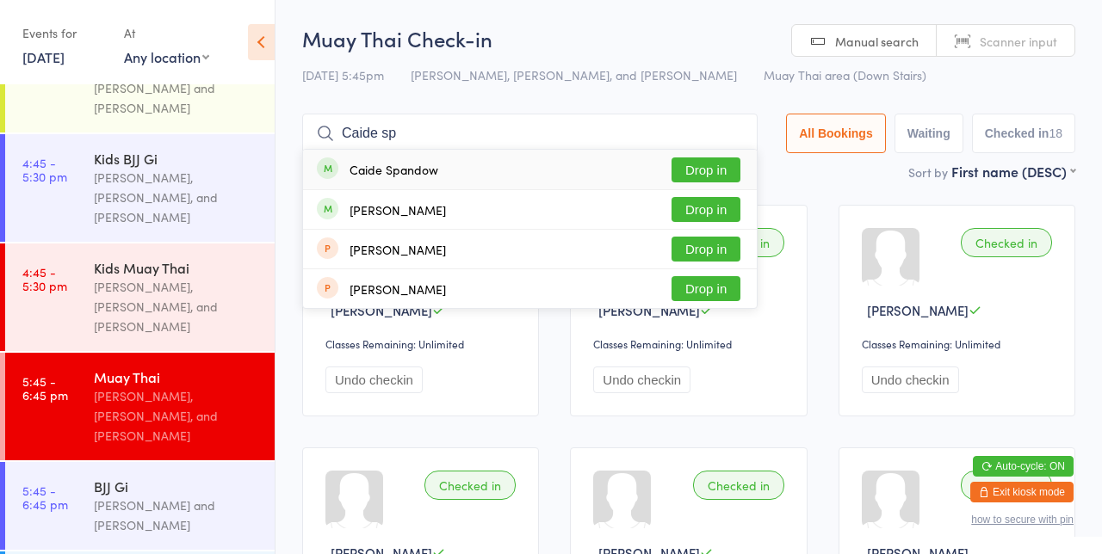
type input "Caide sp"
click at [718, 170] on button "Drop in" at bounding box center [705, 170] width 69 height 25
